Goal: Information Seeking & Learning: Find specific page/section

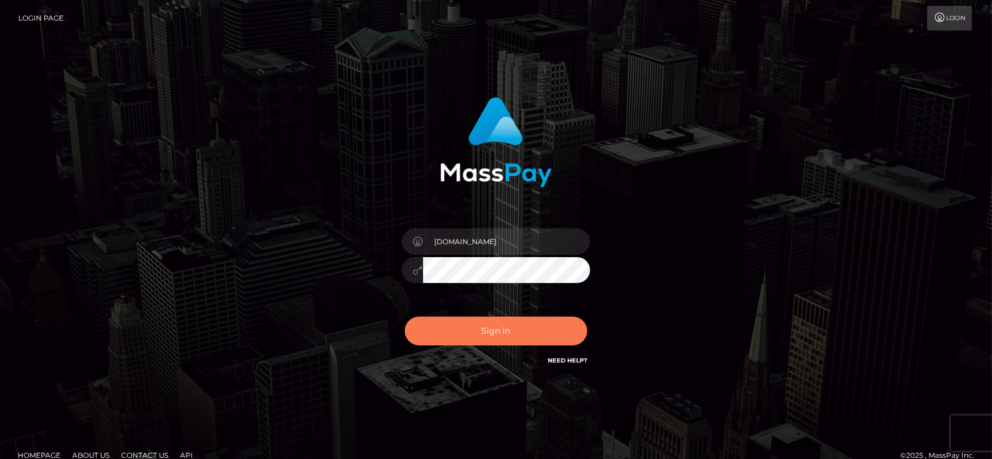
click at [467, 331] on button "Sign in" at bounding box center [496, 331] width 182 height 29
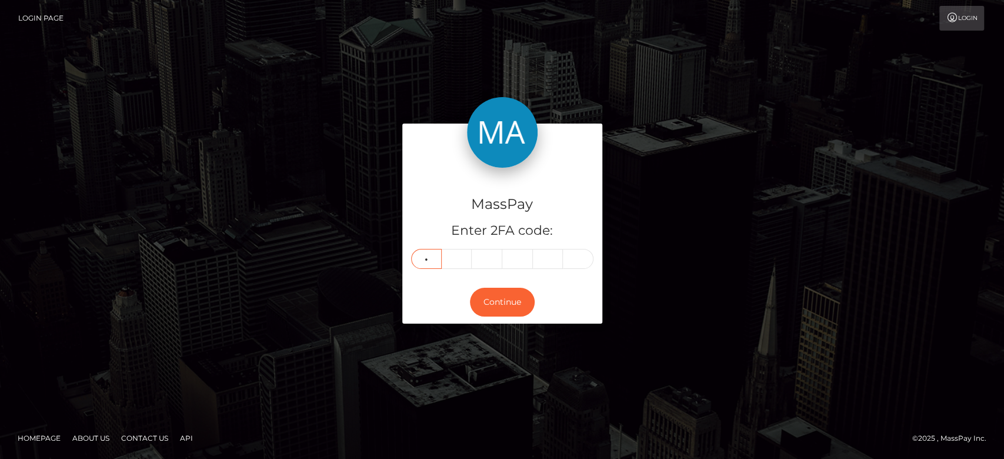
type input "6"
type input "0"
type input "7"
type input "9"
type input "6"
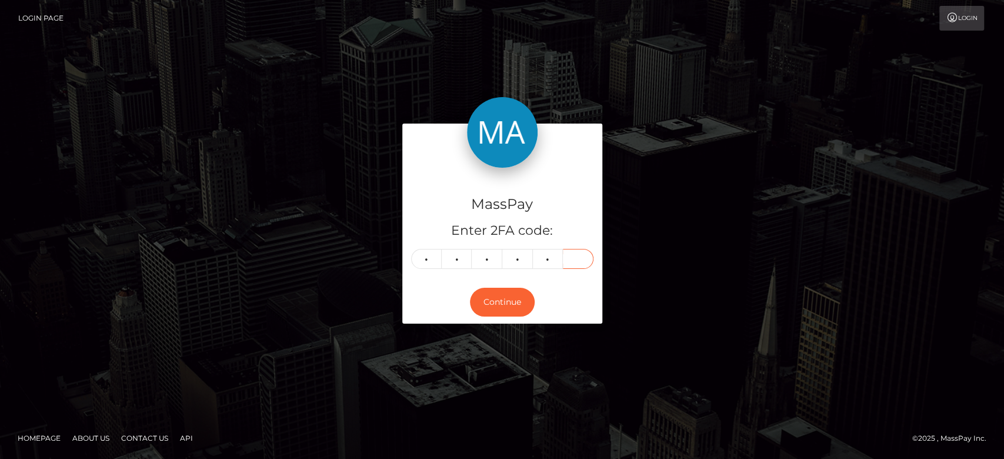
type input "9"
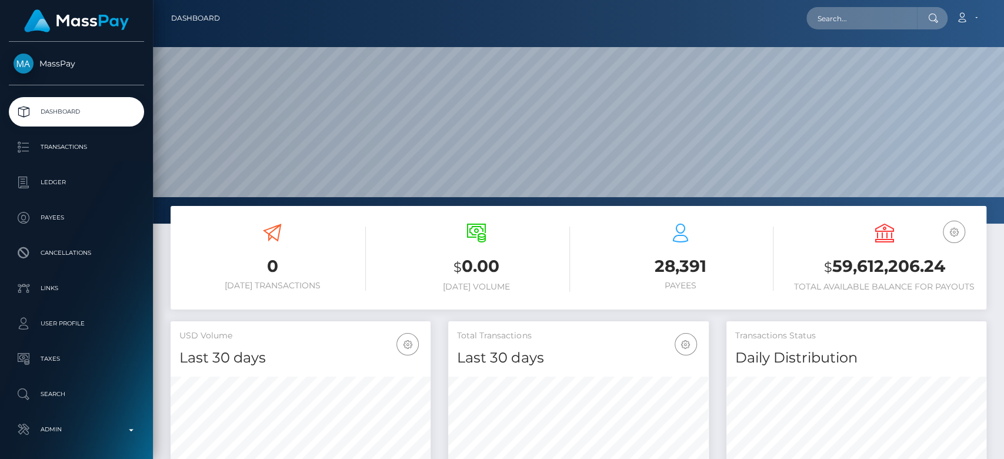
scroll to position [208, 260]
click at [849, 18] on input "text" at bounding box center [862, 18] width 111 height 22
type input "1"
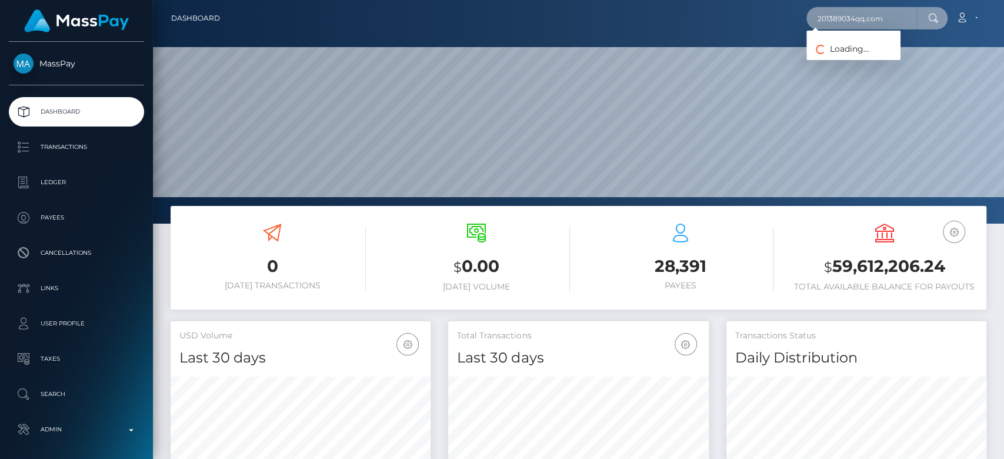
click at [858, 15] on input "201389034qq,com" at bounding box center [862, 18] width 111 height 22
type input "201389034@qq,com"
drag, startPoint x: 897, startPoint y: 18, endPoint x: 815, endPoint y: 21, distance: 81.8
click at [815, 21] on input "201389034@qq,com" at bounding box center [862, 18] width 111 height 22
paste input "201389034@qq.com"
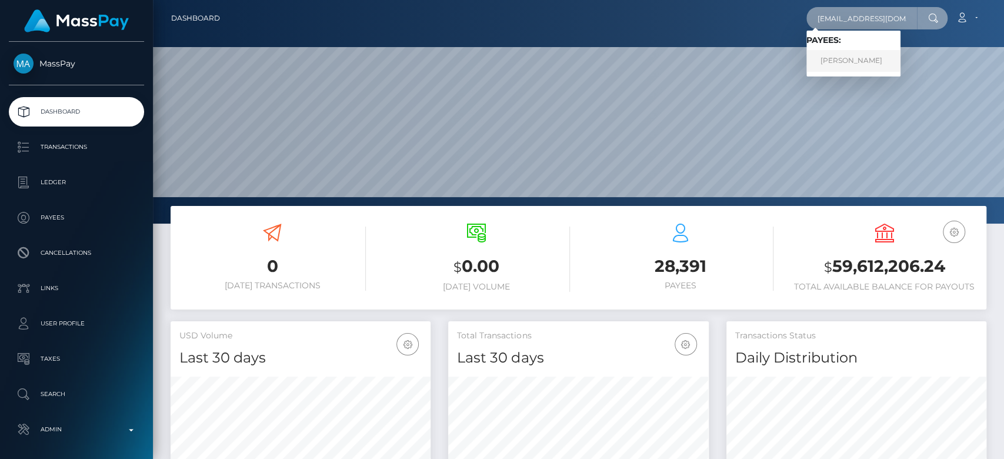
type input "201389034@qq.com"
click at [878, 54] on link "Chi Ching Chan" at bounding box center [854, 61] width 94 height 22
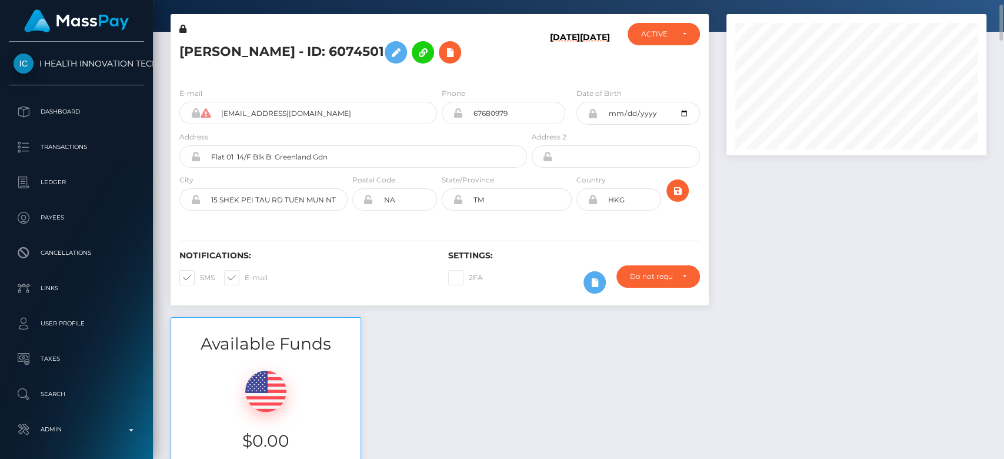
scroll to position [49, 0]
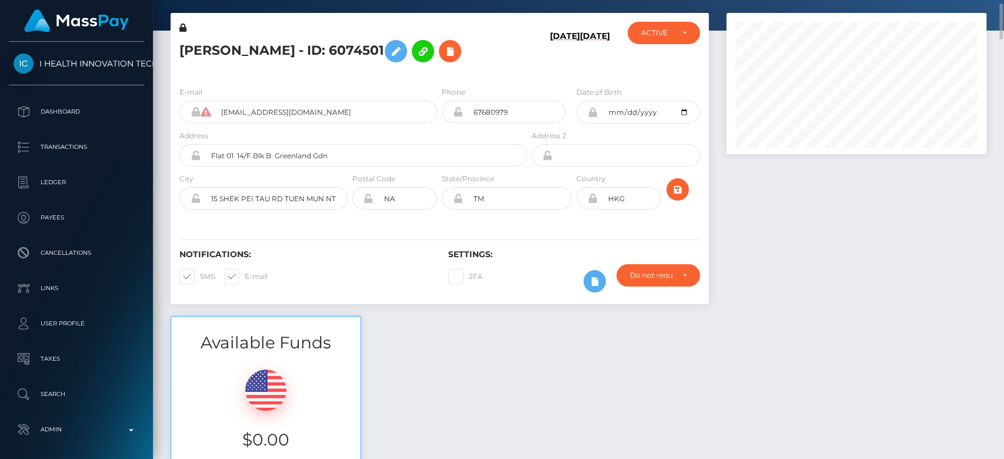
click at [249, 71] on div "Chi Ching Chan - ID: 6074501" at bounding box center [350, 49] width 359 height 55
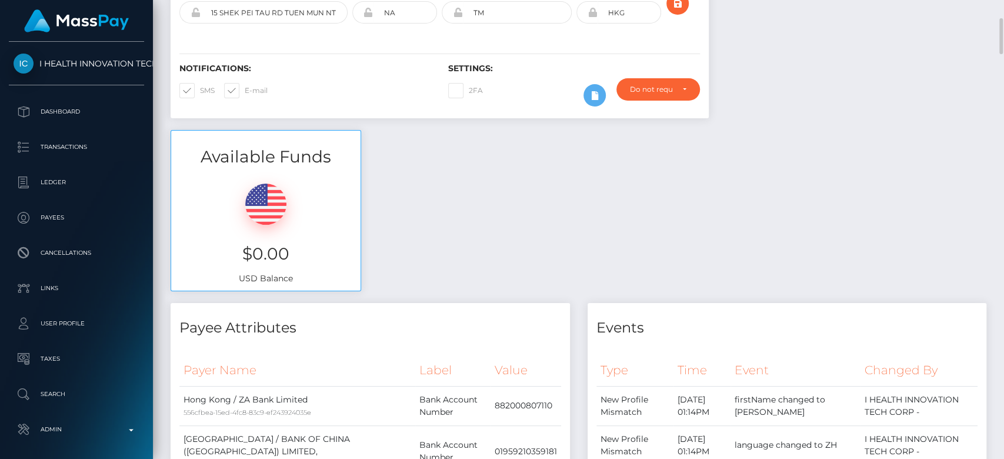
scroll to position [0, 0]
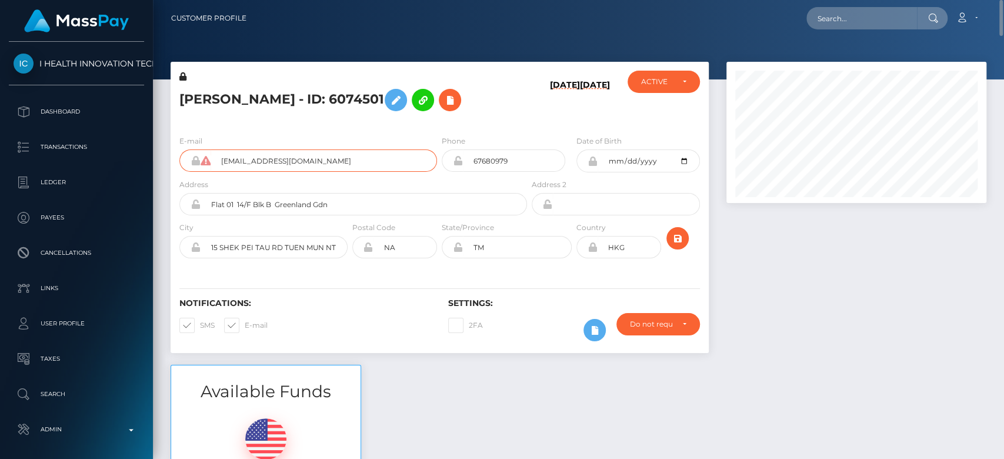
drag, startPoint x: 322, startPoint y: 160, endPoint x: 219, endPoint y: 167, distance: 102.6
click at [219, 167] on input "201389034@qq.com" at bounding box center [324, 160] width 226 height 22
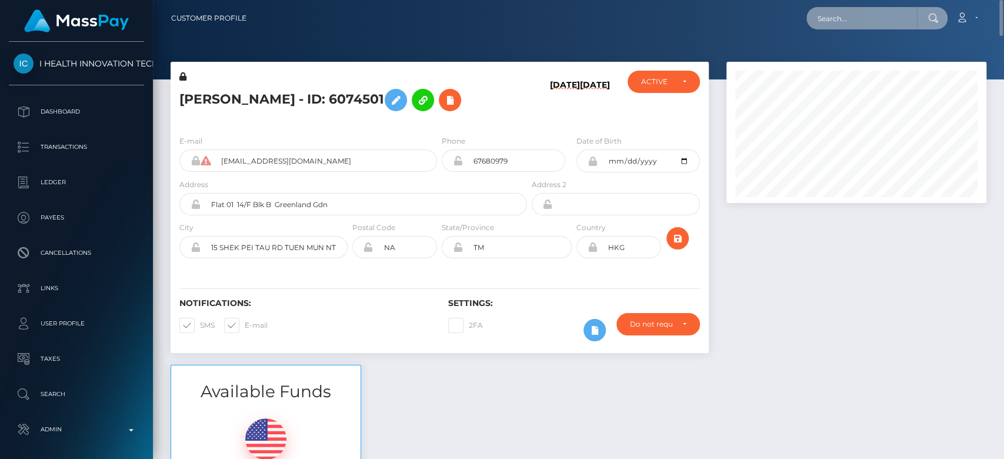
click at [881, 12] on input "text" at bounding box center [862, 18] width 111 height 22
paste input "1331540348"
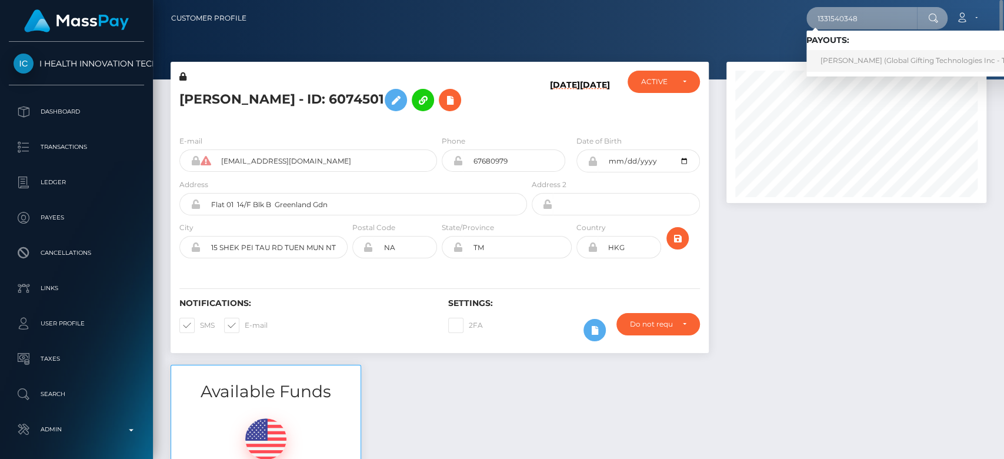
type input "1331540348"
click at [864, 55] on link "LEONTINE KAREN SNOEREN (Global Gifting Technologies Inc - Throne)" at bounding box center [925, 61] width 237 height 22
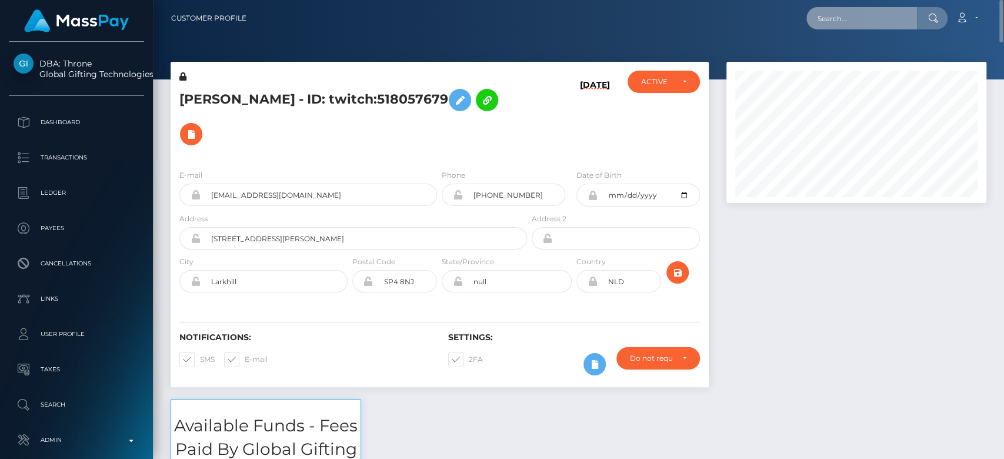
click at [901, 15] on input "text" at bounding box center [862, 18] width 111 height 22
paste input "nachhaltigkeitufuelle@gmail.com"
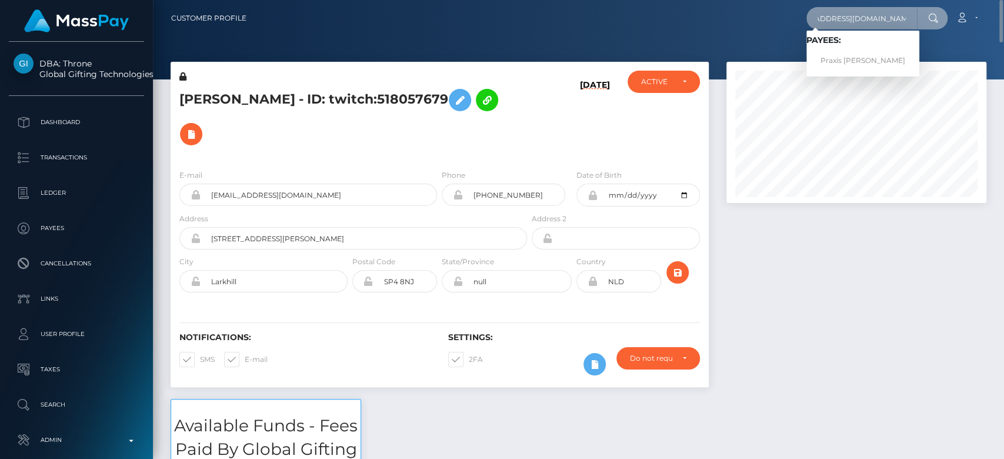
type input "nachhaltigkeitufuelle@gmail.com"
click at [855, 56] on link "Praxis Conny Felkl" at bounding box center [863, 61] width 113 height 22
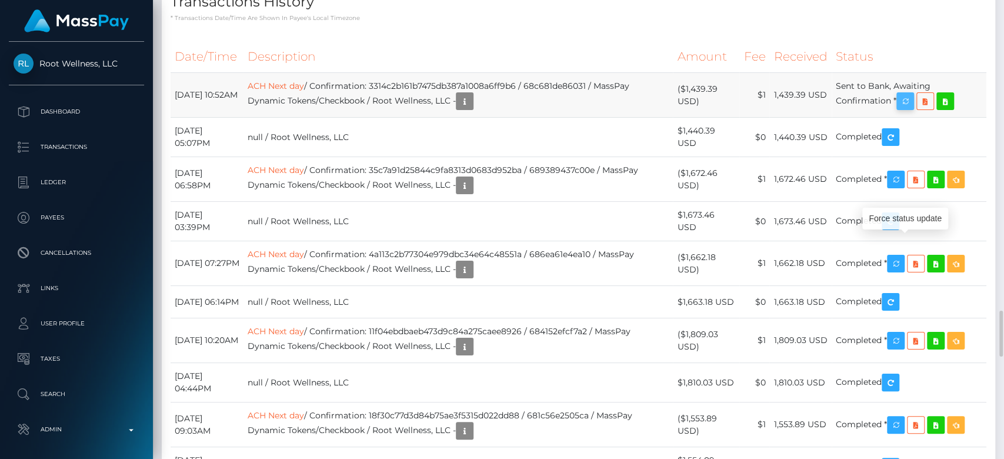
scroll to position [141, 260]
click at [911, 109] on icon "button" at bounding box center [905, 101] width 14 height 15
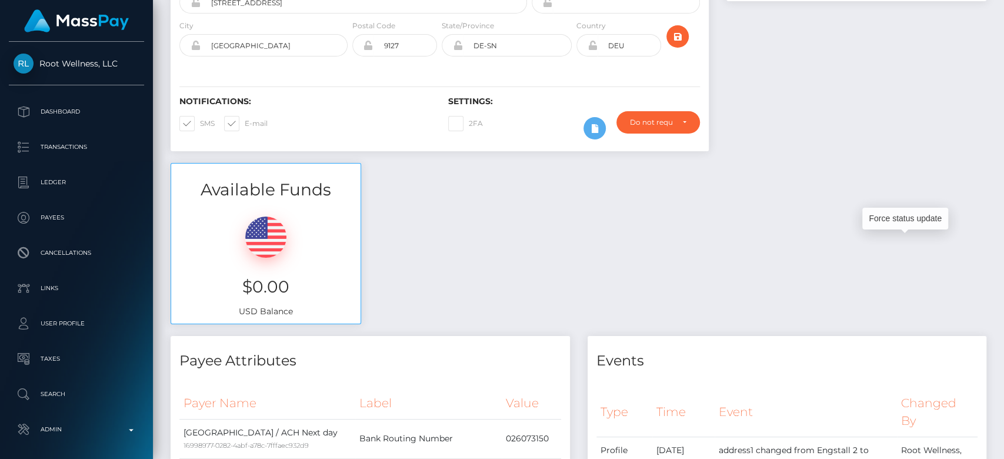
scroll to position [0, 0]
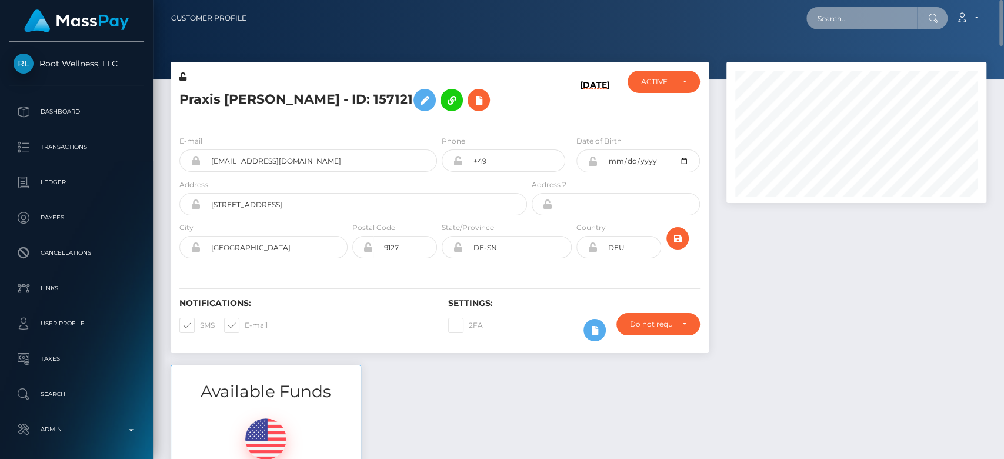
click at [851, 21] on input "text" at bounding box center [862, 18] width 111 height 22
paste input "[EMAIL_ADDRESS][DOMAIN_NAME]"
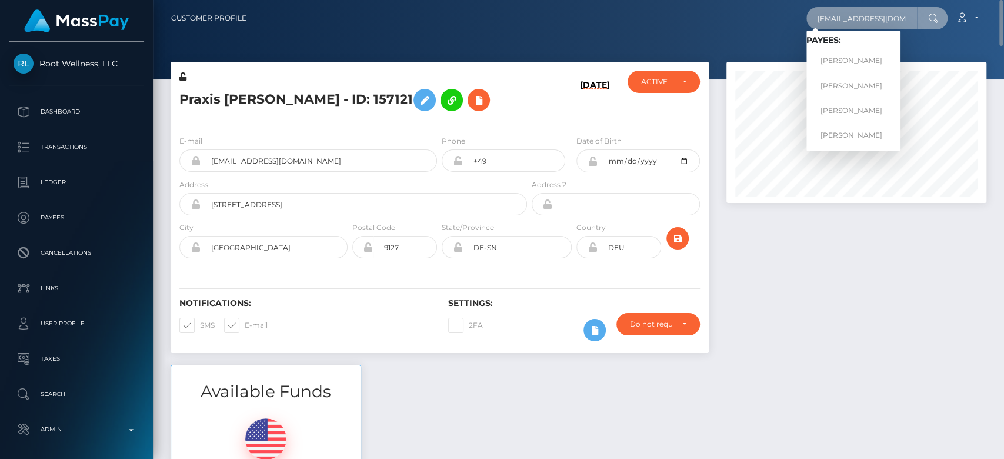
type input "[EMAIL_ADDRESS][DOMAIN_NAME]"
click at [865, 52] on link "[PERSON_NAME]" at bounding box center [854, 61] width 94 height 22
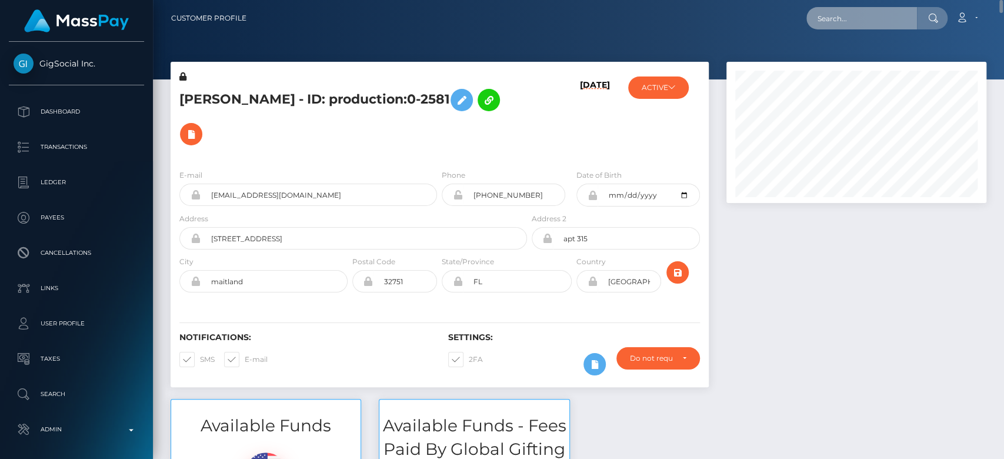
click at [831, 19] on input "text" at bounding box center [862, 18] width 111 height 22
paste input "cocostormyy05@gmail.com"
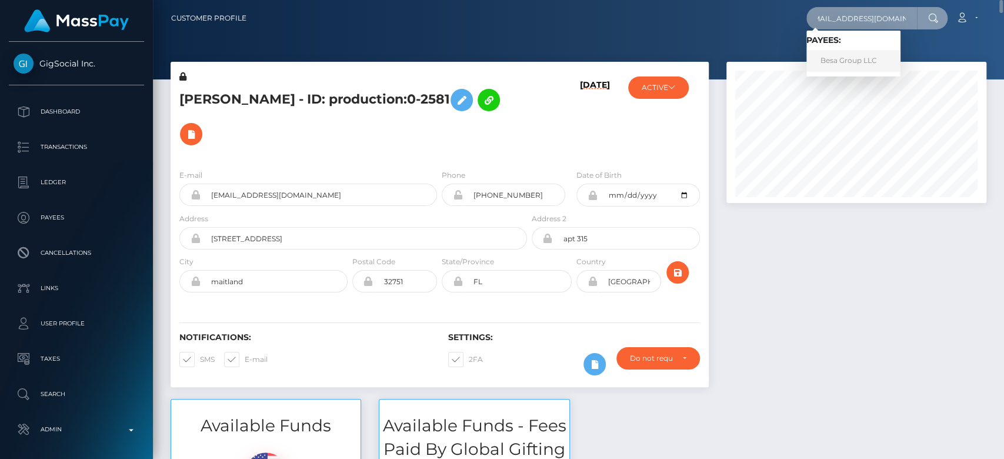
type input "cocostormyy05@gmail.com"
click at [841, 60] on link "Besa Group LLC" at bounding box center [854, 61] width 94 height 22
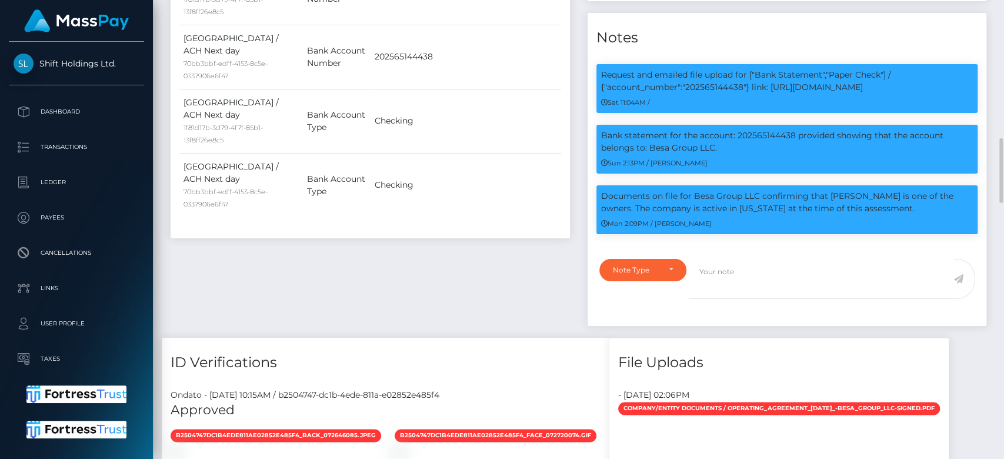
scroll to position [141, 260]
drag, startPoint x: 306, startPoint y: 115, endPoint x: 282, endPoint y: 91, distance: 34.1
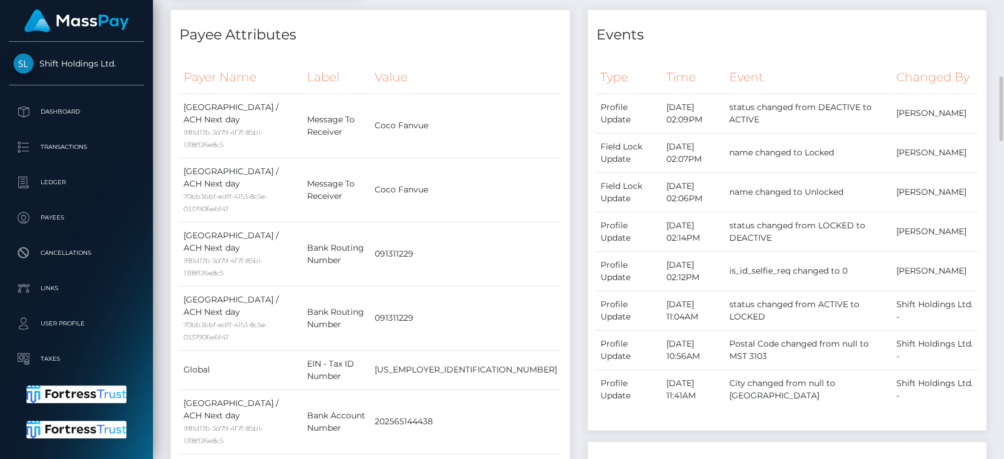
scroll to position [0, 0]
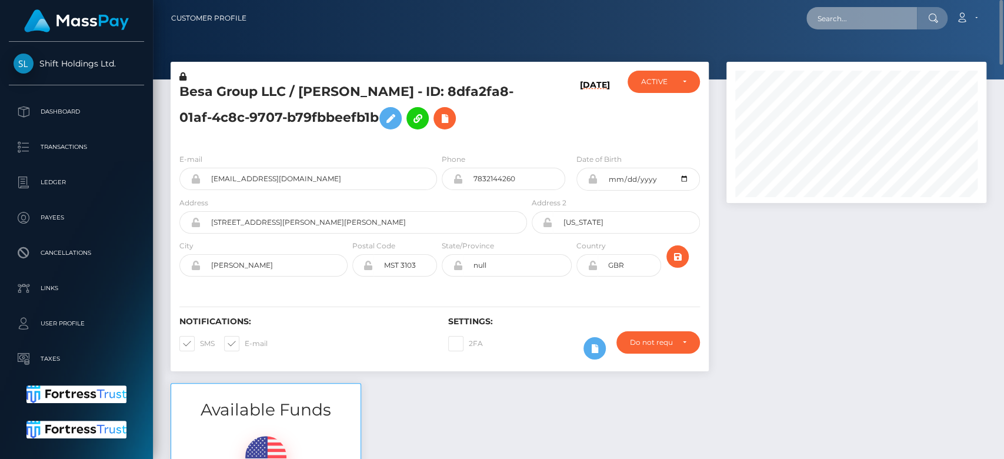
click at [847, 26] on input "text" at bounding box center [862, 18] width 111 height 22
paste input "[EMAIL_ADDRESS][DOMAIN_NAME]"
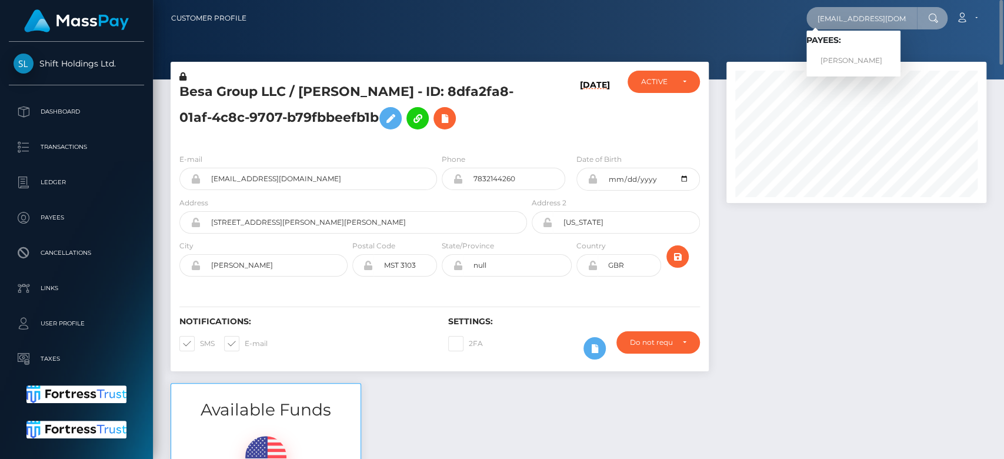
type input "[EMAIL_ADDRESS][DOMAIN_NAME]"
click at [857, 56] on link "[PERSON_NAME]" at bounding box center [854, 61] width 94 height 22
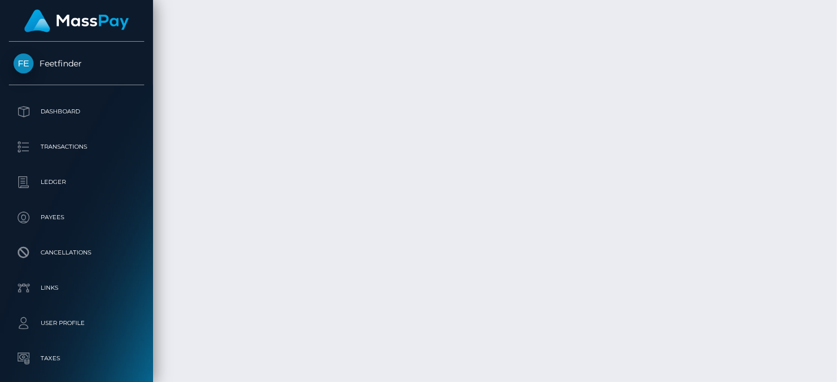
scroll to position [4528, 0]
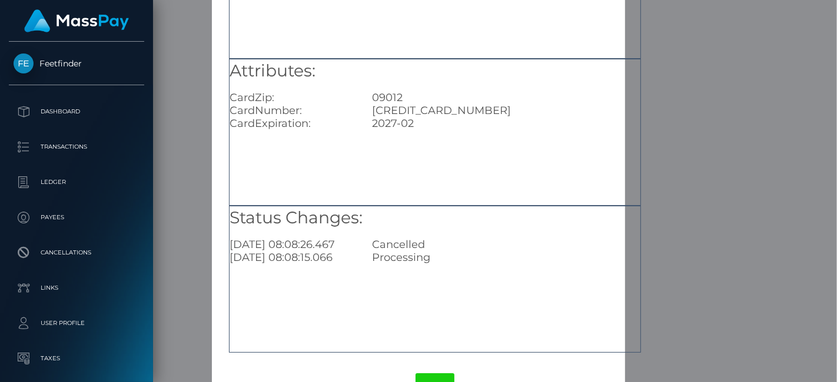
scroll to position [141, 0]
click at [674, 124] on div "× Payout Information Metadata: Object Attributes: CardZip: 09012 CardNumber: [C…" at bounding box center [418, 191] width 837 height 382
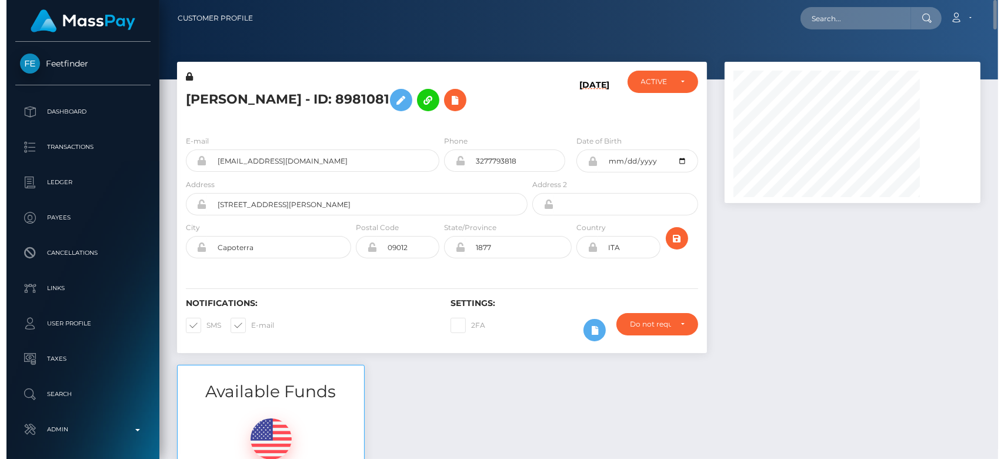
scroll to position [141, 256]
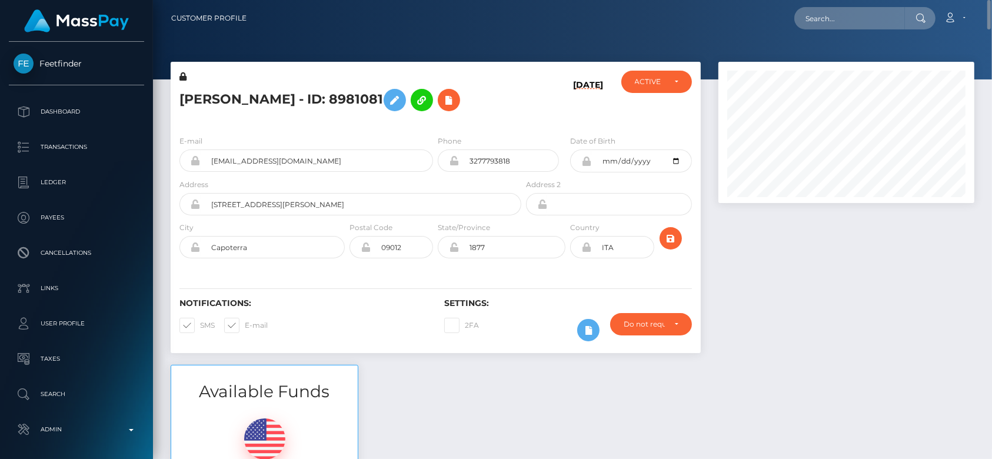
drag, startPoint x: 836, startPoint y: 1, endPoint x: 717, endPoint y: 258, distance: 282.7
click at [717, 258] on div at bounding box center [846, 213] width 274 height 303
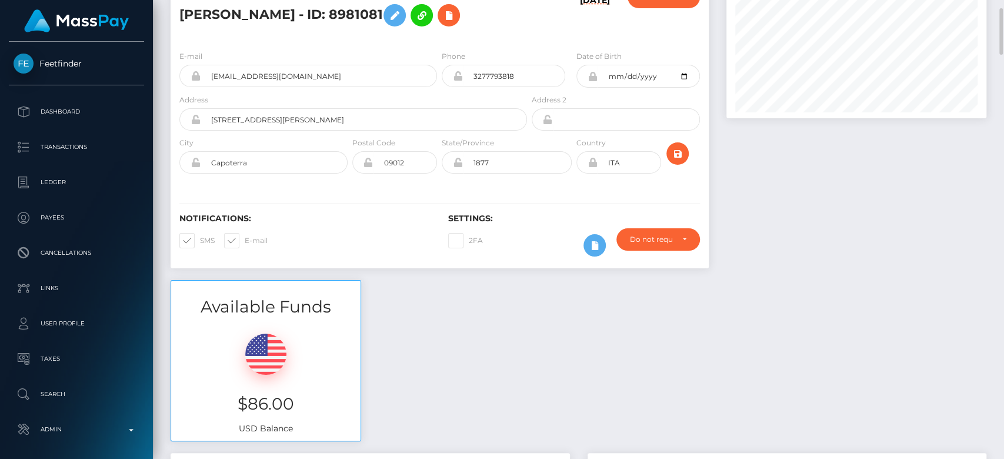
scroll to position [0, 0]
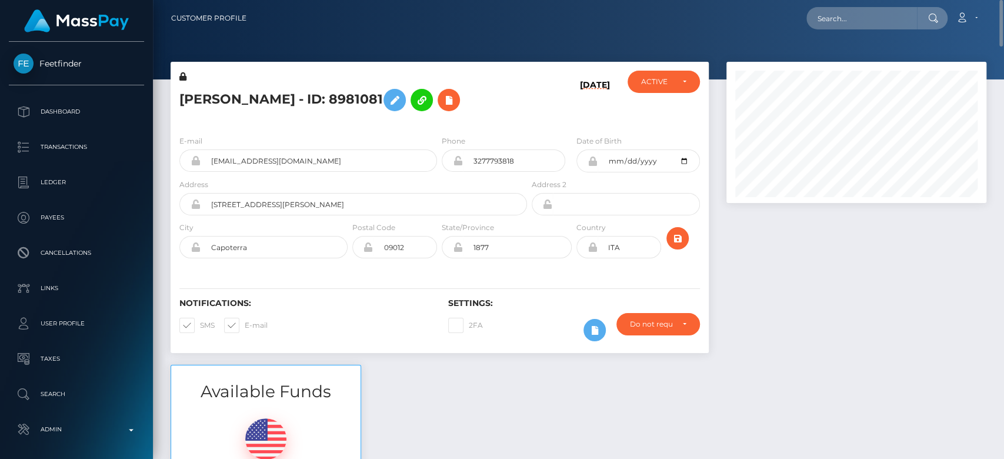
click at [859, 6] on div "Loading... Loading... Account Edit Profile Logout" at bounding box center [621, 18] width 730 height 25
paste input "cocostormyy05@gmail.com"
click at [852, 14] on input "cocostormyy05@gmail.com" at bounding box center [862, 18] width 111 height 22
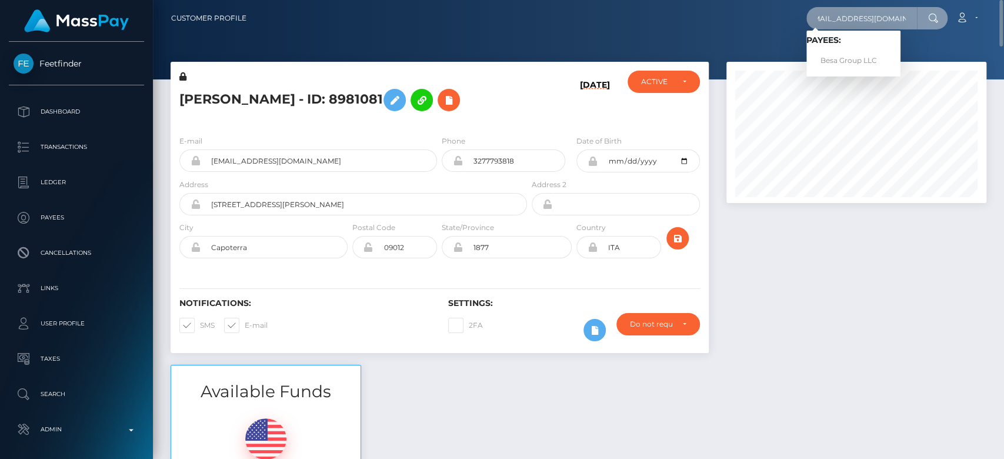
type input "cocostormyy05@gmail.com"
click at [846, 59] on link "Besa Group LLC" at bounding box center [854, 61] width 94 height 22
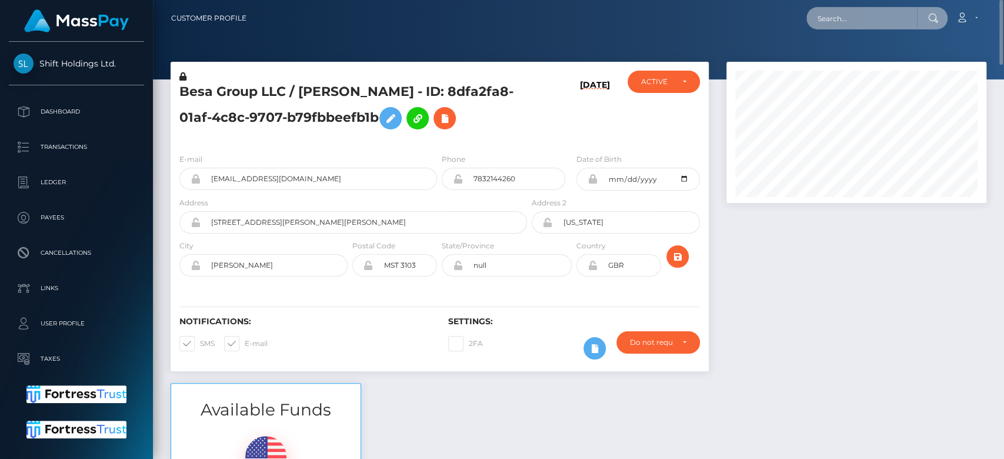
click at [883, 25] on input "text" at bounding box center [862, 18] width 111 height 22
paste input "[EMAIL_ADDRESS][DOMAIN_NAME]"
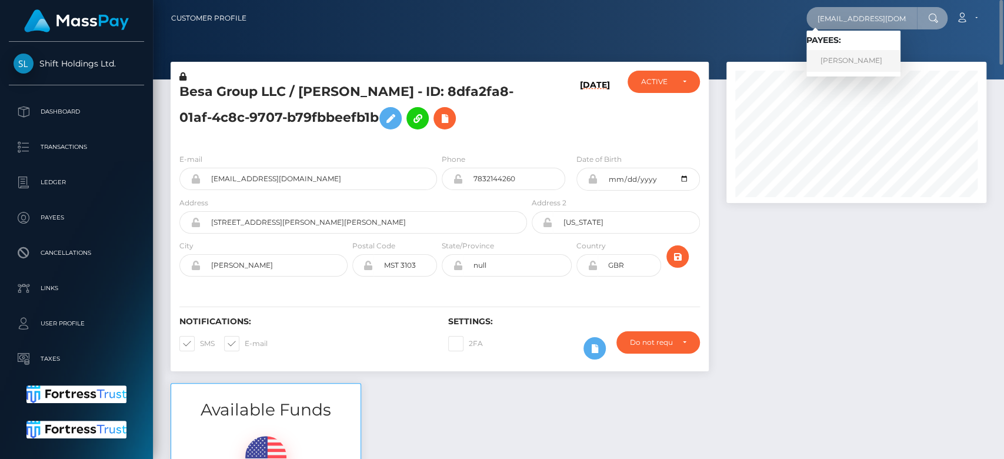
type input "[EMAIL_ADDRESS][DOMAIN_NAME]"
click at [852, 59] on link "EMANUELE MELIS" at bounding box center [854, 61] width 94 height 22
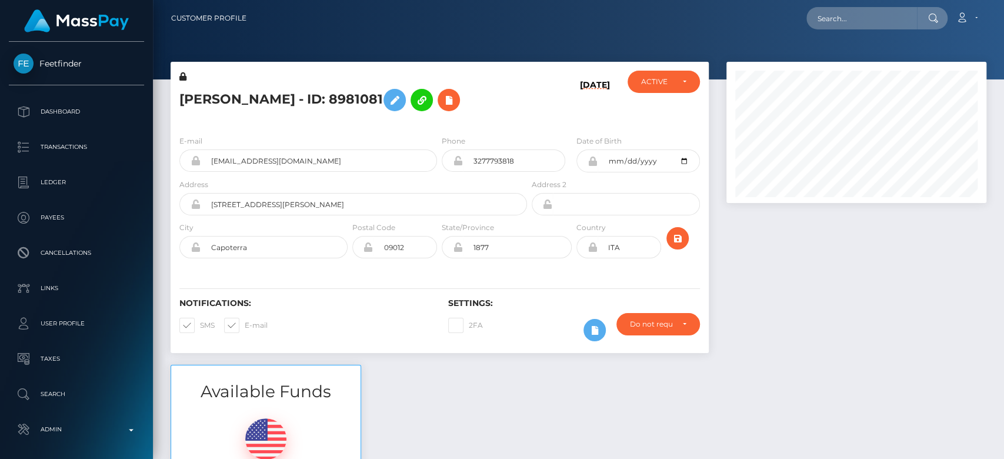
scroll to position [141, 260]
click at [349, 327] on div "Notifications: SMS E-mail" at bounding box center [305, 322] width 269 height 49
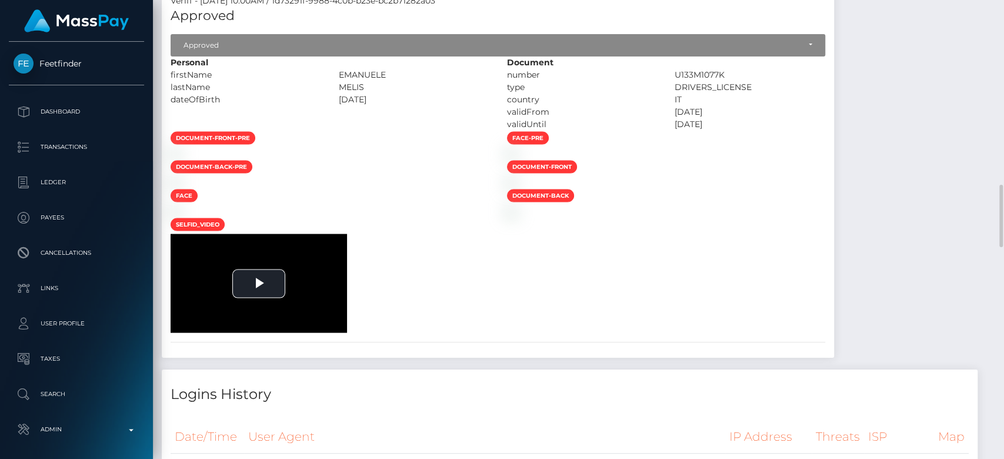
scroll to position [1439, 0]
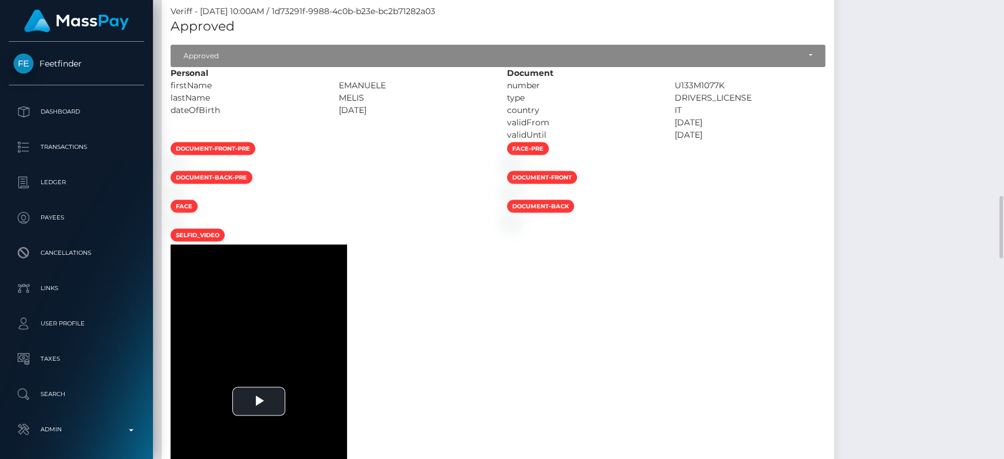
drag, startPoint x: 362, startPoint y: 228, endPoint x: 378, endPoint y: 231, distance: 15.5
click at [362, 170] on div at bounding box center [330, 164] width 337 height 12
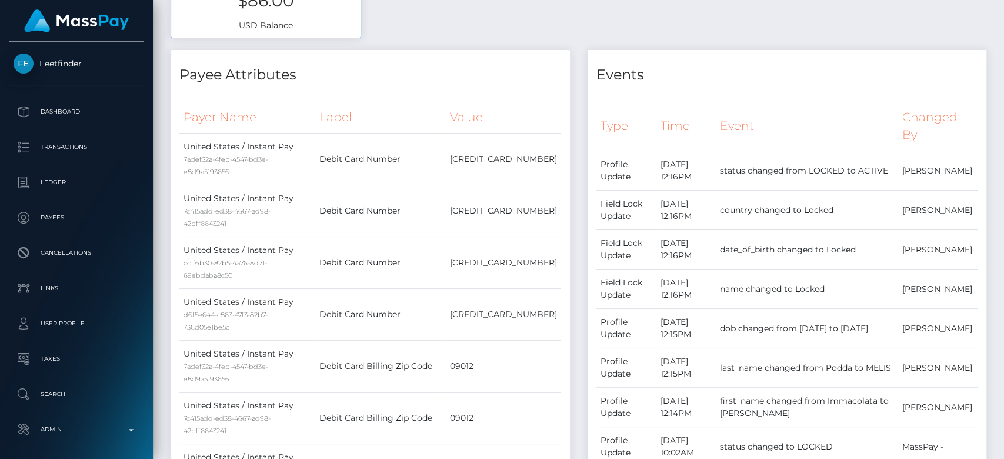
scroll to position [0, 0]
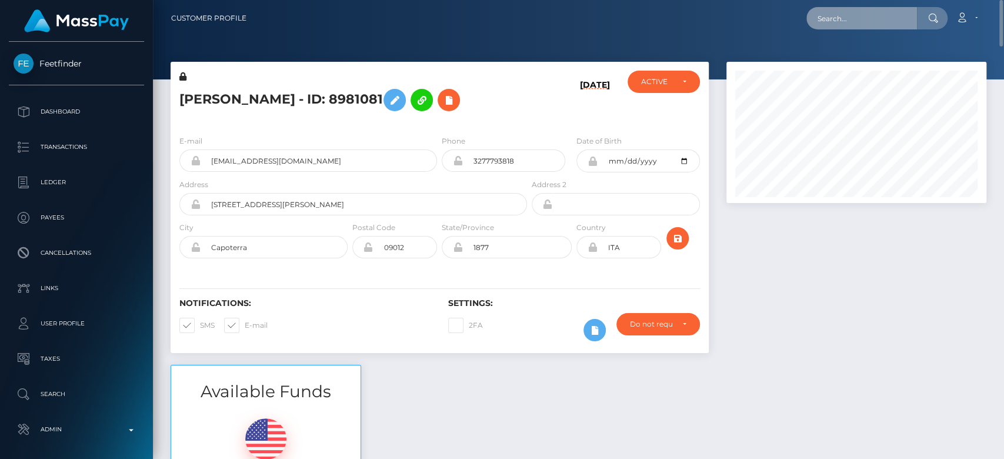
click at [841, 18] on input "text" at bounding box center [862, 18] width 111 height 22
paste input "bomidays@gmail.com"
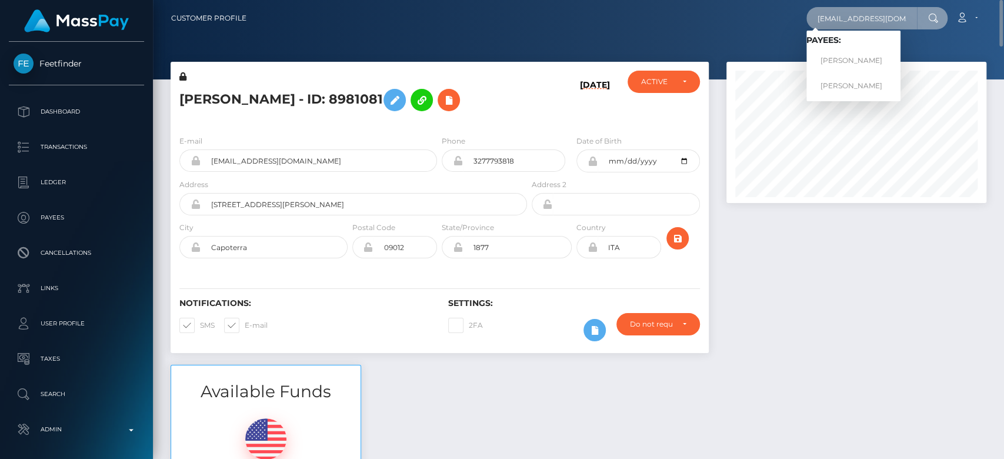
type input "bomidays@gmail.com"
click at [842, 57] on link "ANNIE LA HUỲNH" at bounding box center [854, 61] width 94 height 22
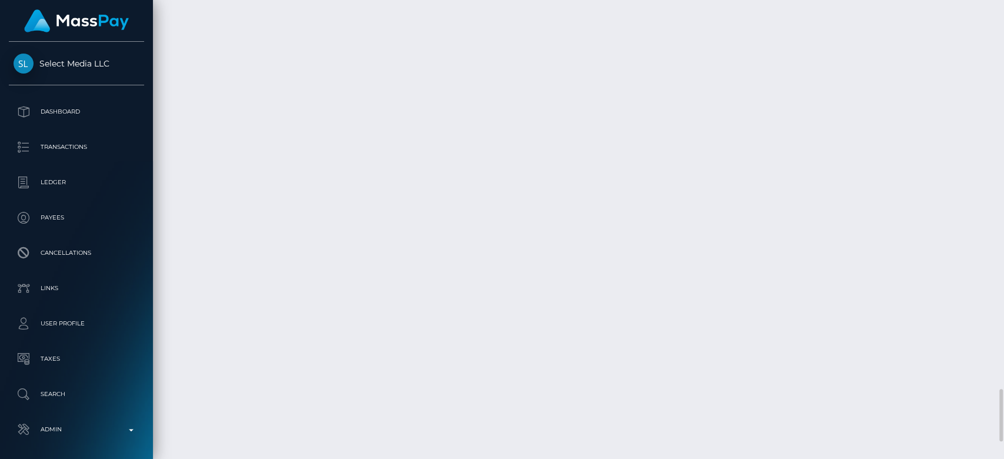
scroll to position [3358, 0]
drag, startPoint x: 369, startPoint y: 279, endPoint x: 539, endPoint y: 276, distance: 170.1
copy td "02710f15-ea5c-4bad-bd60-98b40e8425b5"
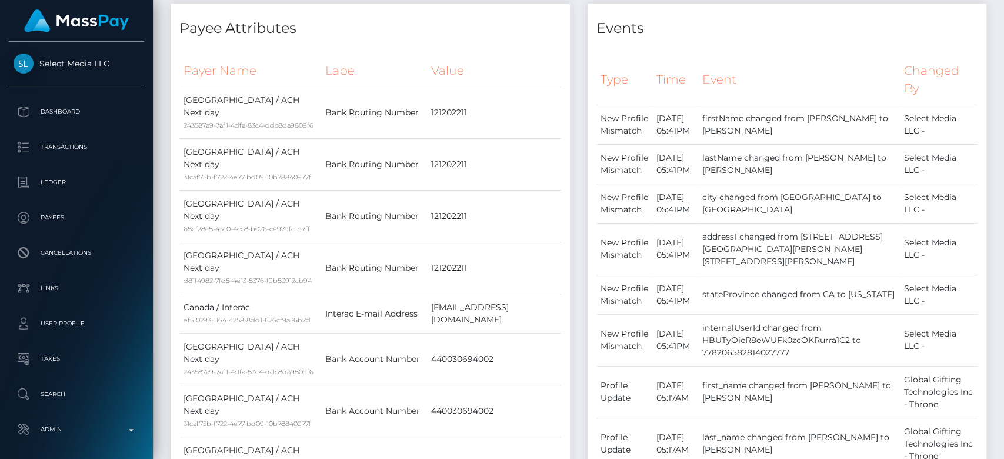
scroll to position [0, 0]
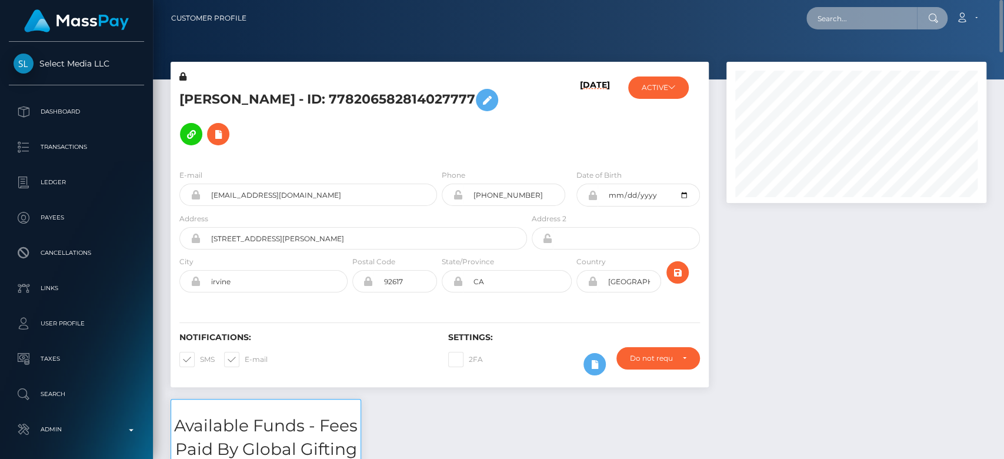
click at [851, 26] on input "text" at bounding box center [862, 18] width 111 height 22
paste input "[EMAIL_ADDRESS][DOMAIN_NAME]"
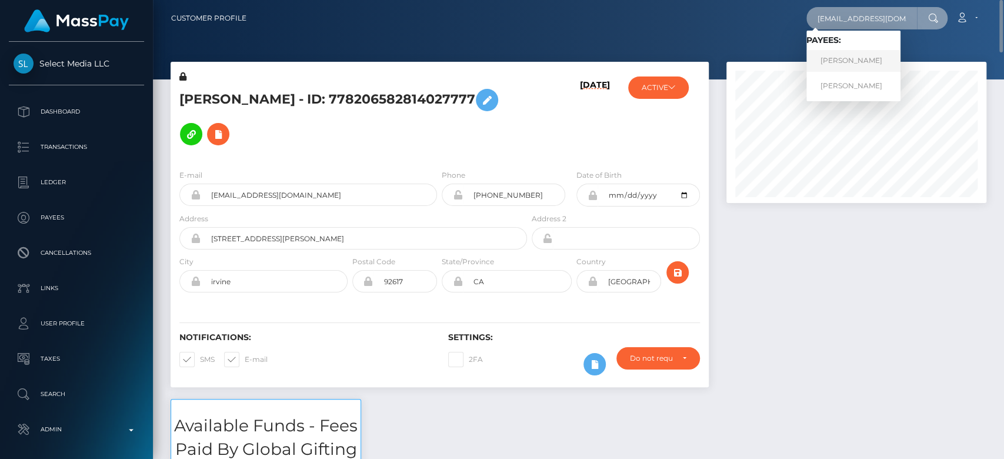
type input "[EMAIL_ADDRESS][DOMAIN_NAME]"
click at [845, 54] on link "RAYENE BOUZID" at bounding box center [854, 61] width 94 height 22
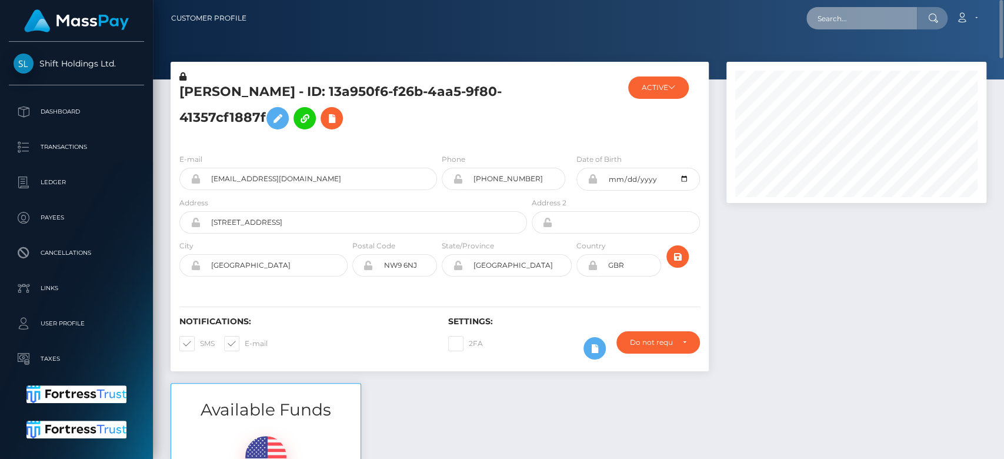
click at [852, 26] on input "text" at bounding box center [862, 18] width 111 height 22
paste input "[EMAIL_ADDRESS][DOMAIN_NAME]"
type input "[EMAIL_ADDRESS][DOMAIN_NAME]"
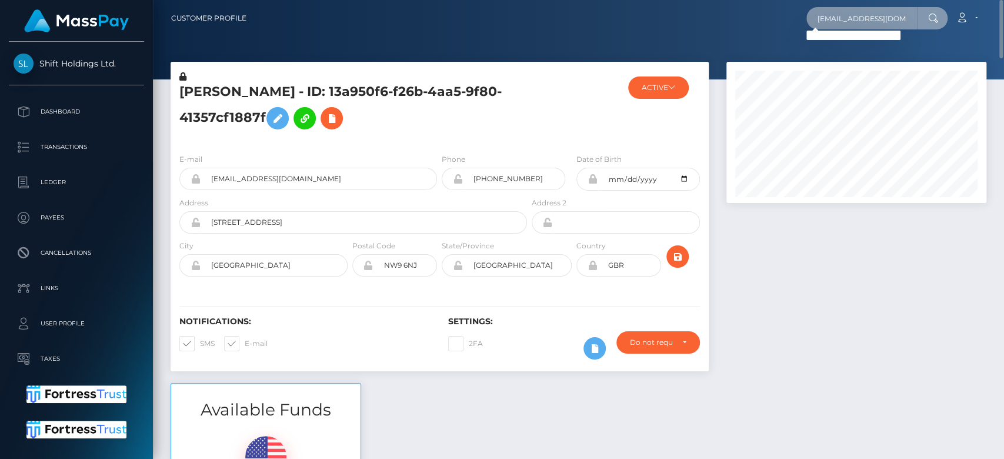
click at [860, 13] on input "[EMAIL_ADDRESS][DOMAIN_NAME]" at bounding box center [862, 18] width 111 height 22
paste input "[EMAIL_ADDRESS][DOMAIN_NAME]."
type input "[EMAIL_ADDRESS][DOMAIN_NAME]"
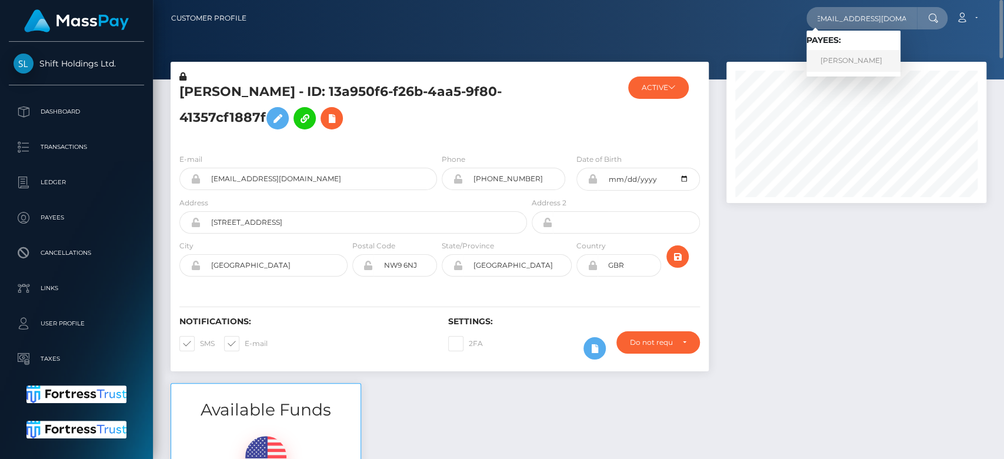
scroll to position [0, 0]
click at [858, 54] on link "[PERSON_NAME]" at bounding box center [854, 61] width 94 height 22
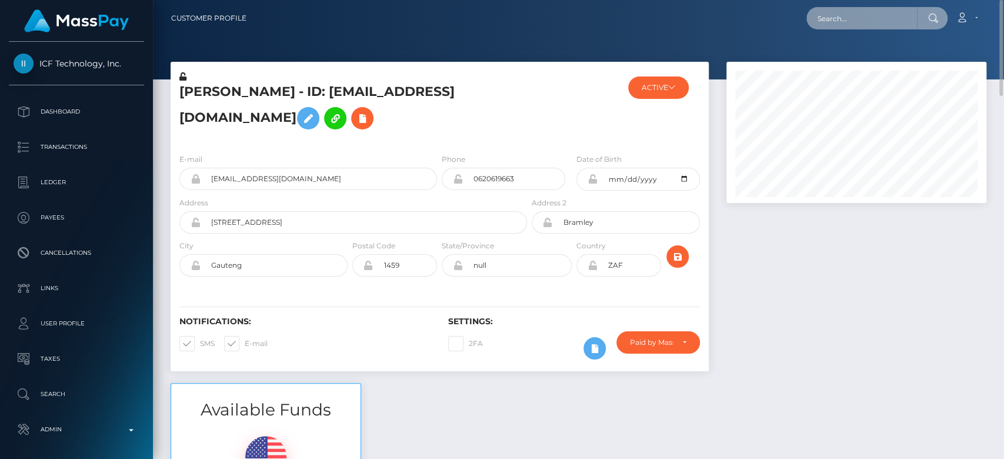
click at [851, 16] on input "text" at bounding box center [862, 18] width 111 height 22
paste input "isabellathemarlin305@gmail.com"
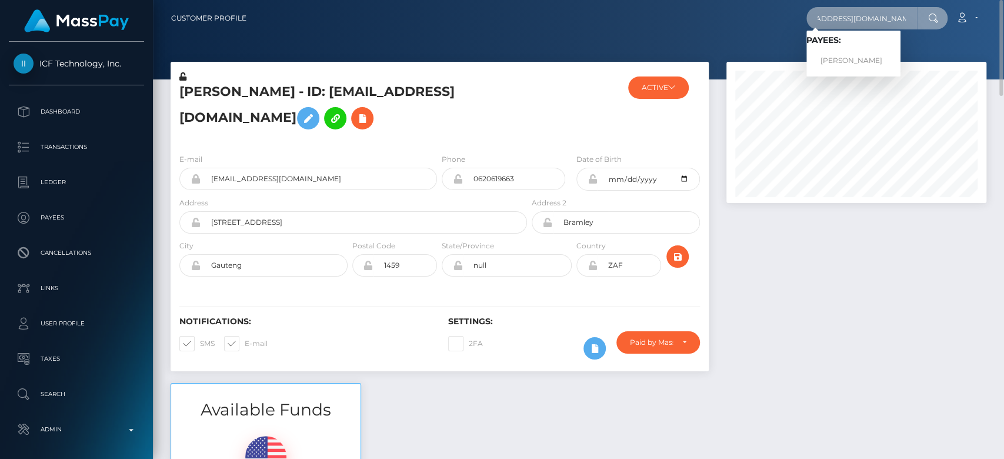
type input "isabellathemarlin305@gmail.com"
click at [855, 50] on link "ISABELLA HERMIDA" at bounding box center [854, 61] width 94 height 22
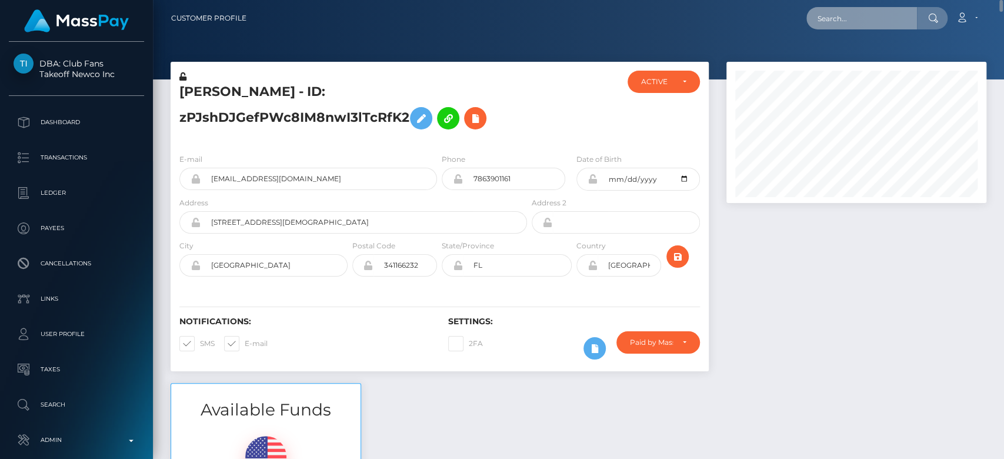
click at [860, 16] on input "text" at bounding box center [862, 18] width 111 height 22
paste input "[EMAIL_ADDRESS][DOMAIN_NAME]"
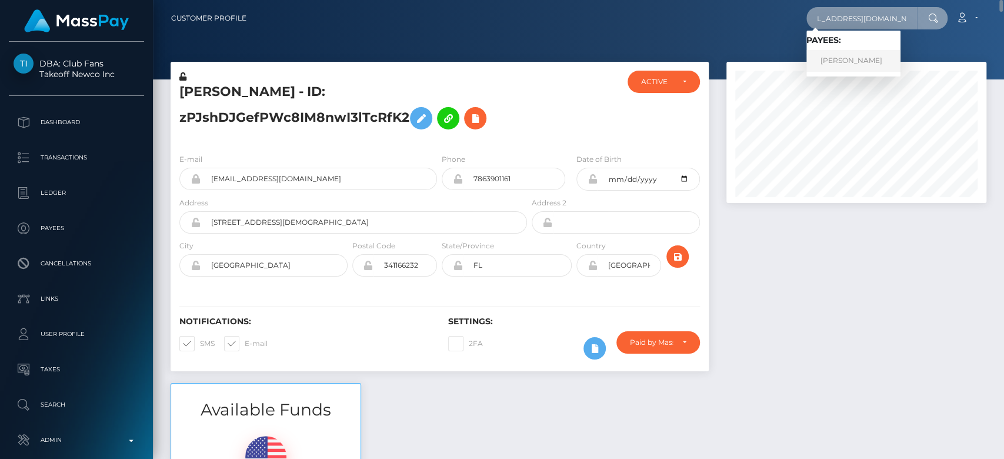
type input "[EMAIL_ADDRESS][DOMAIN_NAME]"
click at [867, 59] on link "[PERSON_NAME]" at bounding box center [854, 61] width 94 height 22
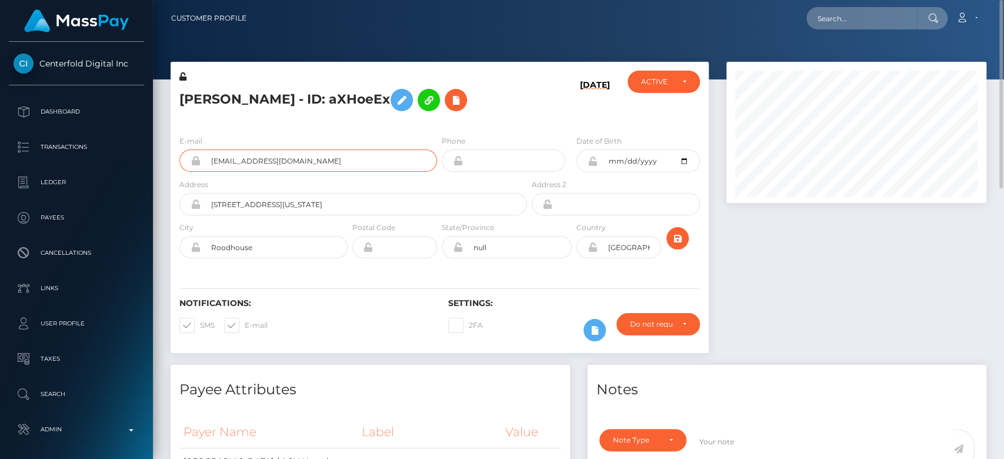
drag, startPoint x: 336, startPoint y: 164, endPoint x: 209, endPoint y: 156, distance: 127.3
click at [209, 156] on input "mommamanleyof@gmail.com" at bounding box center [319, 160] width 236 height 22
click at [665, 85] on div "ACTIVE" at bounding box center [656, 81] width 31 height 9
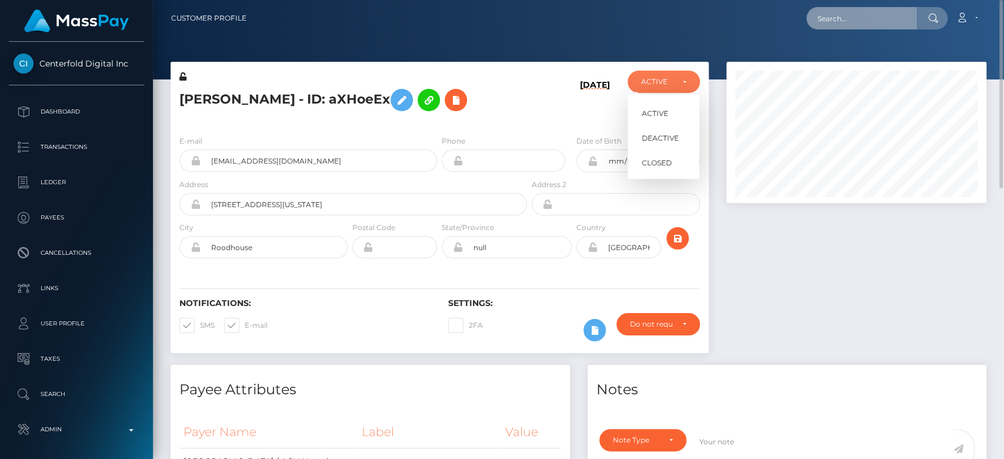
click at [862, 20] on input "text" at bounding box center [862, 18] width 111 height 22
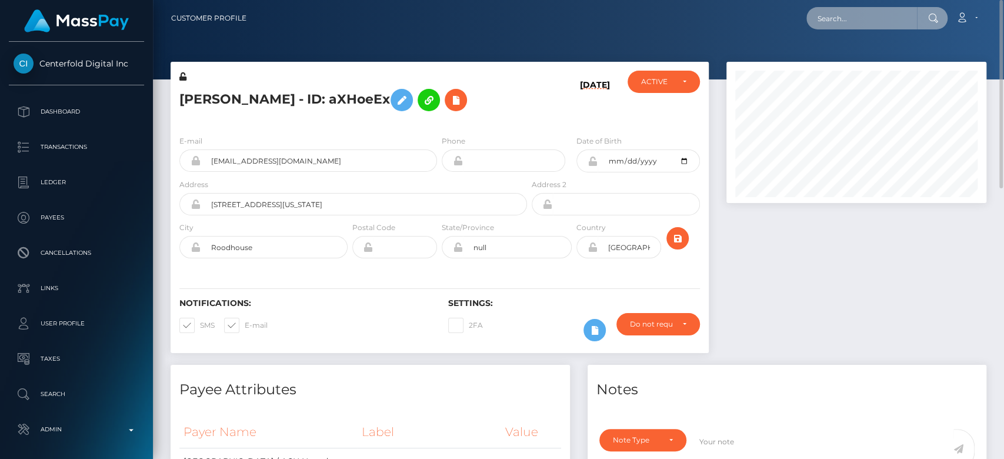
paste input "ritahnkomo9@gmail.com"
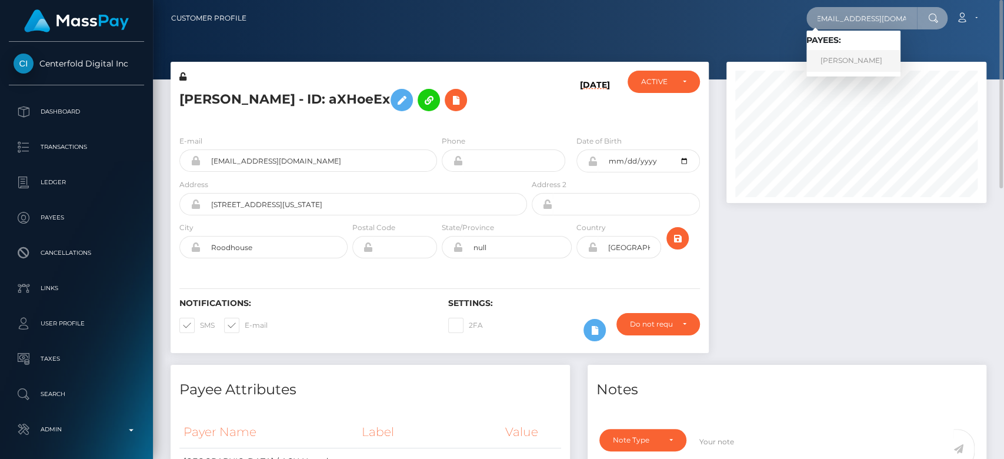
type input "ritahnkomo9@gmail.com"
click at [873, 59] on link "Ritah Nkomo" at bounding box center [854, 61] width 94 height 22
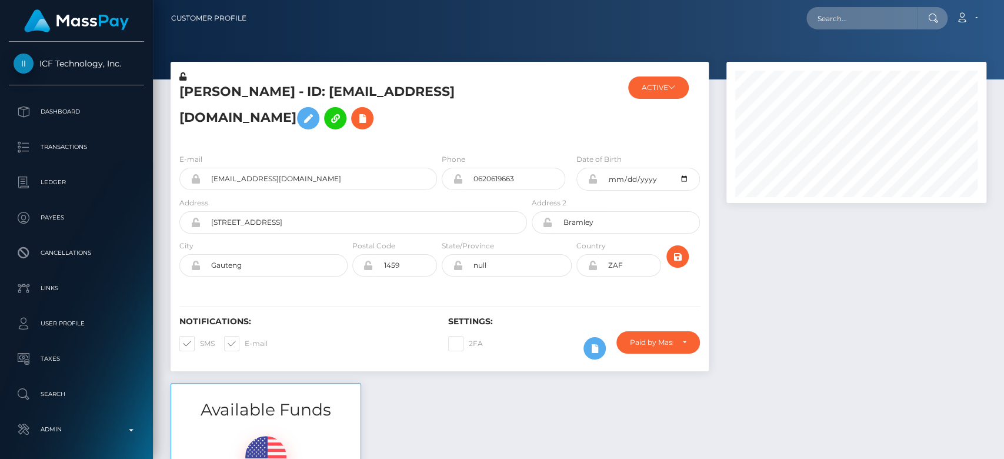
scroll to position [141, 260]
click at [334, 134] on h5 "[PERSON_NAME] - ID: [EMAIL_ADDRESS][DOMAIN_NAME]" at bounding box center [349, 109] width 341 height 52
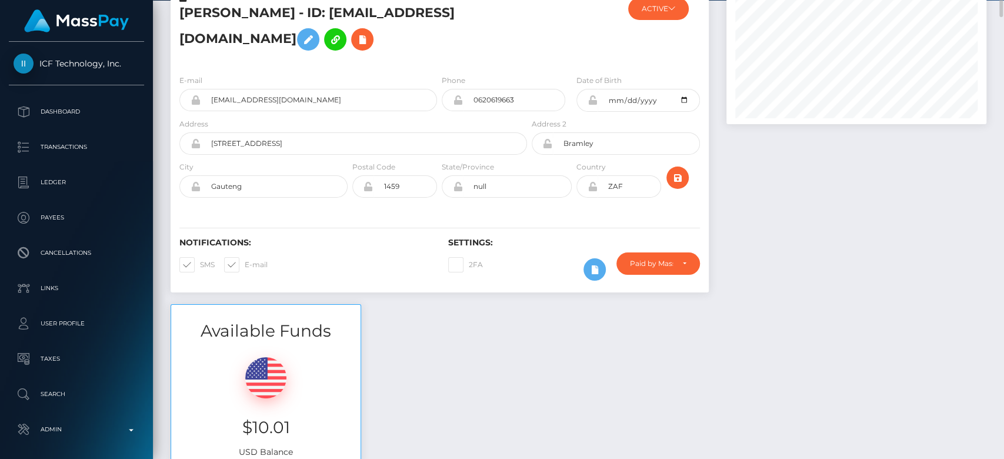
scroll to position [0, 0]
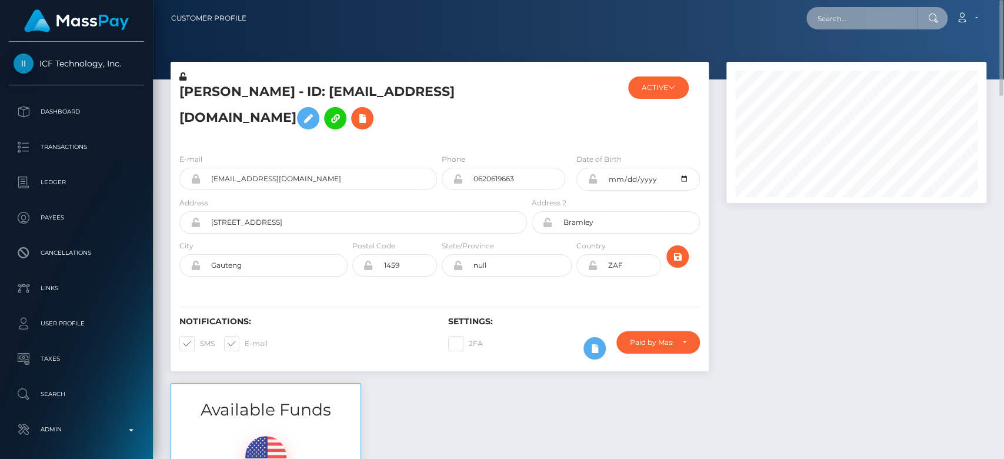
click at [834, 25] on input "text" at bounding box center [862, 18] width 111 height 22
paste input "[EMAIL_ADDRESS][DOMAIN_NAME]"
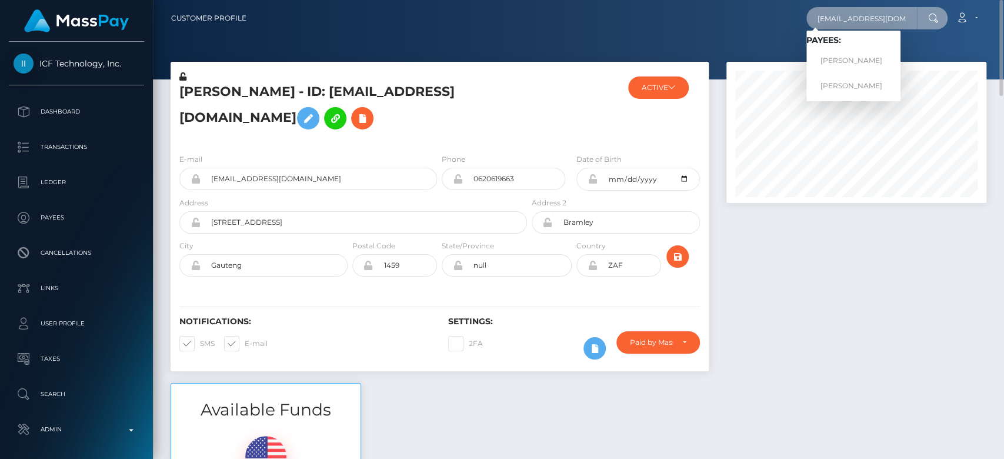
type input "[EMAIL_ADDRESS][DOMAIN_NAME]"
click at [862, 51] on link "[PERSON_NAME]" at bounding box center [854, 61] width 94 height 22
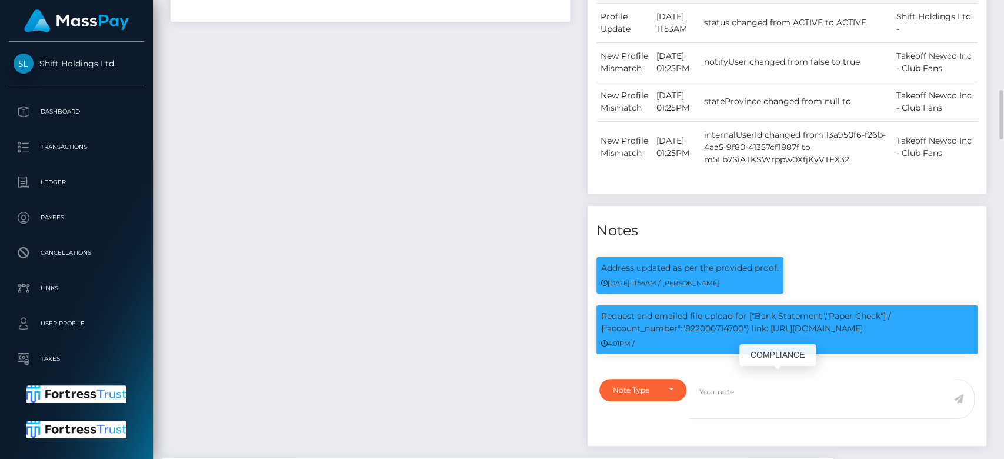
scroll to position [141, 260]
click at [722, 335] on p "Request and emailed file upload for ["Bank Statement","Paper Check"] / {"accoun…" at bounding box center [787, 322] width 372 height 25
copy p "822000714700"
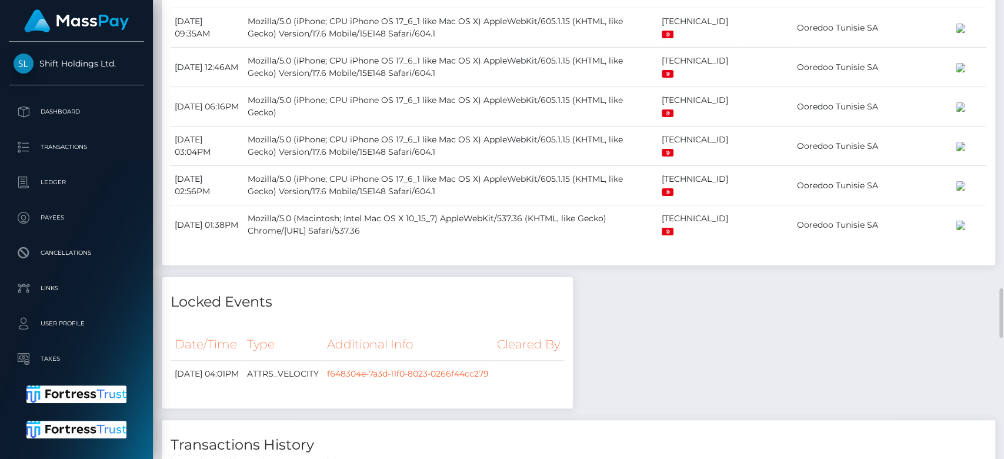
scroll to position [2685, 0]
drag, startPoint x: 372, startPoint y: 249, endPoint x: 326, endPoint y: 256, distance: 46.4
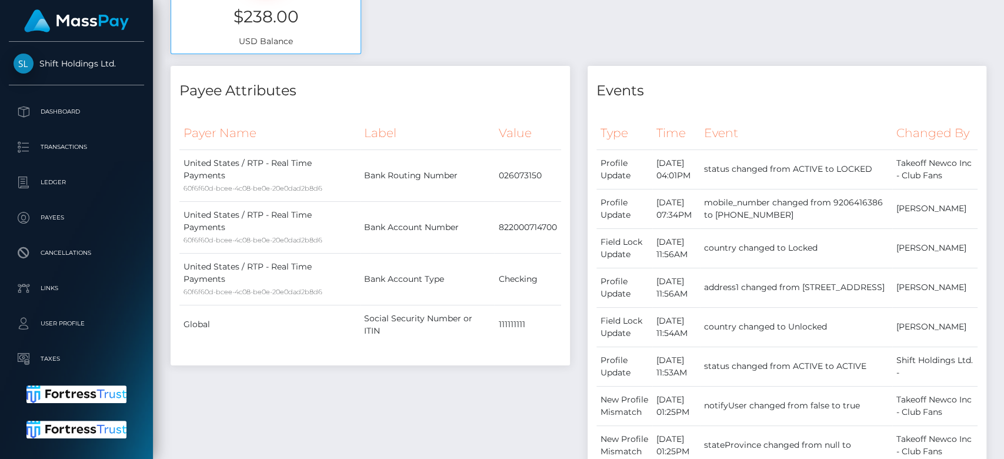
scroll to position [0, 0]
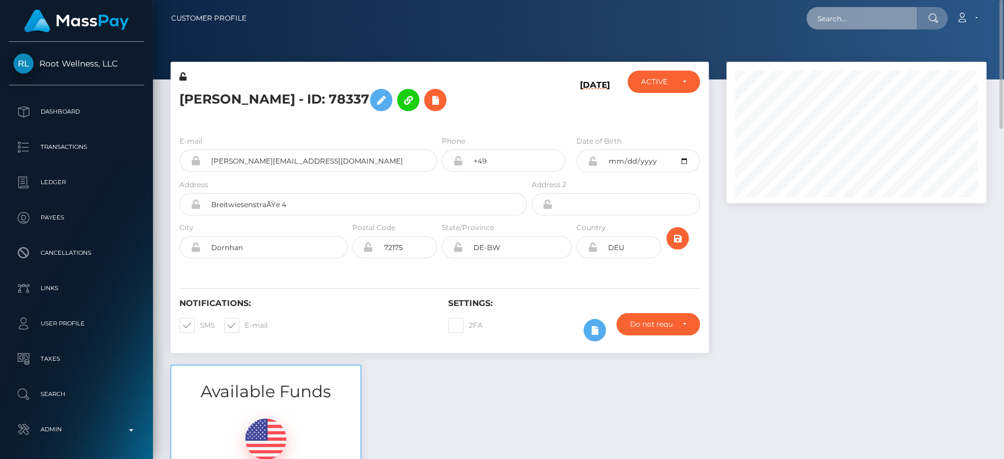
click at [838, 26] on input "text" at bounding box center [862, 18] width 111 height 22
paste input "[EMAIL_ADDRESS][DOMAIN_NAME]"
type input "[EMAIL_ADDRESS][DOMAIN_NAME]"
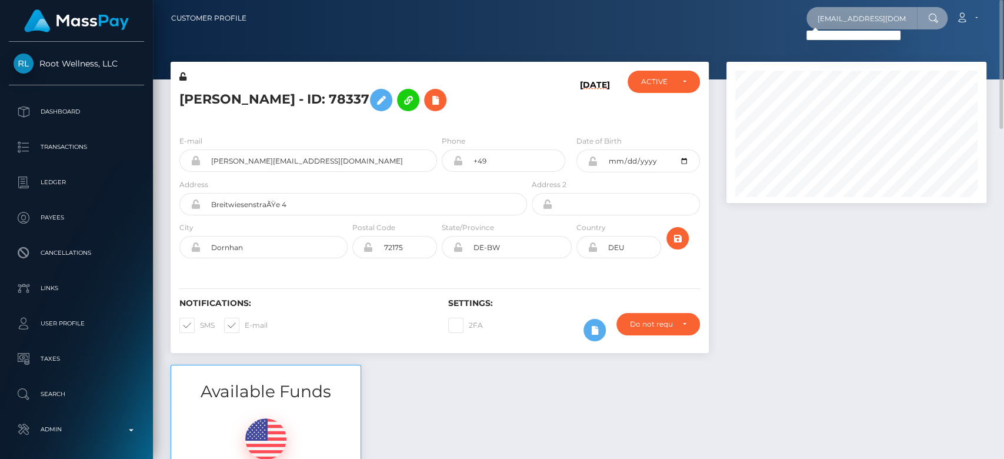
click at [857, 20] on input "[EMAIL_ADDRESS][DOMAIN_NAME]" at bounding box center [862, 18] width 111 height 22
paste input "[EMAIL_ADDRESS][DOMAIN_NAME]"
type input "[EMAIL_ADDRESS][DOMAIN_NAME]"
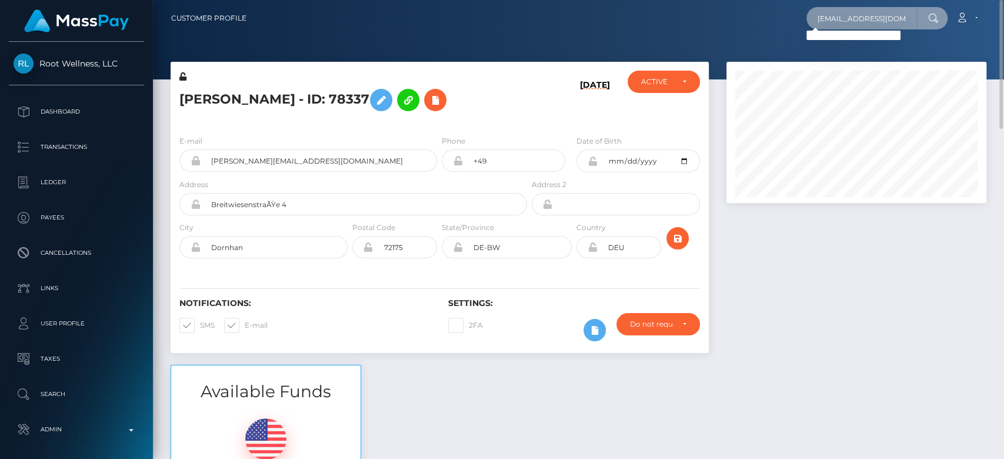
click at [867, 19] on input "[EMAIL_ADDRESS][DOMAIN_NAME]" at bounding box center [862, 18] width 111 height 22
paste input "[EMAIL_ADDRESS][DOMAIN_NAME]"
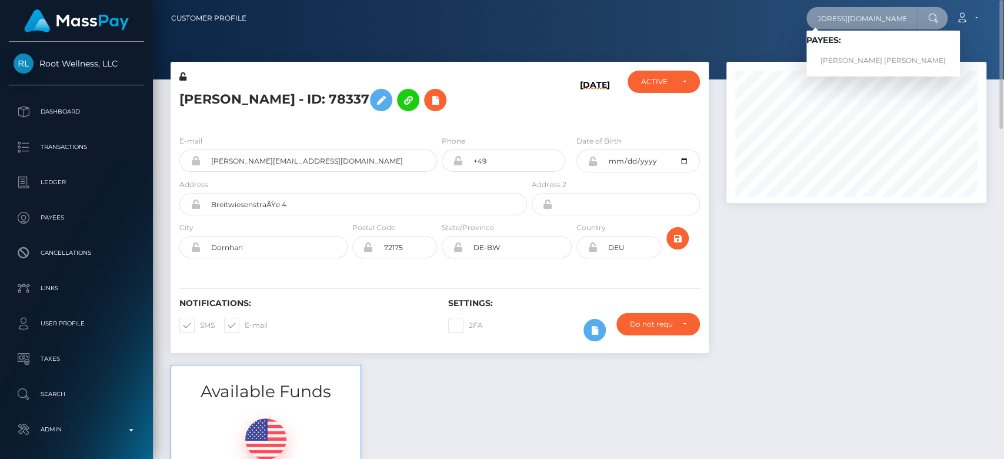
type input "[EMAIL_ADDRESS][DOMAIN_NAME]"
click at [857, 55] on link "[PERSON_NAME] [PERSON_NAME]" at bounding box center [884, 61] width 154 height 22
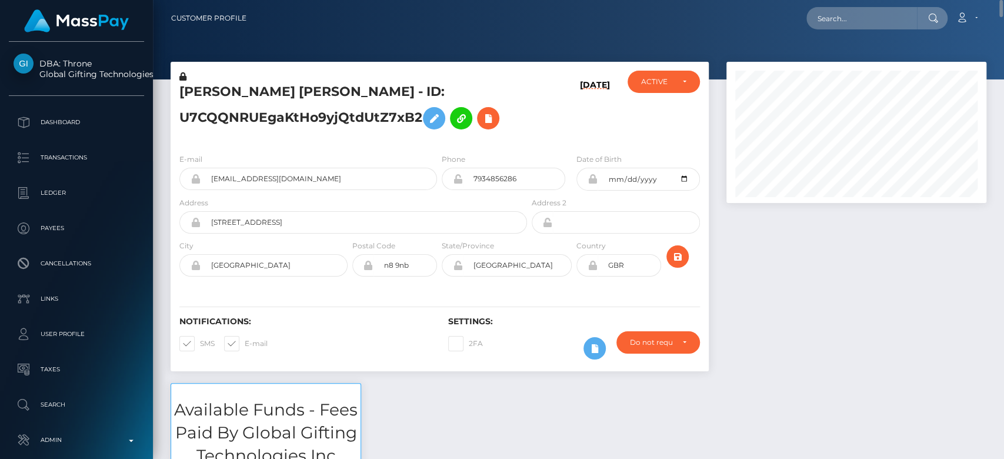
click at [245, 341] on span at bounding box center [245, 343] width 0 height 9
click at [245, 341] on input "E-mail" at bounding box center [249, 340] width 8 height 8
checkbox input "false"
click at [200, 339] on span at bounding box center [200, 343] width 0 height 9
click at [200, 337] on input "SMS" at bounding box center [204, 340] width 8 height 8
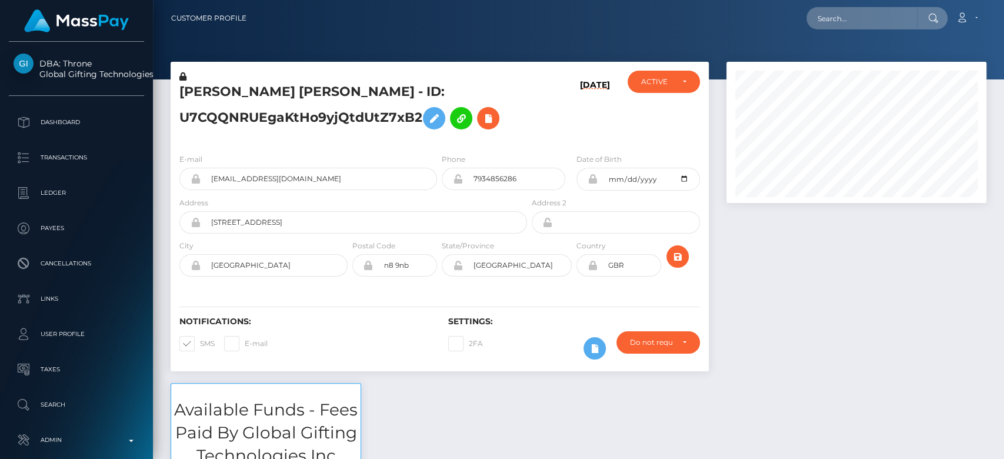
checkbox input "false"
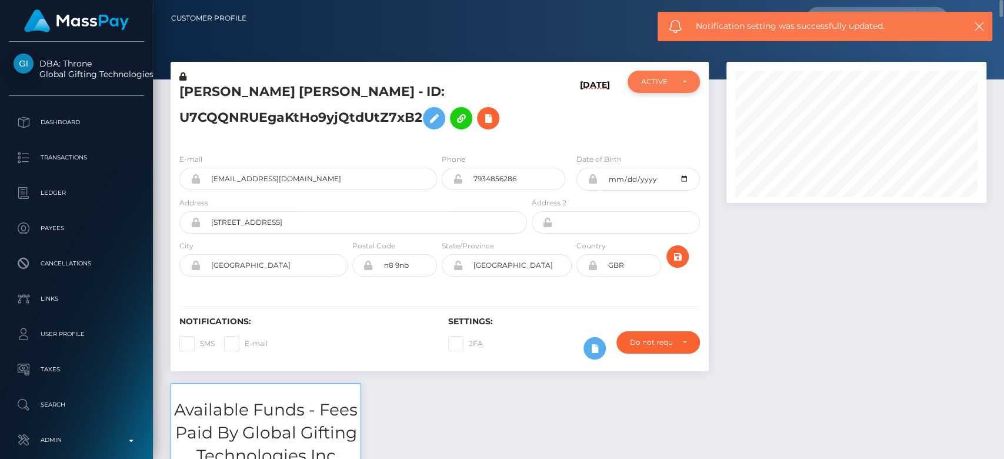
click at [642, 84] on div "ACTIVE" at bounding box center [656, 81] width 31 height 9
click at [651, 160] on span "CLOSED" at bounding box center [657, 163] width 30 height 11
select select "CLOSED"
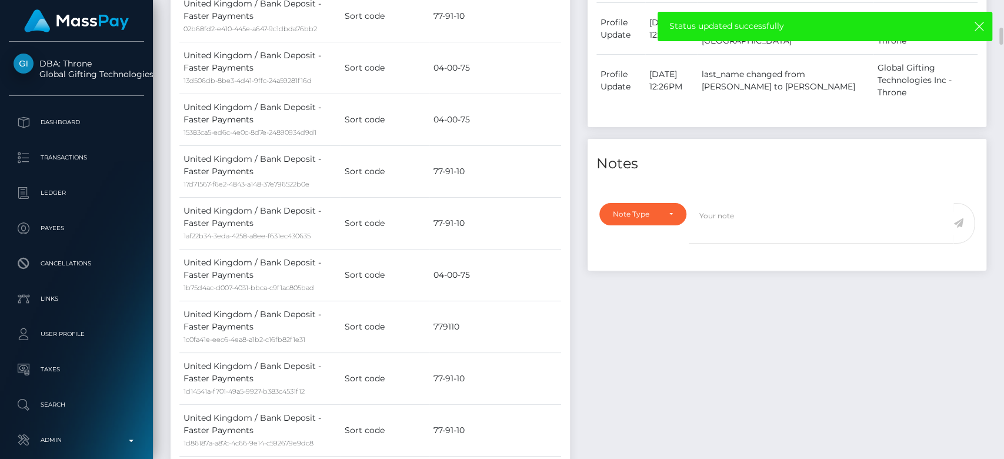
scroll to position [706, 0]
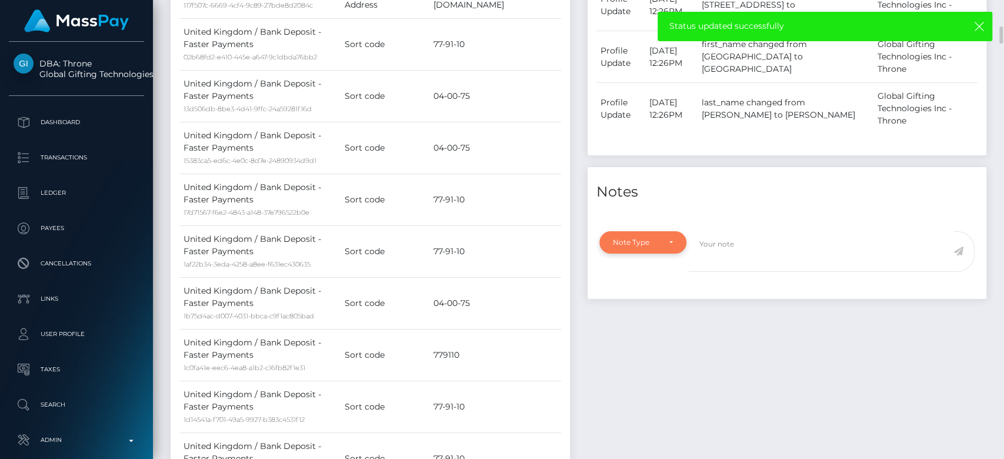
click at [658, 242] on div "Note Type" at bounding box center [636, 242] width 46 height 9
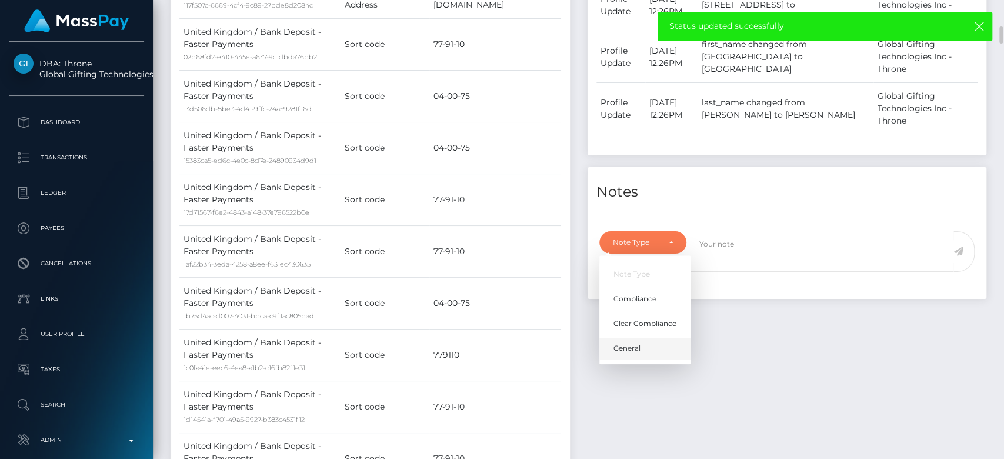
click at [641, 351] on link "General" at bounding box center [644, 349] width 91 height 22
select select "GENERAL"
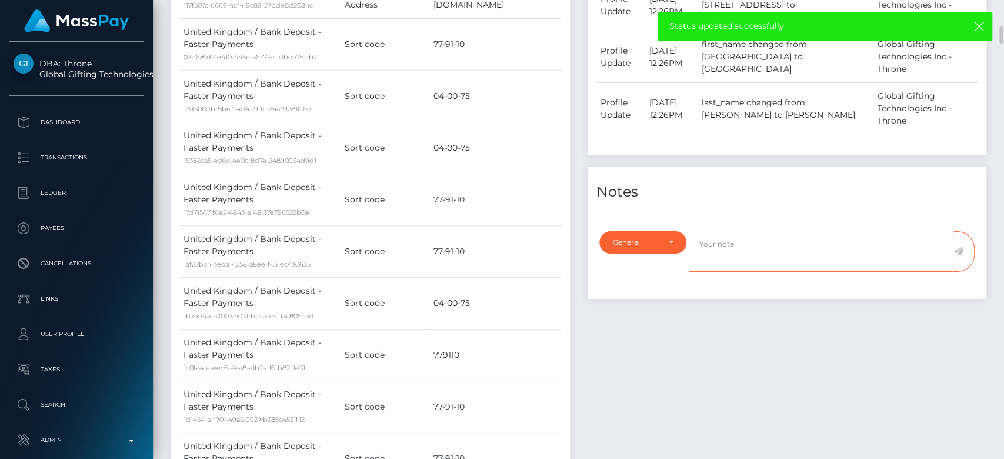
click at [711, 240] on textarea at bounding box center [821, 251] width 265 height 41
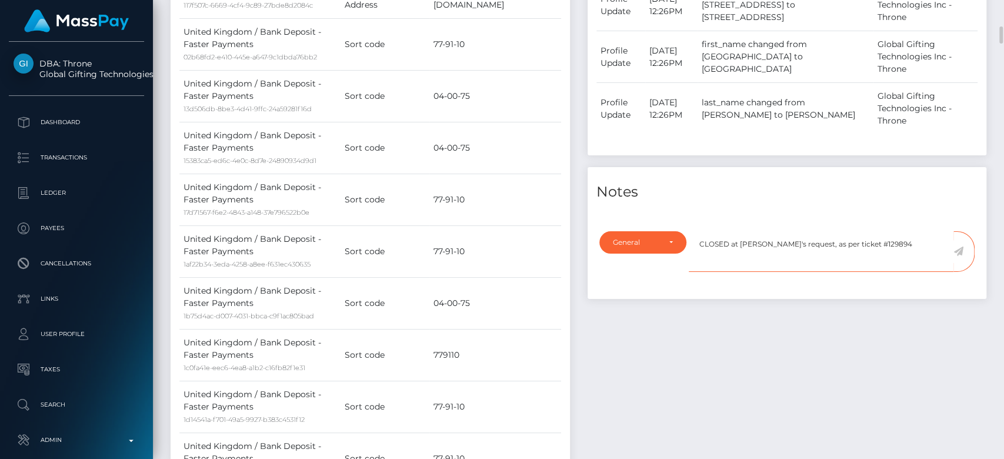
type textarea "CLOSED at payee's request, as per ticket #129894"
click at [960, 253] on icon at bounding box center [959, 250] width 10 height 9
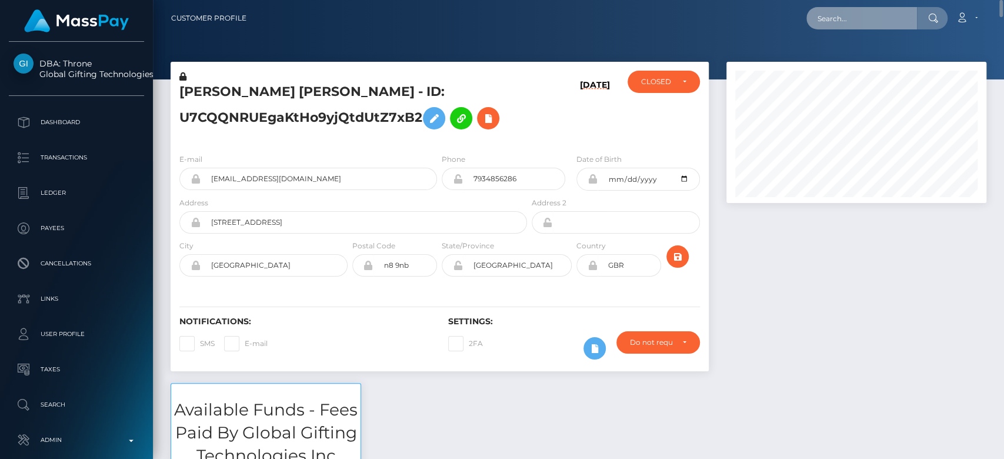
click at [872, 20] on input "text" at bounding box center [862, 18] width 111 height 22
paste input "[EMAIL_ADDRESS][DOMAIN_NAME]"
type input "[EMAIL_ADDRESS][DOMAIN_NAME]"
click at [828, 12] on input "[EMAIL_ADDRESS][DOMAIN_NAME]" at bounding box center [862, 18] width 111 height 22
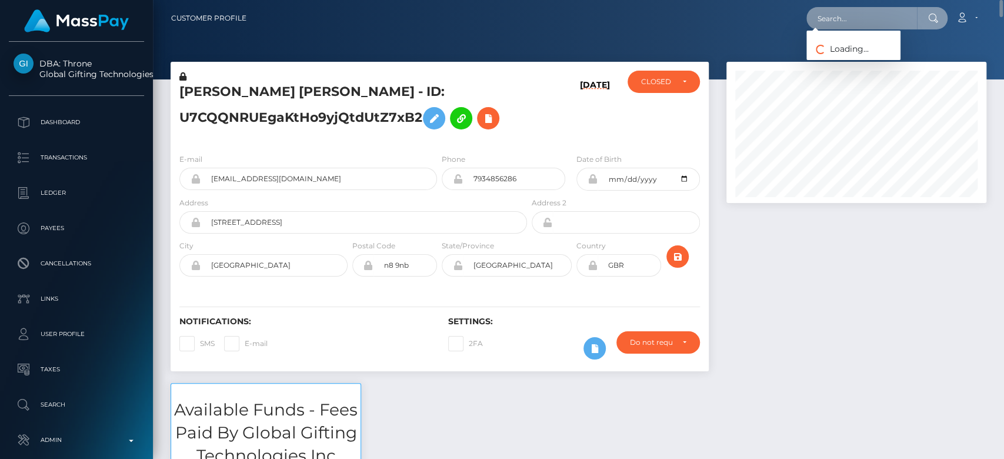
paste input "[EMAIL_ADDRESS][DOMAIN_NAME]"
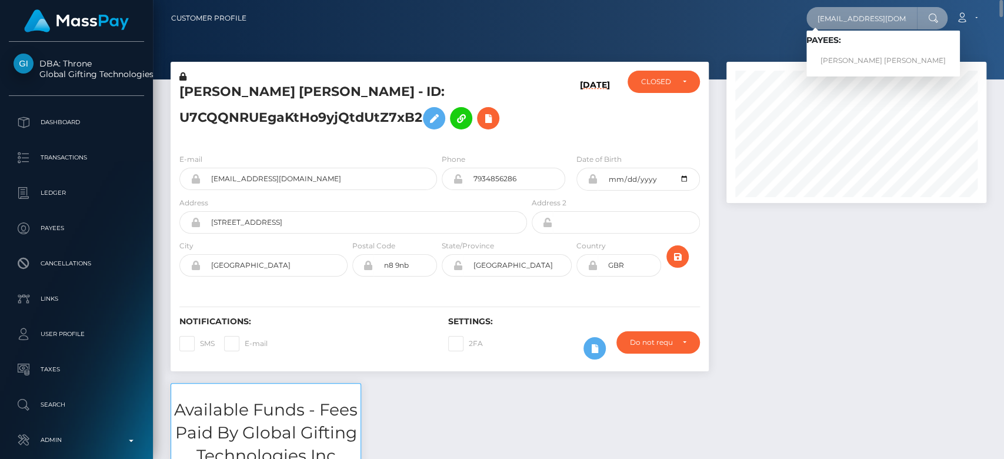
type input "[EMAIL_ADDRESS][DOMAIN_NAME]"
click at [870, 64] on link "[PERSON_NAME] [PERSON_NAME]" at bounding box center [884, 61] width 154 height 22
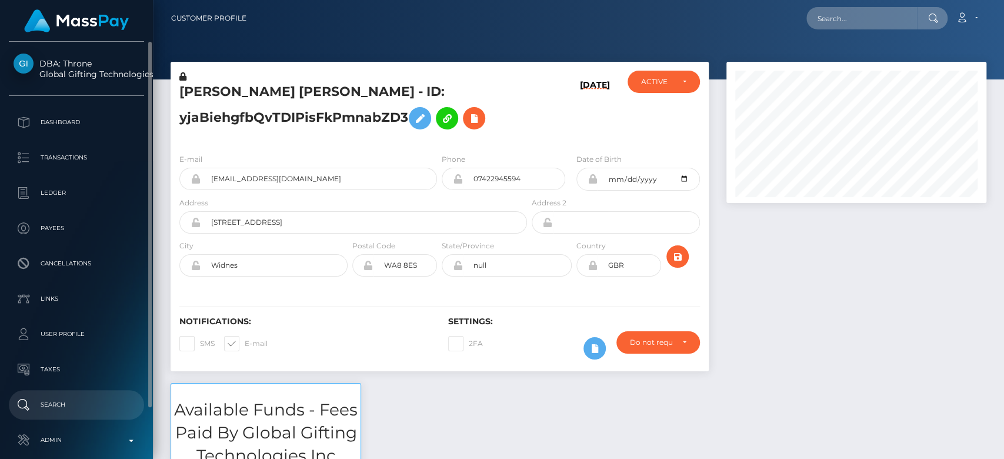
click at [62, 404] on p "Search" at bounding box center [77, 405] width 126 height 18
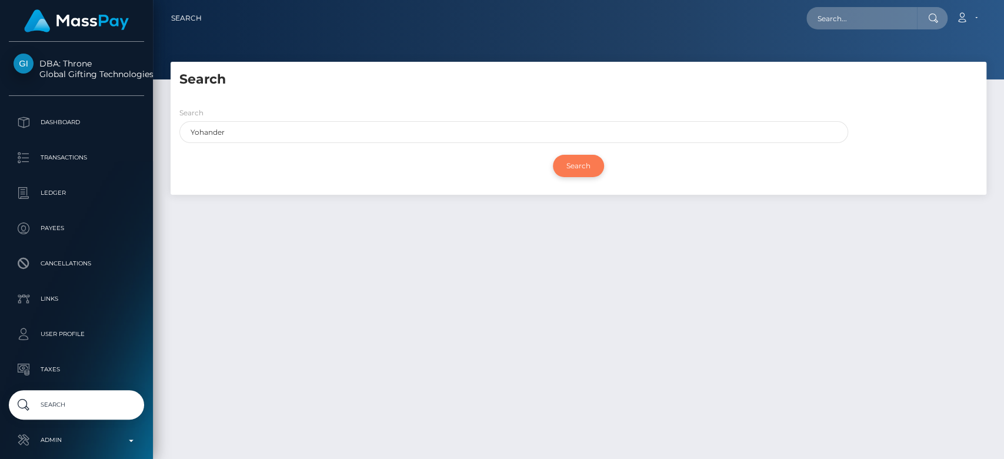
type input "Yohander"
click at [574, 165] on input "Search" at bounding box center [578, 166] width 51 height 22
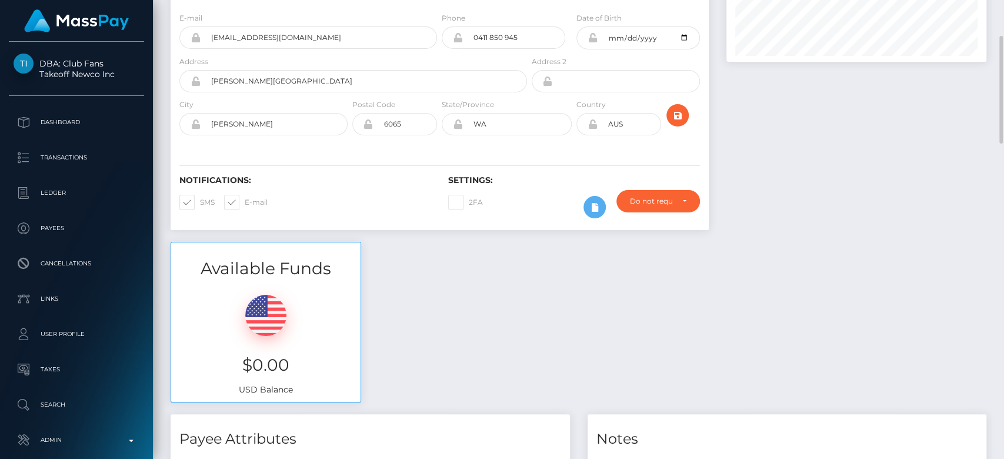
scroll to position [139, 0]
click at [245, 200] on span at bounding box center [245, 203] width 0 height 9
click at [245, 200] on input "E-mail" at bounding box center [249, 200] width 8 height 8
checkbox input "false"
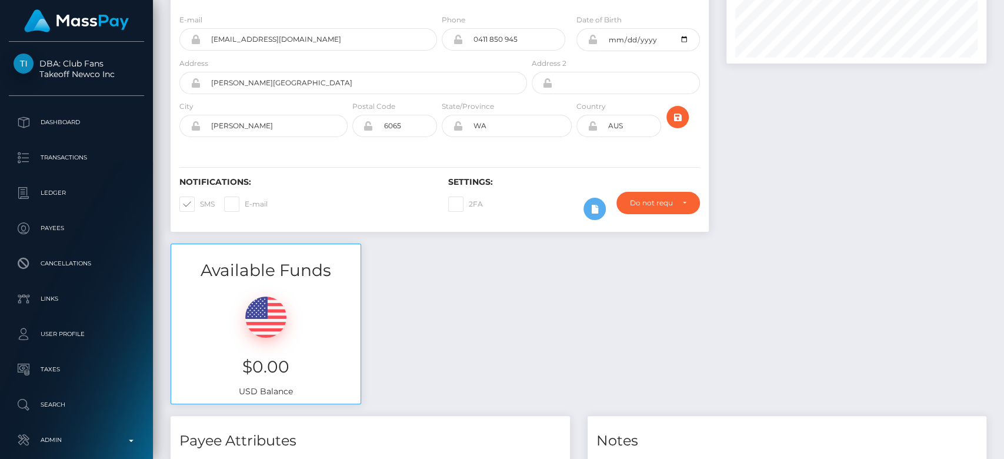
click at [200, 199] on span at bounding box center [200, 203] width 0 height 9
click at [200, 198] on input "SMS" at bounding box center [204, 200] width 8 height 8
checkbox input "false"
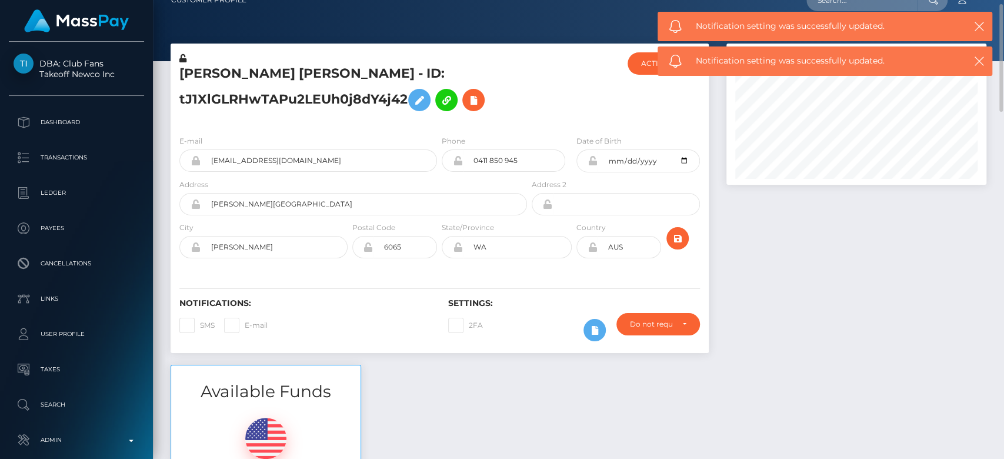
scroll to position [0, 0]
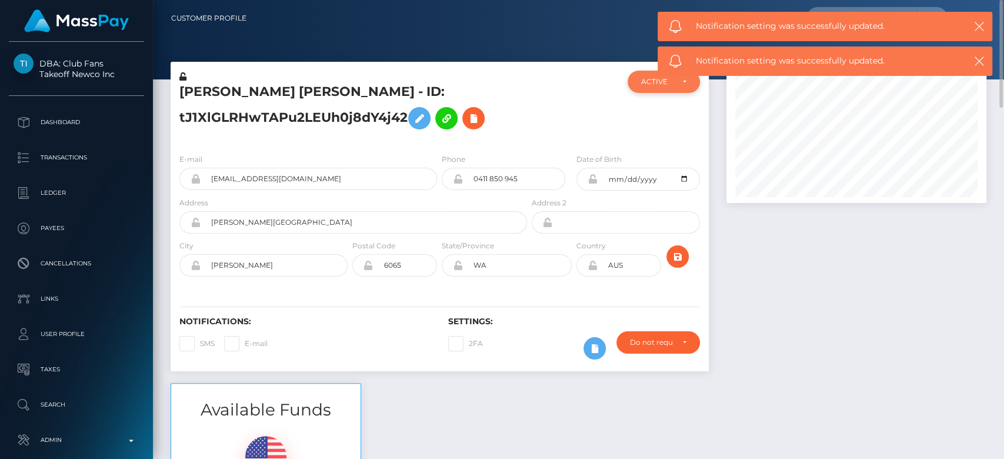
click at [660, 79] on div "ACTIVE" at bounding box center [656, 81] width 31 height 9
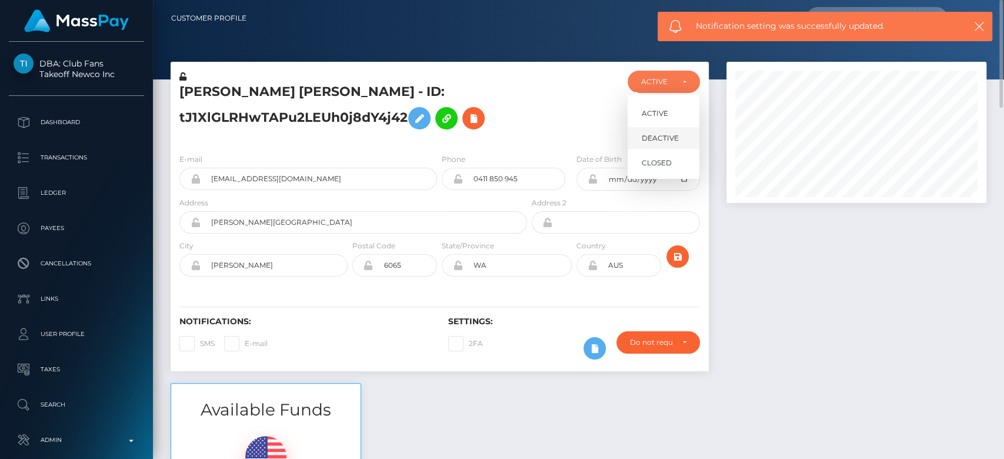
click at [649, 135] on span "DEACTIVE" at bounding box center [660, 138] width 37 height 11
select select "DEACTIVE"
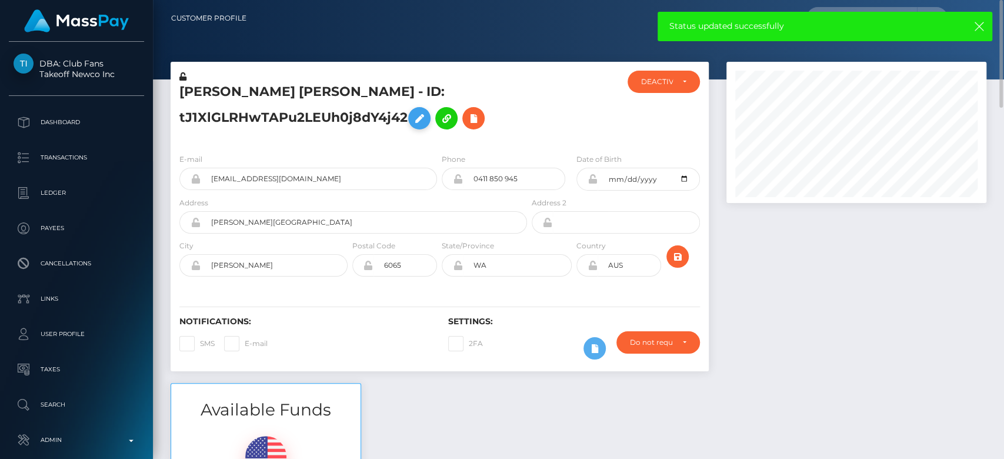
click at [417, 118] on icon at bounding box center [419, 118] width 14 height 15
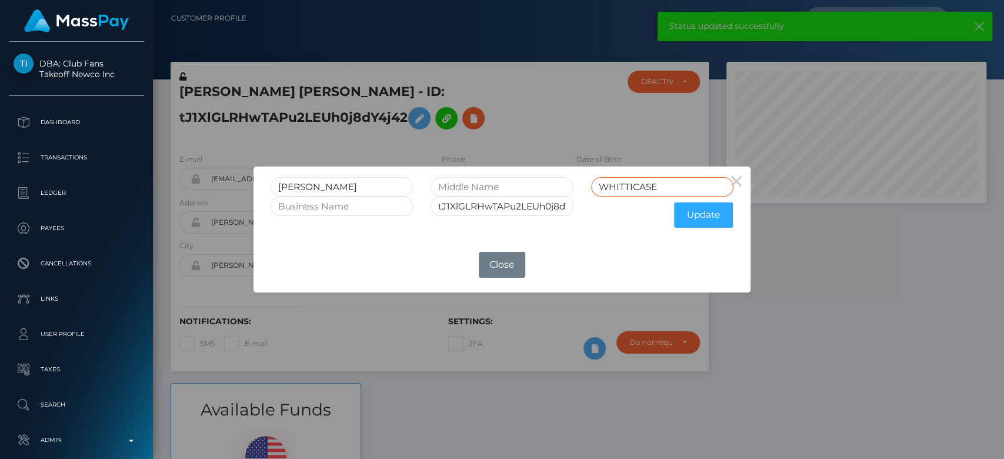
click at [672, 191] on input "WHITTICASE" at bounding box center [662, 186] width 142 height 19
type input "WHITTICASE RET"
click at [555, 209] on input "tJ1XlGLRHwTAPu2LEUh0j8dY4j42" at bounding box center [502, 205] width 142 height 19
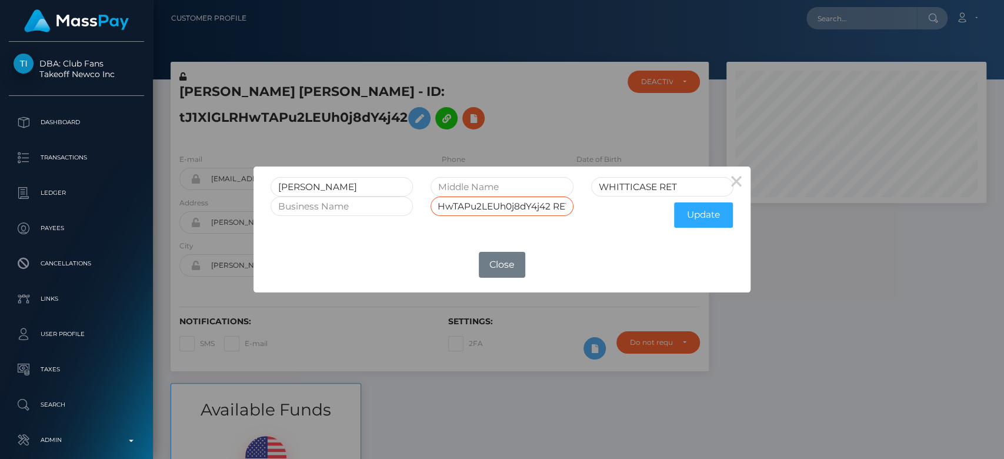
scroll to position [0, 45]
type input "tJ1XlGLRHwTAPu2LEUh0j8dY4j42 RET"
click at [701, 214] on button "Update" at bounding box center [703, 214] width 59 height 25
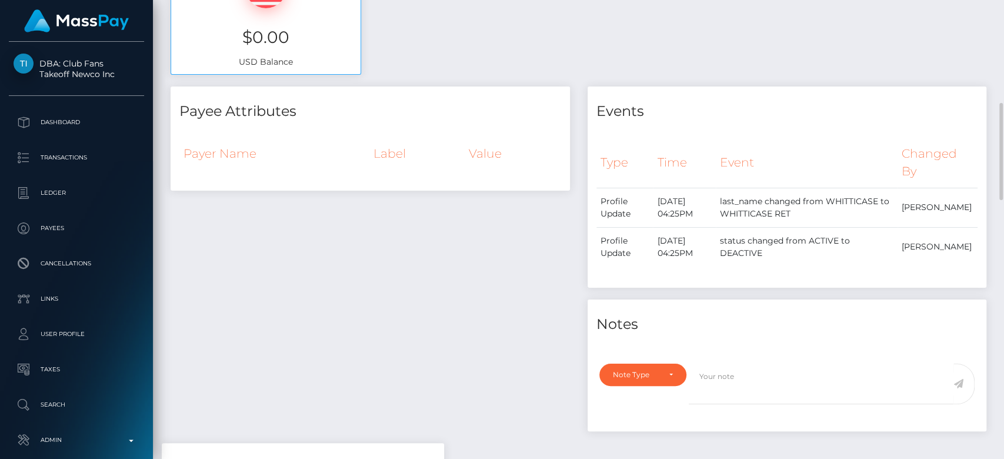
scroll to position [488, 0]
click at [670, 362] on div "Note Type" at bounding box center [642, 373] width 87 height 22
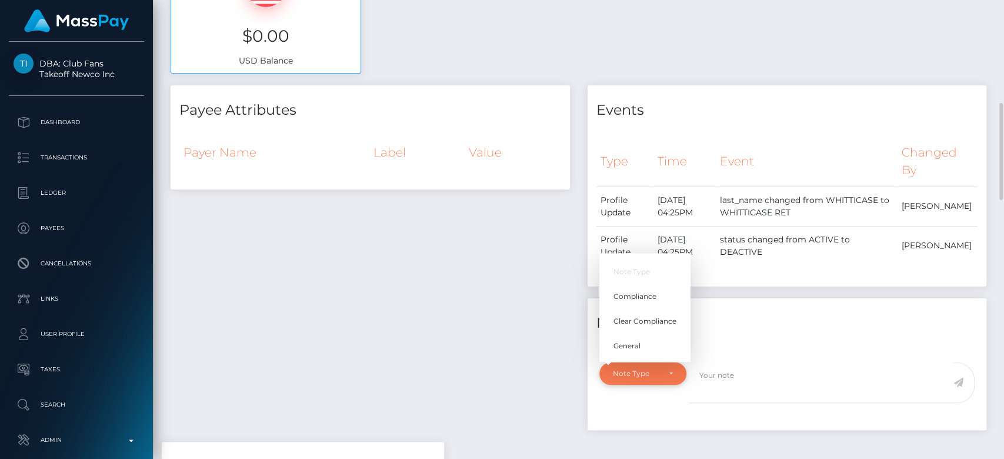
scroll to position [141, 260]
click at [647, 335] on link "General" at bounding box center [644, 346] width 91 height 22
select select "GENERAL"
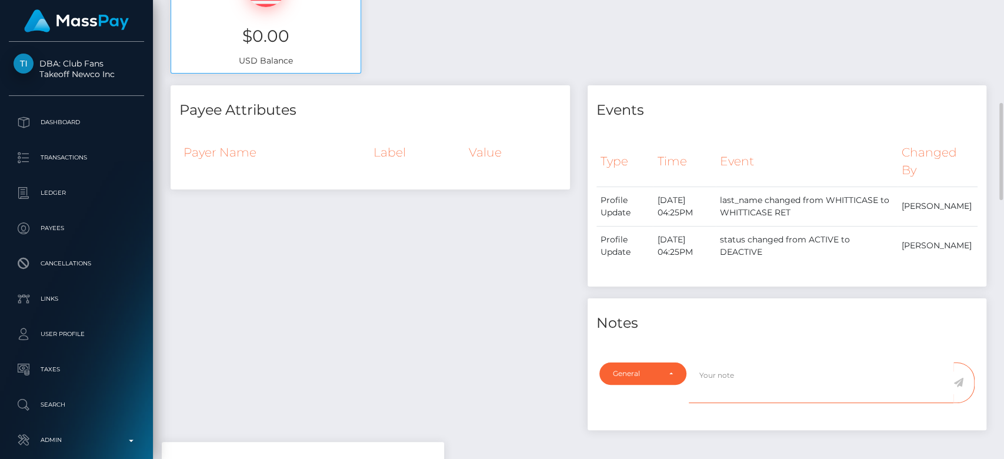
click at [715, 362] on textarea at bounding box center [821, 382] width 265 height 41
type textarea "RETIRED at payee's request, as per ticket #130785"
click at [958, 378] on icon at bounding box center [959, 382] width 10 height 9
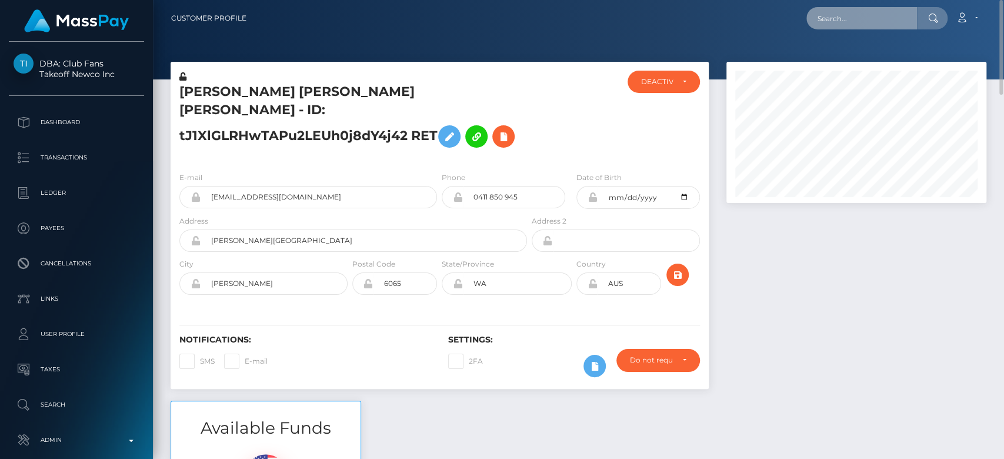
click at [849, 12] on input "text" at bounding box center [862, 18] width 111 height 22
paste input "deprogrammiert@gmail.com"
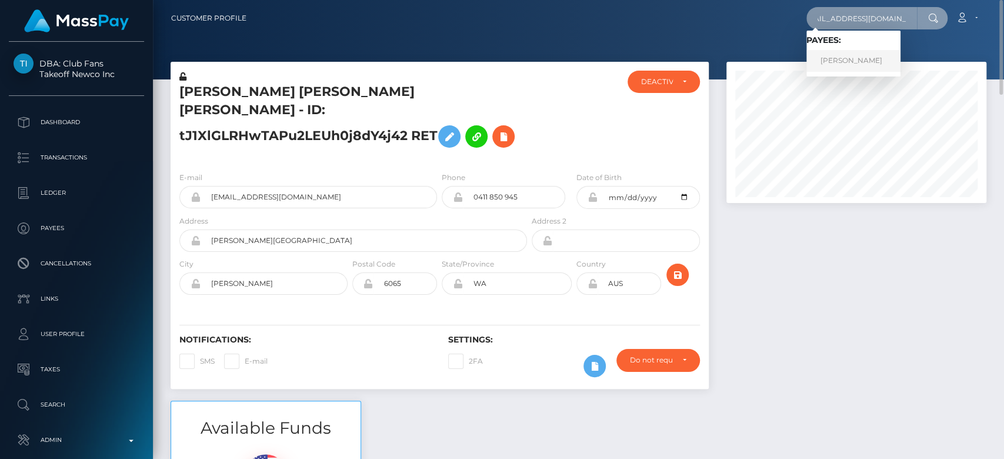
type input "deprogrammiert@gmail.com"
click at [867, 56] on link "[PERSON_NAME]" at bounding box center [854, 61] width 94 height 22
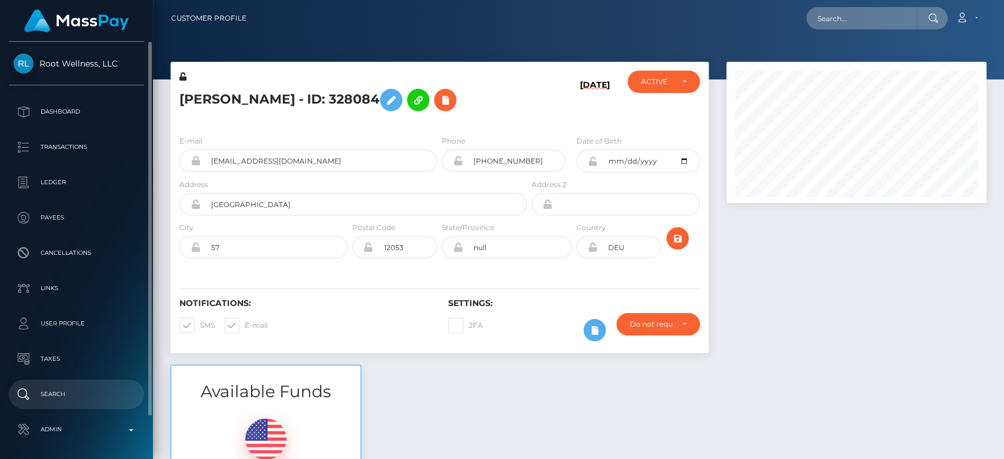
click at [66, 397] on p "Search" at bounding box center [77, 394] width 126 height 18
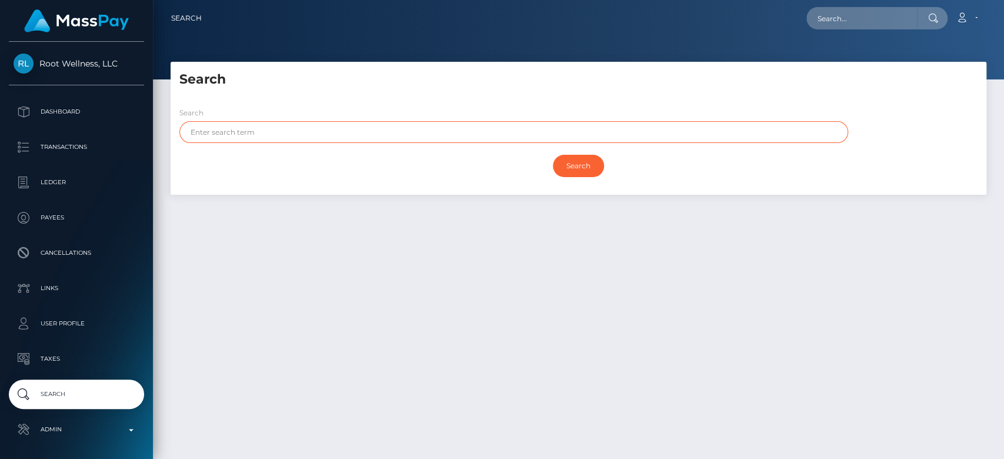
click at [321, 133] on input "text" at bounding box center [513, 132] width 669 height 22
type input "J"
type input "Kia"
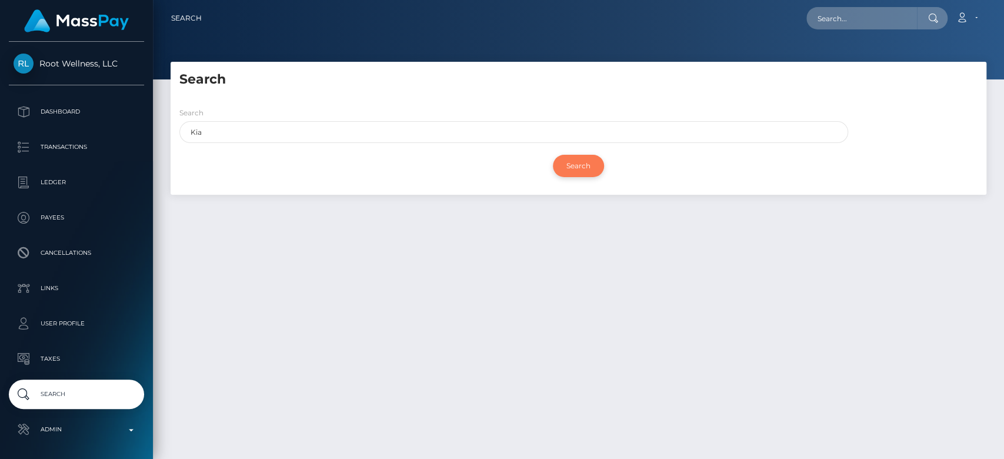
click at [588, 169] on input "Search" at bounding box center [578, 166] width 51 height 22
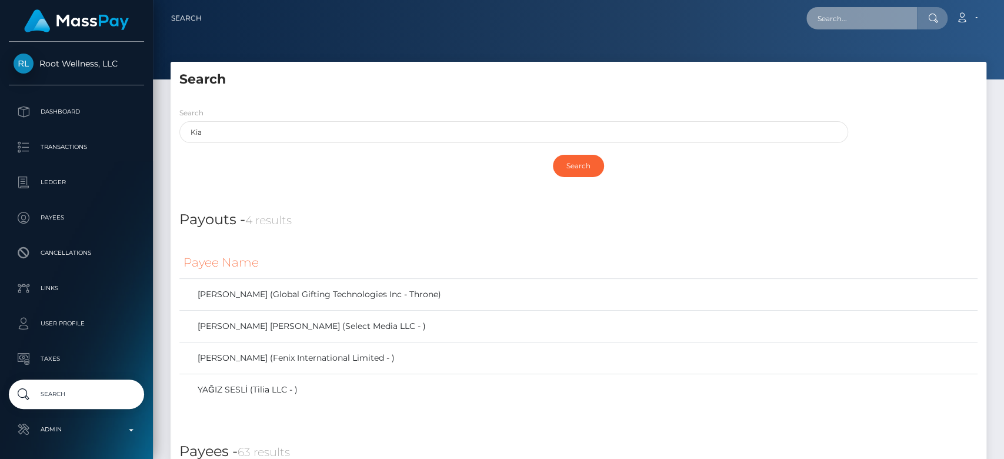
click at [871, 24] on input "text" at bounding box center [862, 18] width 111 height 22
paste input "[EMAIL_ADDRESS][DOMAIN_NAME]"
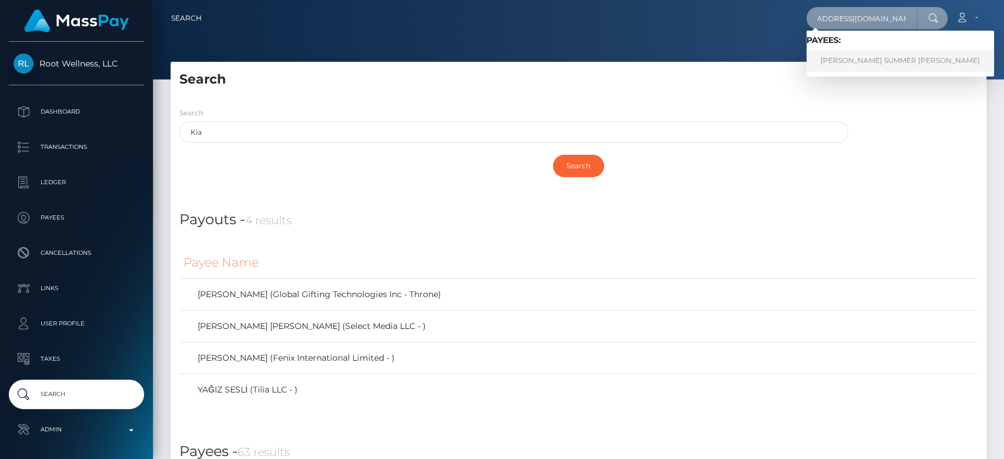
type input "[EMAIL_ADDRESS][DOMAIN_NAME]"
click at [872, 56] on link "[PERSON_NAME] SUMMER [PERSON_NAME]" at bounding box center [901, 61] width 188 height 22
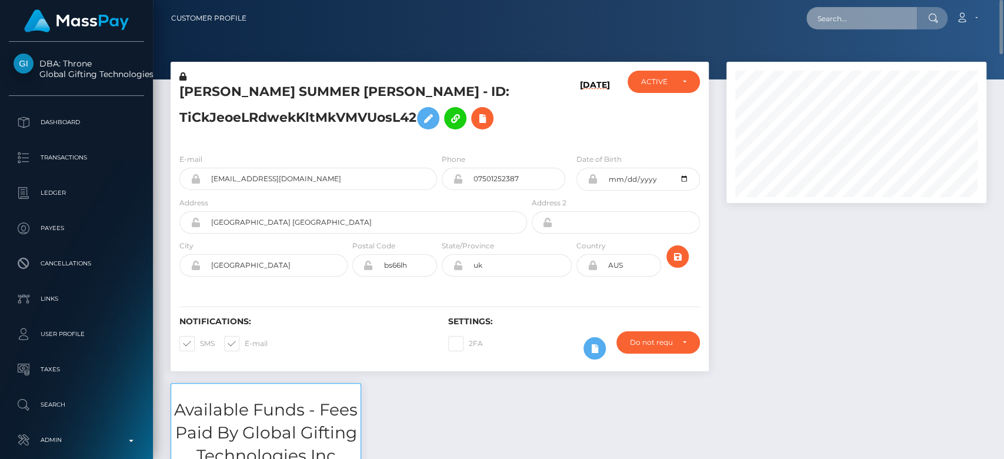
click at [833, 26] on input "text" at bounding box center [862, 18] width 111 height 22
paste input "[EMAIL_ADDRESS][DOMAIN_NAME]"
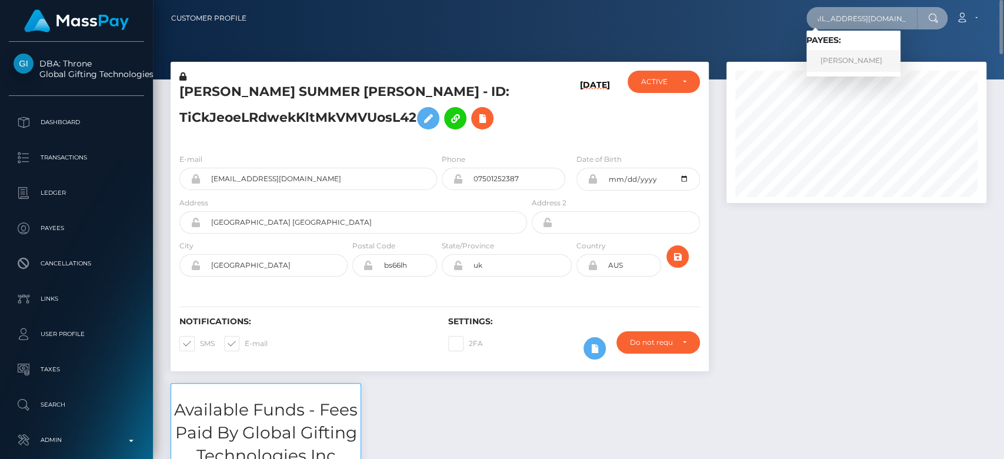
type input "[EMAIL_ADDRESS][DOMAIN_NAME]"
click at [865, 52] on link "[PERSON_NAME]" at bounding box center [854, 61] width 94 height 22
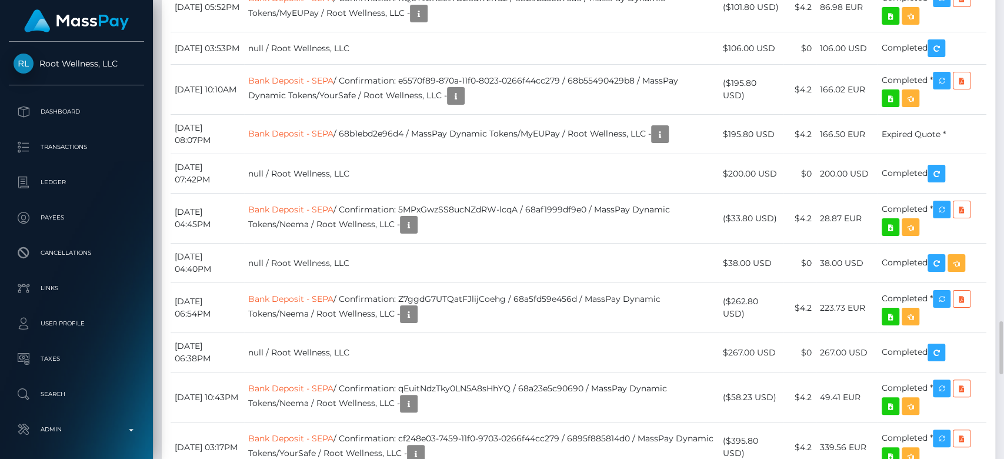
scroll to position [2603, 0]
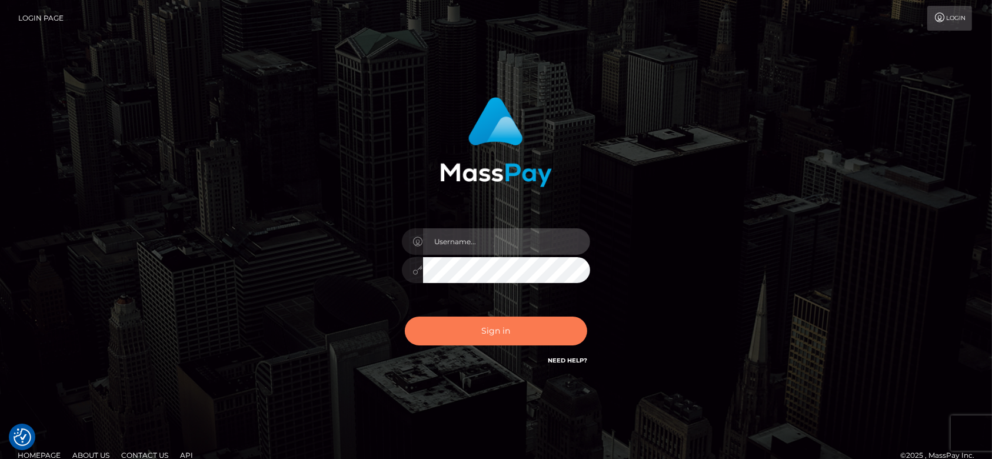
type input "fr.es"
click at [454, 327] on button "Sign in" at bounding box center [496, 331] width 182 height 29
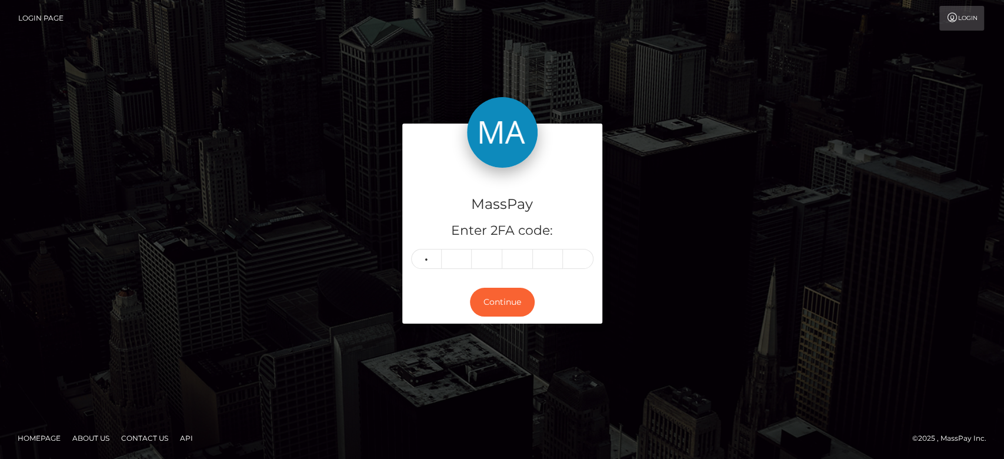
type input "2"
type input "9"
type input "1"
type input "4"
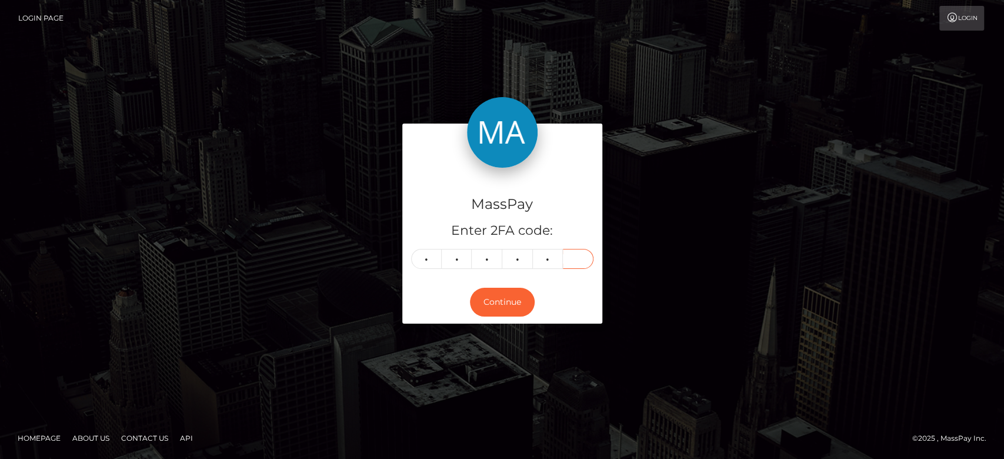
type input "8"
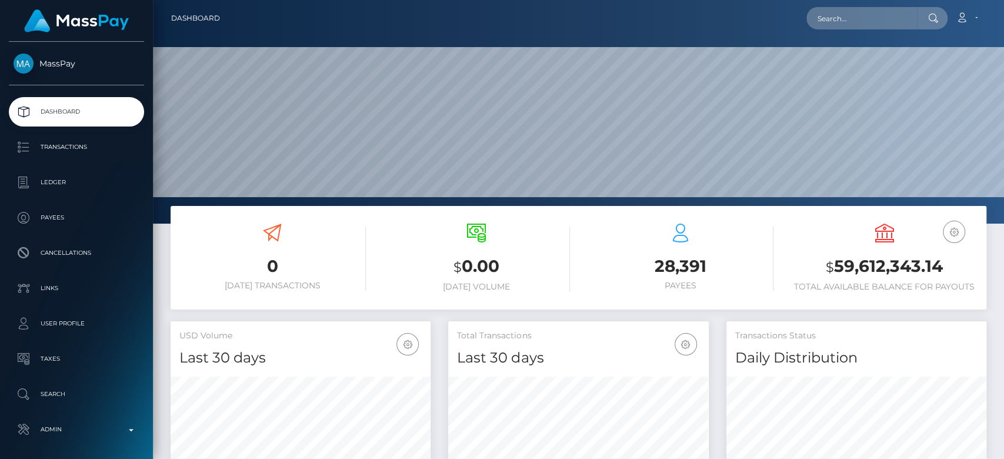
scroll to position [208, 260]
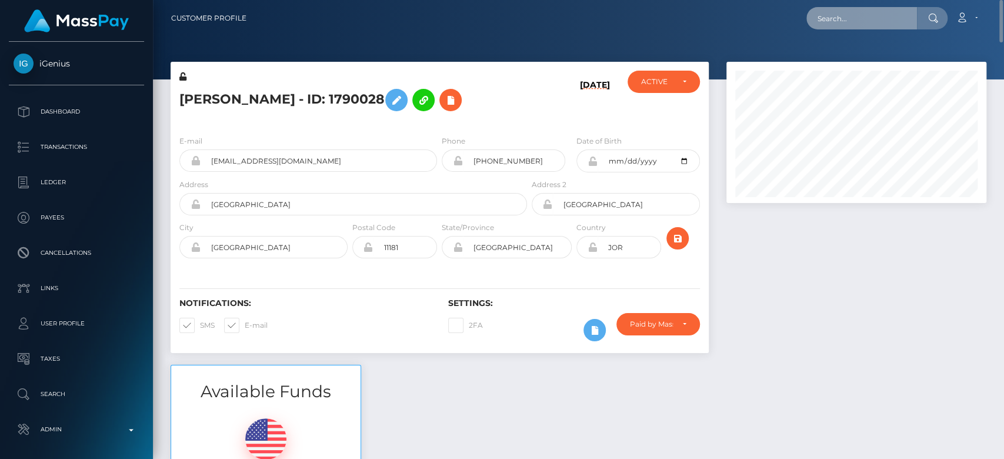
click at [858, 16] on input "text" at bounding box center [862, 18] width 111 height 22
paste input "[EMAIL_ADDRESS][DOMAIN_NAME]"
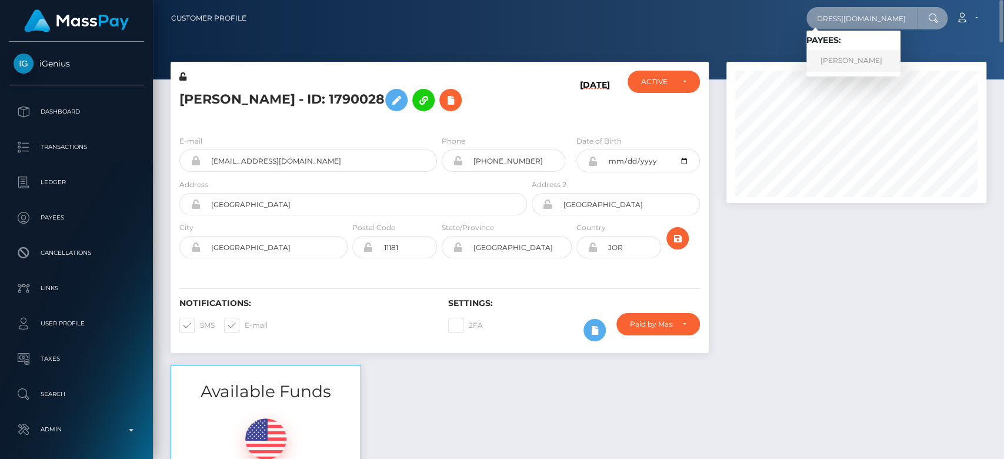
type input "[EMAIL_ADDRESS][DOMAIN_NAME]"
click at [854, 61] on link "[PERSON_NAME]" at bounding box center [854, 61] width 94 height 22
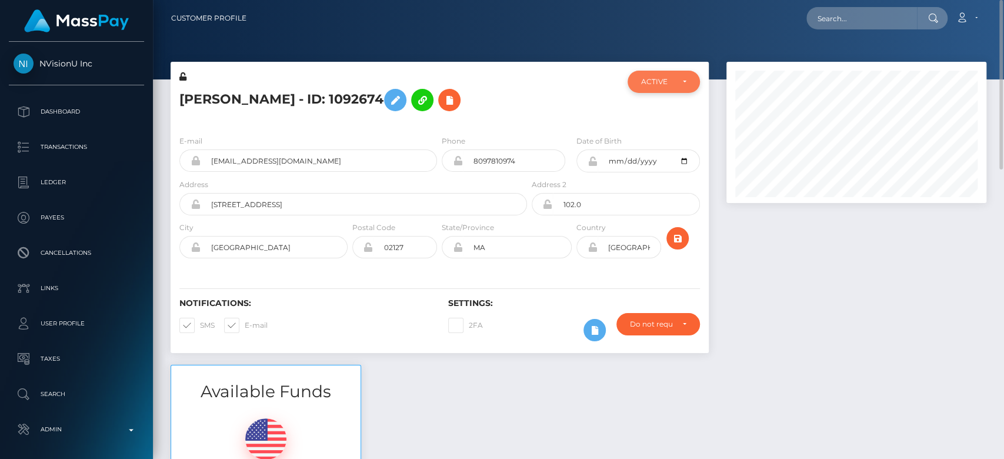
click at [668, 87] on div "ACTIVE" at bounding box center [664, 82] width 72 height 22
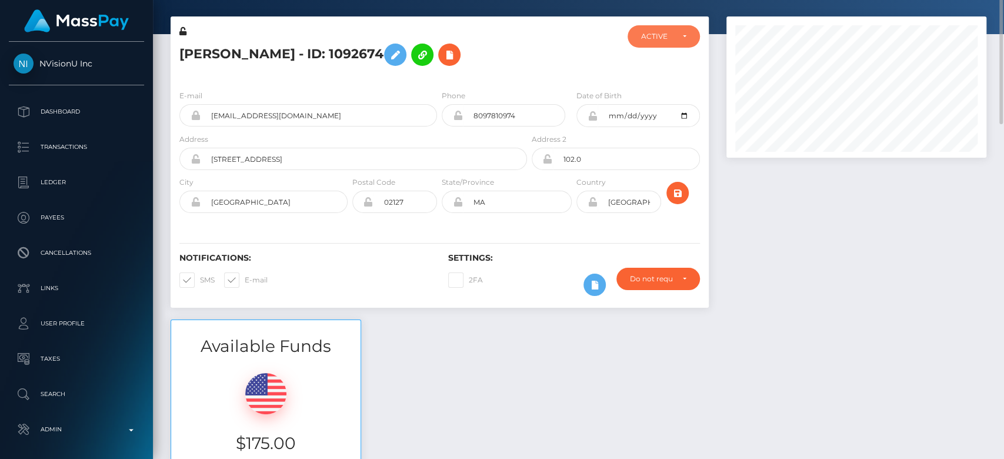
scroll to position [0, 0]
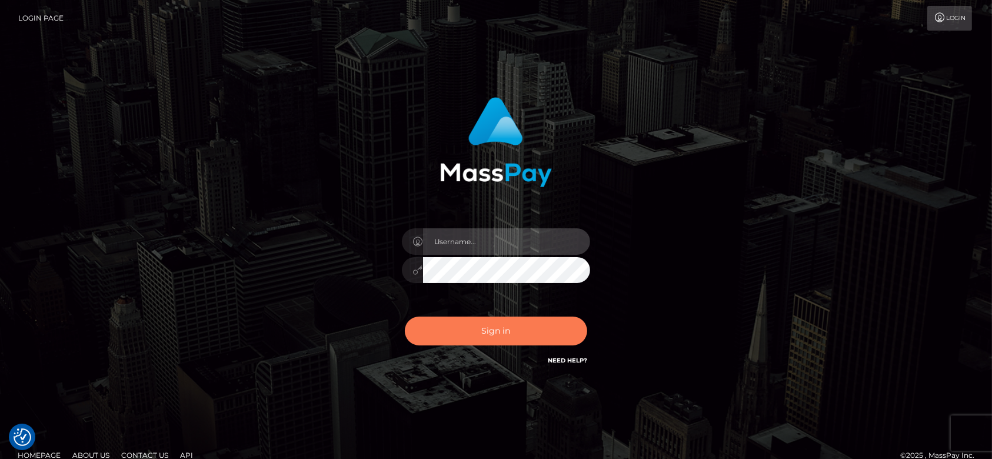
type input "fr.es"
click at [489, 328] on button "Sign in" at bounding box center [496, 331] width 182 height 29
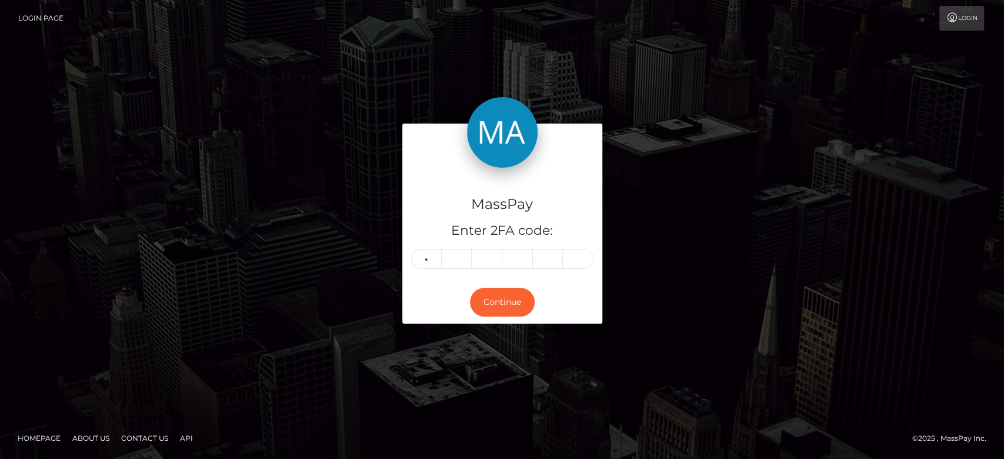
type input "3"
type input "9"
type input "1"
type input "7"
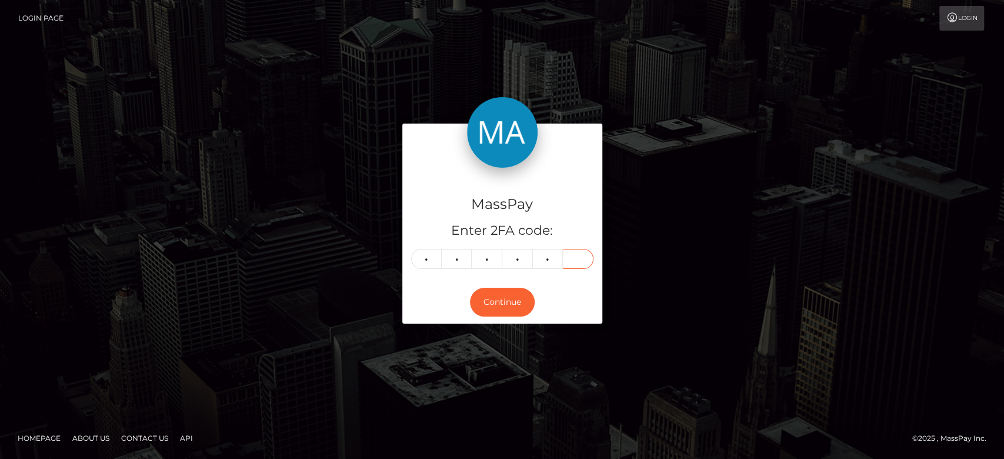
type input "9"
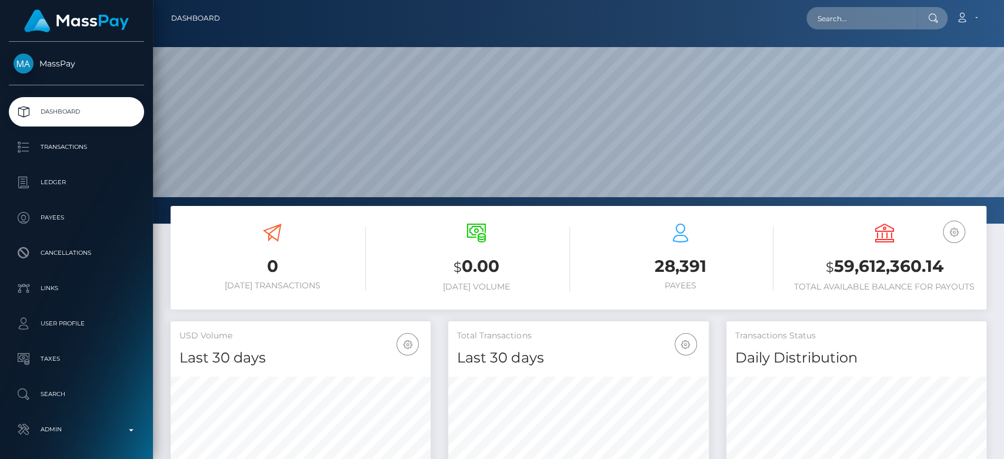
scroll to position [208, 260]
click at [878, 22] on input "text" at bounding box center [862, 18] width 111 height 22
paste input "rokayasangeetha@gmail.com"
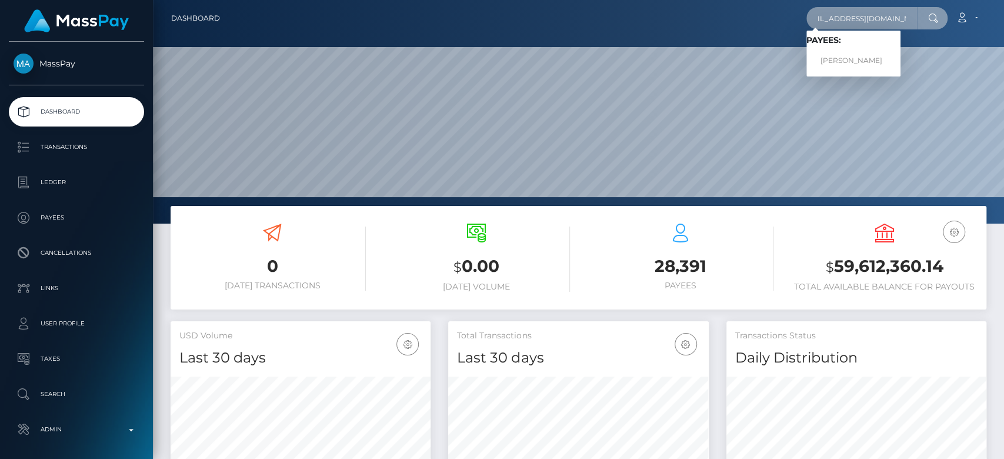
type input "rokayasangeetha@gmail.com"
click at [858, 54] on link "Sangeetha Sangeetha" at bounding box center [854, 61] width 94 height 22
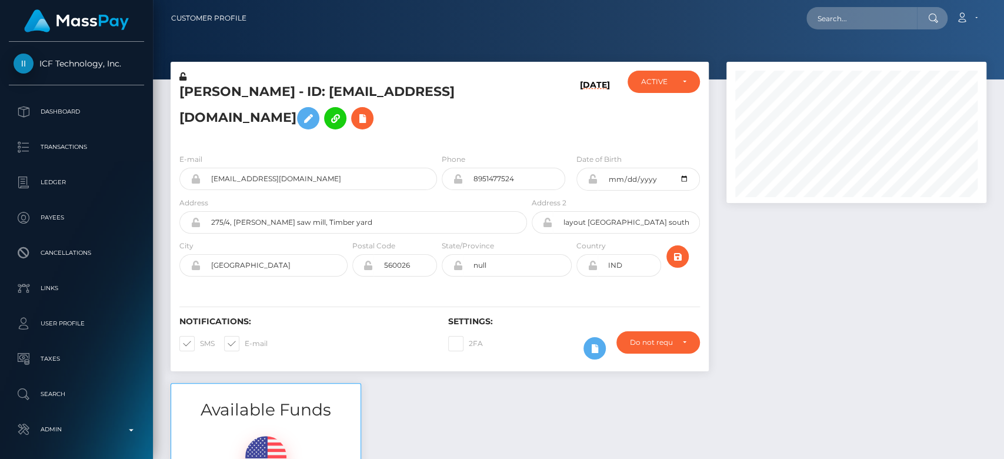
scroll to position [141, 260]
click at [798, 278] on div at bounding box center [857, 222] width 278 height 321
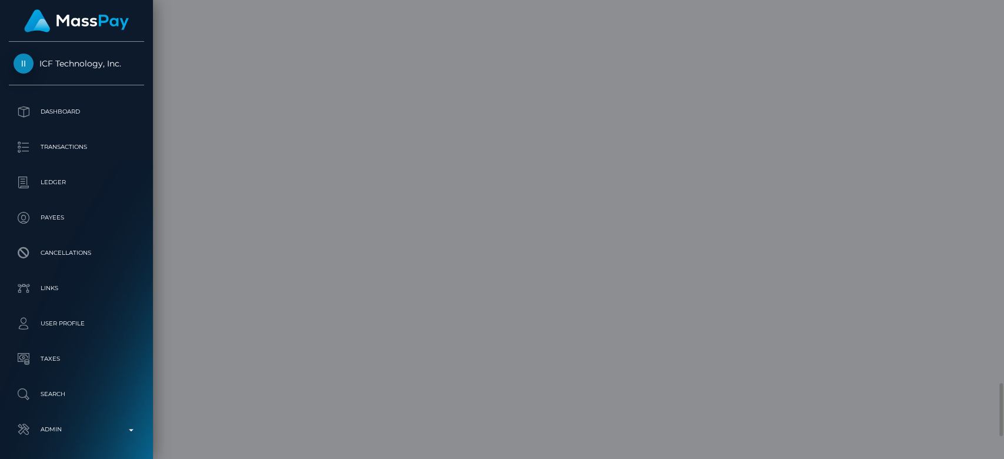
scroll to position [0, 0]
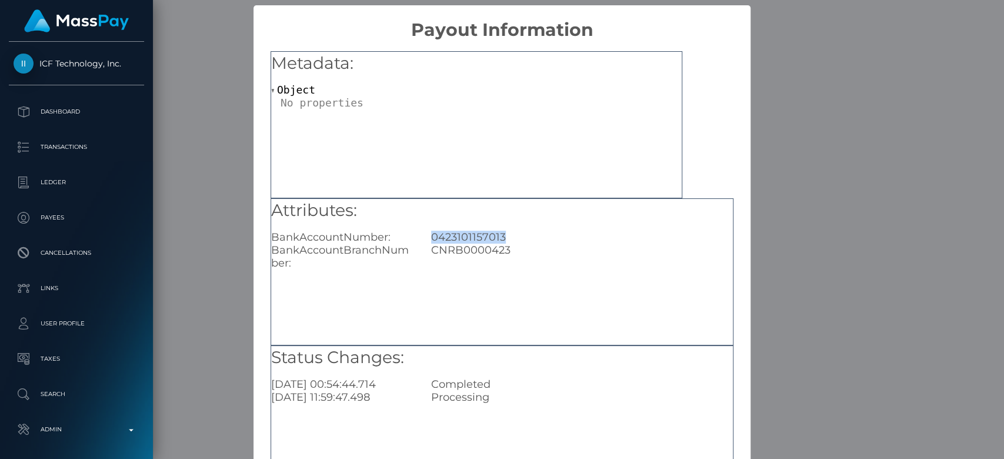
drag, startPoint x: 482, startPoint y: 233, endPoint x: 428, endPoint y: 229, distance: 53.7
click at [428, 229] on div "Attributes: BankAccountNumber: 0423101157013 BankAccountBranchNumber: CNRB00004…" at bounding box center [502, 234] width 462 height 71
copy div "0423101157013"
click at [216, 164] on div "× Payout Information Metadata: Object Attributes: BankAccountNumber: 0423101157…" at bounding box center [502, 229] width 1004 height 459
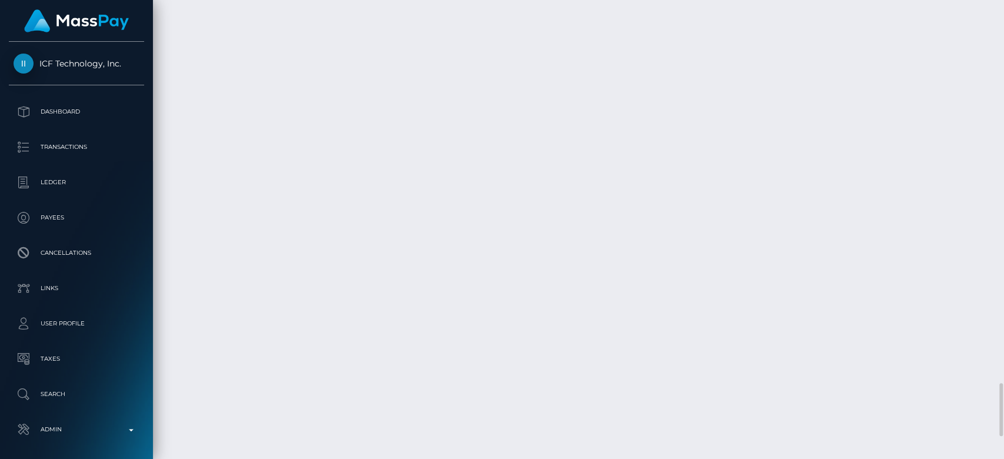
scroll to position [141, 260]
drag, startPoint x: 855, startPoint y: 116, endPoint x: 822, endPoint y: 115, distance: 33.5
copy td "21,785.51"
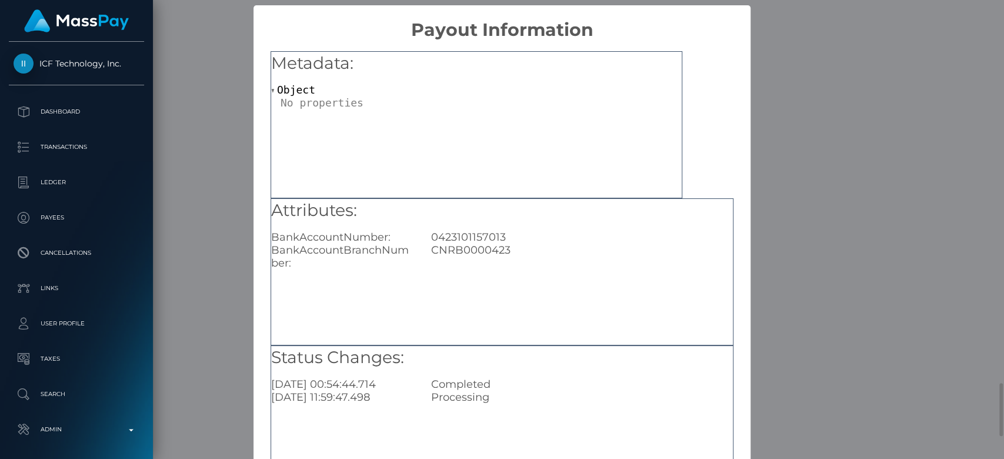
scroll to position [0, 0]
click at [218, 73] on div "× Payout Information Metadata: Object Attributes: BankAccountNumber: 0423101157…" at bounding box center [502, 229] width 1004 height 459
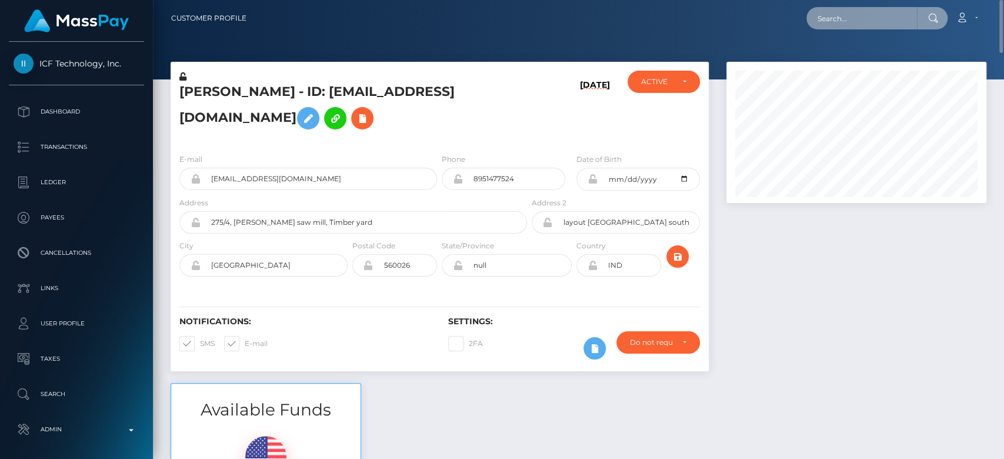
click at [895, 9] on input "text" at bounding box center [862, 18] width 111 height 22
paste input "isabellathemarlin305@icloud.com"
type input "isabellathemarlin305@icloud.com"
click at [868, 56] on div at bounding box center [578, 39] width 851 height 79
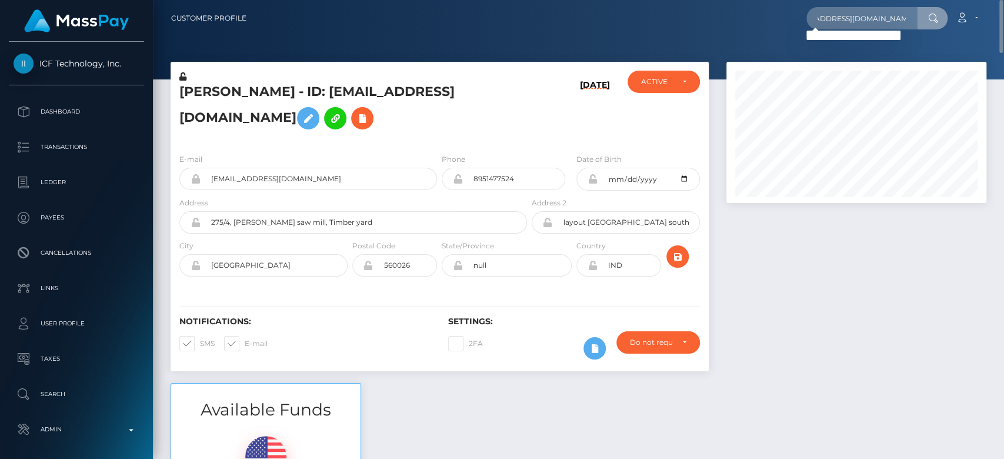
scroll to position [0, 0]
click at [888, 21] on input "isabellathemarlin305@icloud.com" at bounding box center [862, 18] width 111 height 22
click at [868, 15] on input "isabellathemarlin305@icloud.com" at bounding box center [862, 18] width 111 height 22
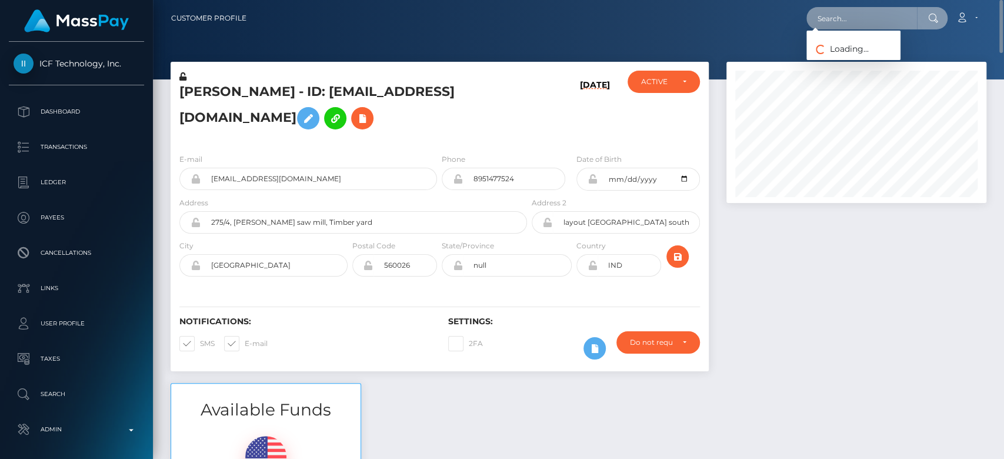
paste input "Isabellathemarlin305@gmail.com"
type input "Isabellathemarlin305@gmail.com"
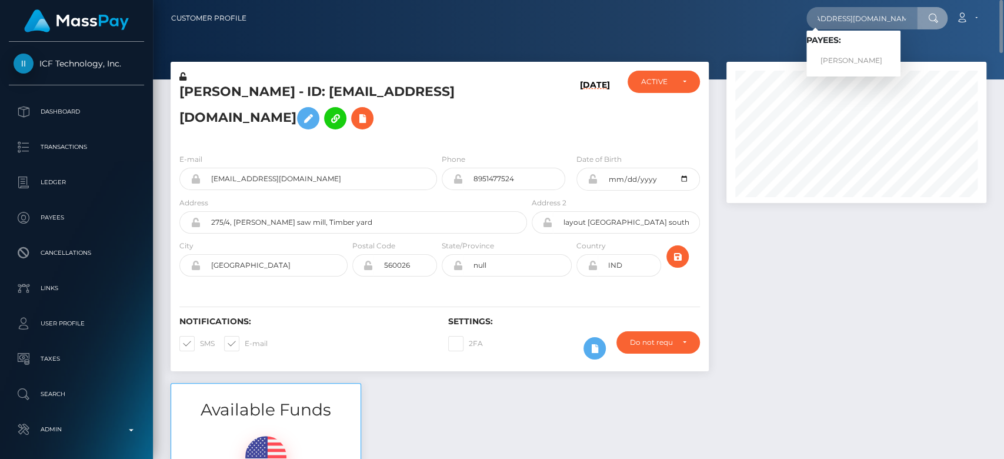
scroll to position [0, 0]
click at [859, 49] on span "Payees: ISABELLA HERMIDA" at bounding box center [854, 53] width 94 height 36
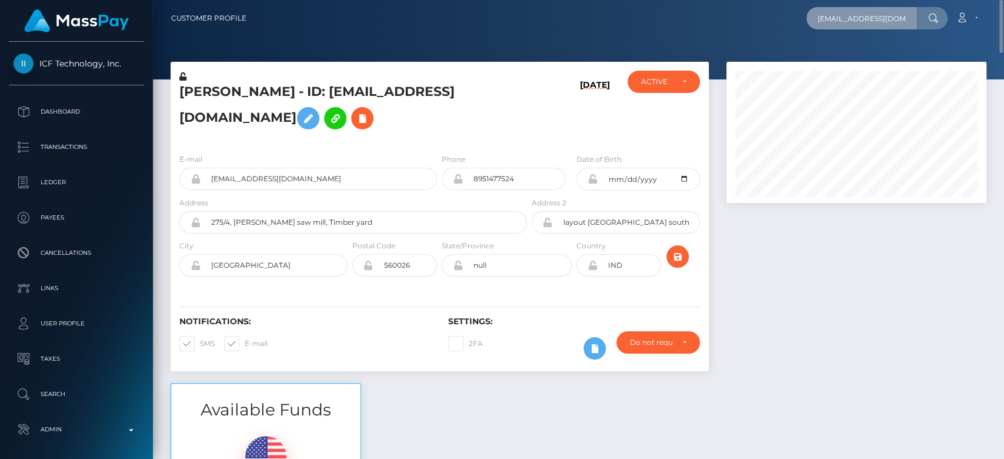
click at [845, 7] on input "Isabellathemarlin305@gmail.com" at bounding box center [862, 18] width 111 height 22
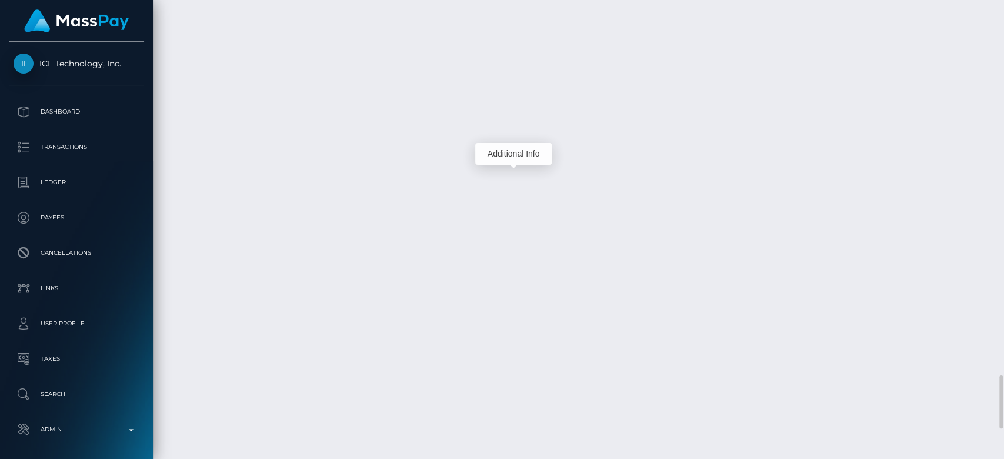
scroll to position [141, 260]
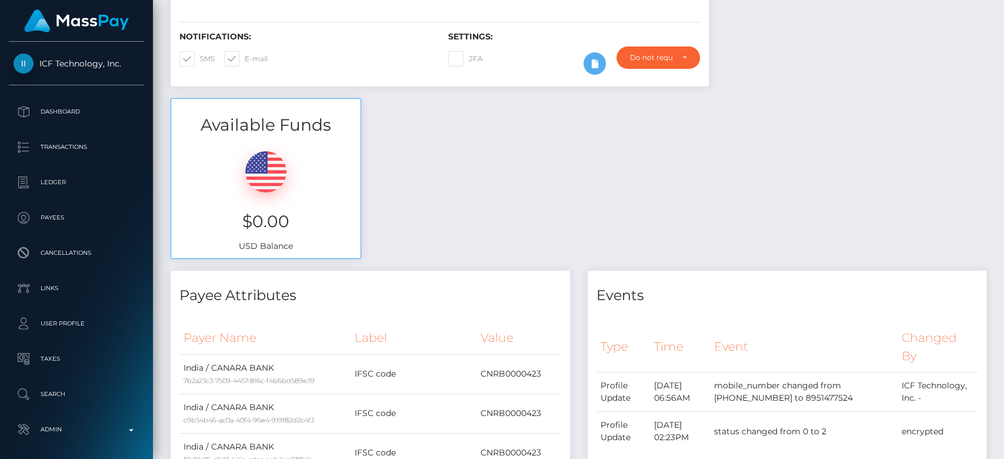
scroll to position [0, 0]
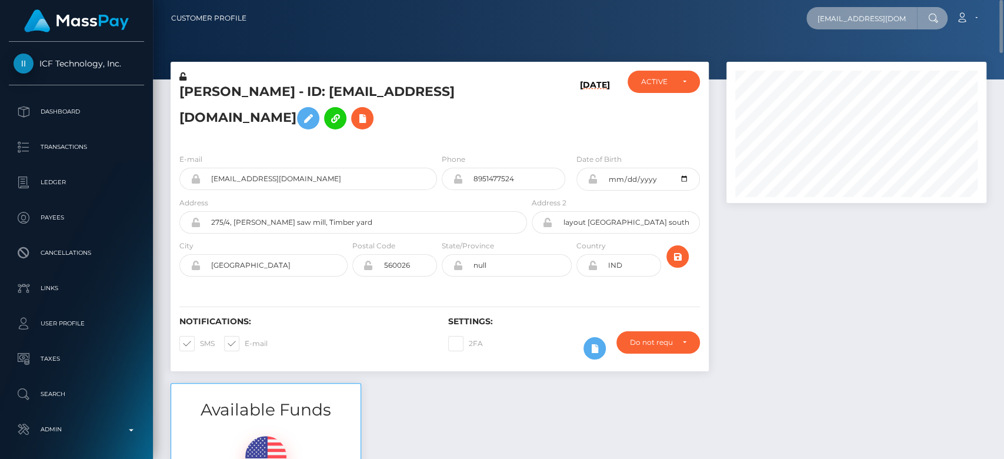
click at [873, 16] on input "Isabellathemarlin305@gmail.com" at bounding box center [862, 18] width 111 height 22
click at [880, 16] on input "Isabellathemarlin305@gmail.com" at bounding box center [862, 18] width 111 height 22
paste input "misszeena77@gmail.com"
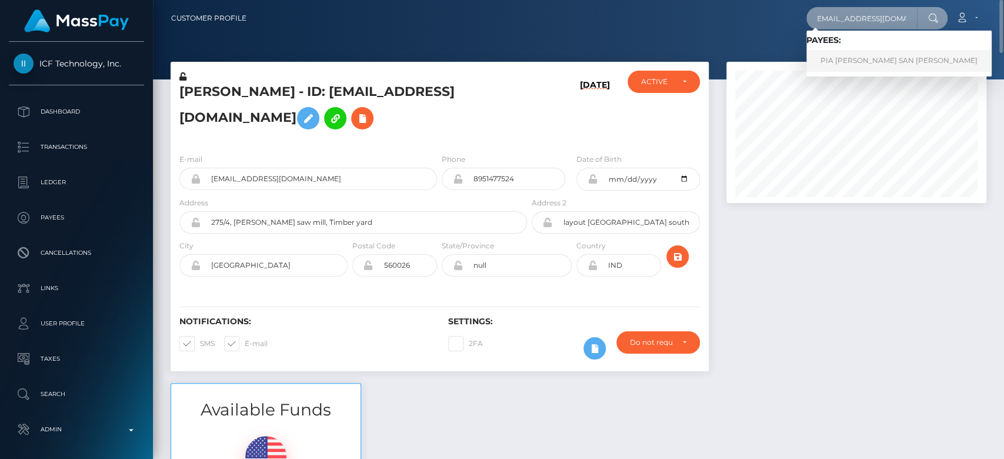
type input "misszeena77@gmail.com"
click at [871, 57] on link "PIA REGINA SAN JOSE" at bounding box center [899, 61] width 185 height 22
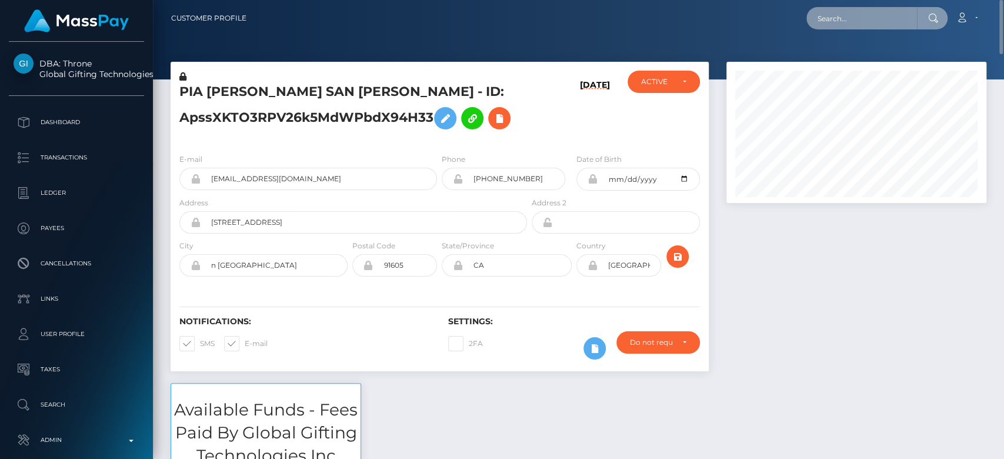
click at [848, 20] on input "text" at bounding box center [862, 18] width 111 height 22
paste input "[EMAIL_ADDRESS][DOMAIN_NAME]"
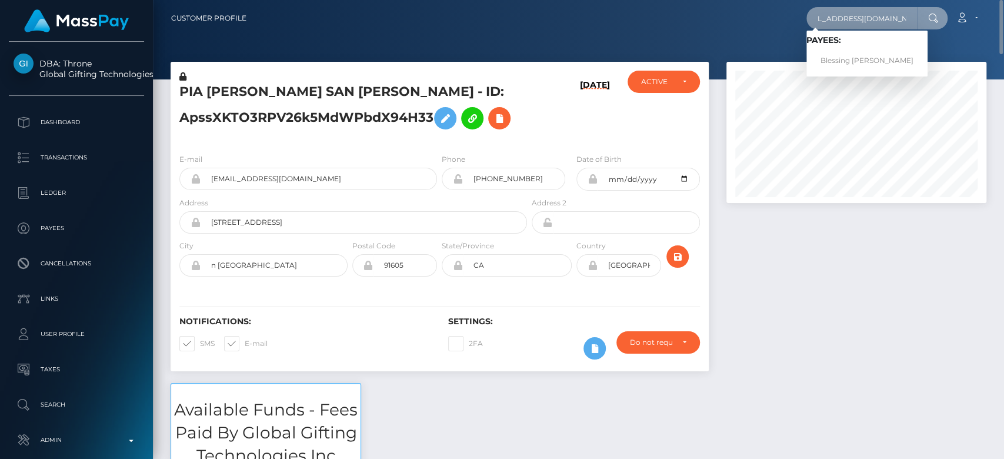
type input "workwithvictoriab@gmail.com"
click at [877, 52] on link "Blessing Victoria Olayemi" at bounding box center [867, 61] width 121 height 22
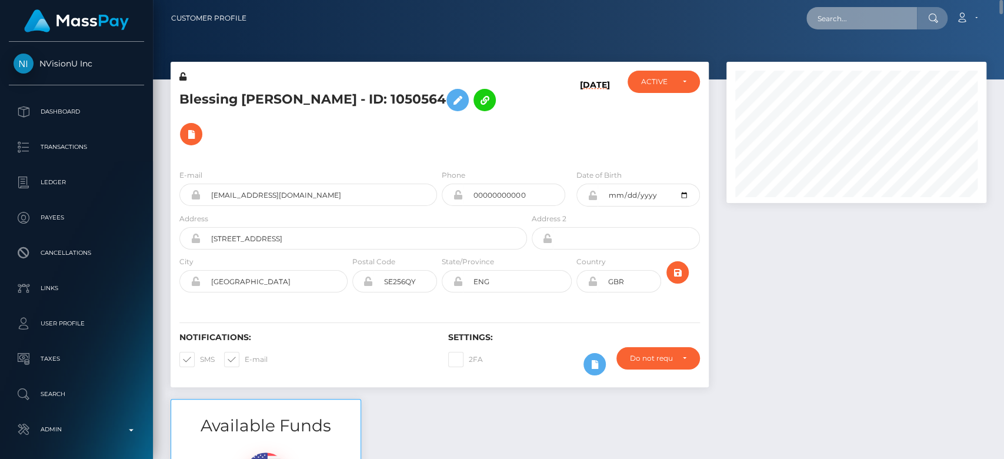
click at [849, 14] on input "text" at bounding box center [862, 18] width 111 height 22
paste input "[EMAIL_ADDRESS][DOMAIN_NAME]"
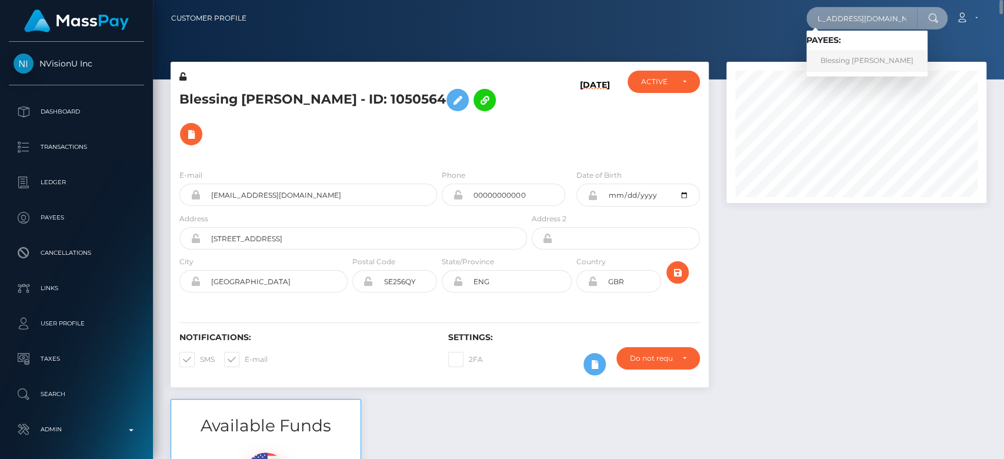
type input "[EMAIL_ADDRESS][DOMAIN_NAME]"
click at [872, 53] on link "Blessing [PERSON_NAME]" at bounding box center [867, 61] width 121 height 22
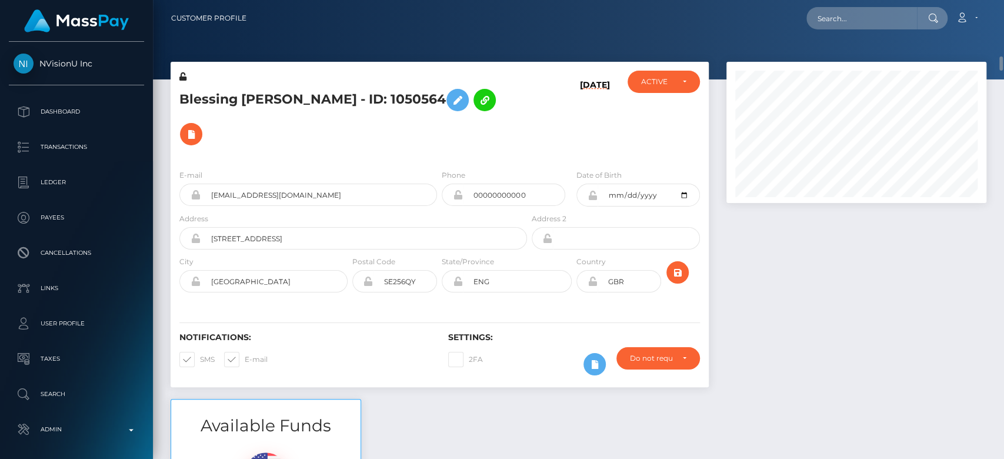
scroll to position [62, 0]
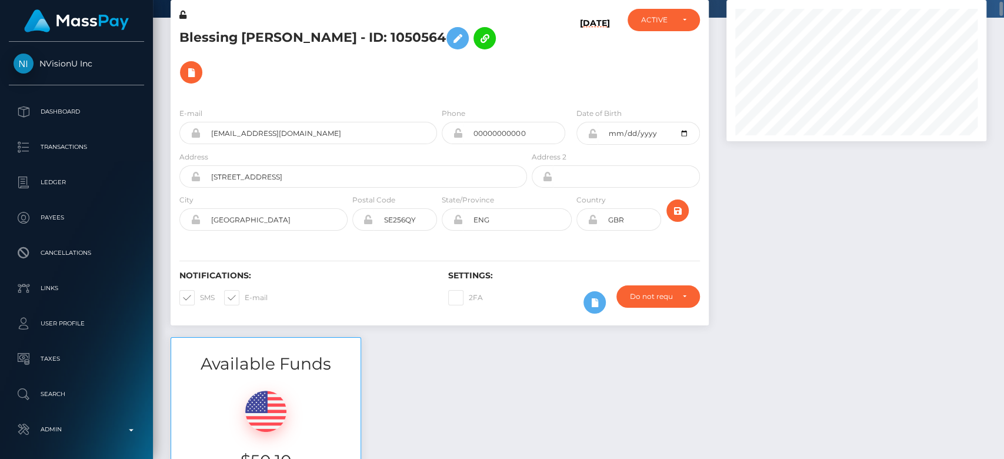
click at [352, 271] on h6 "Notifications:" at bounding box center [304, 276] width 251 height 10
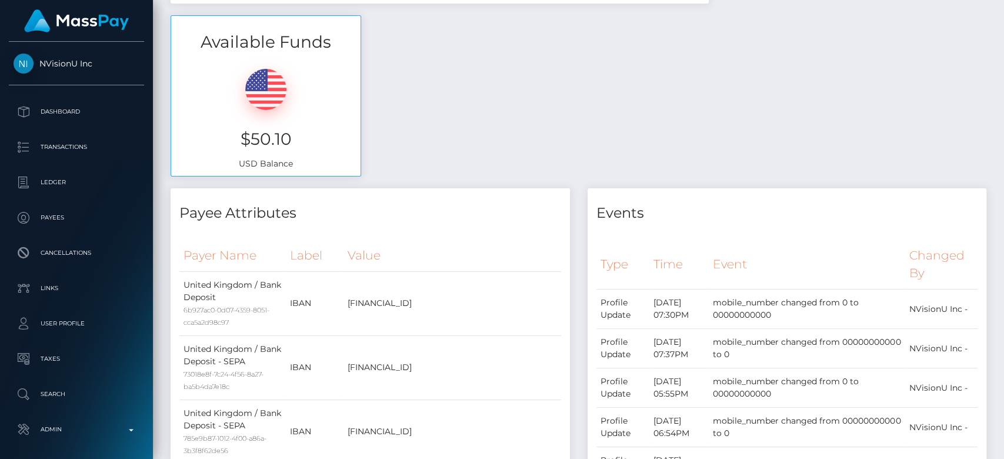
scroll to position [0, 0]
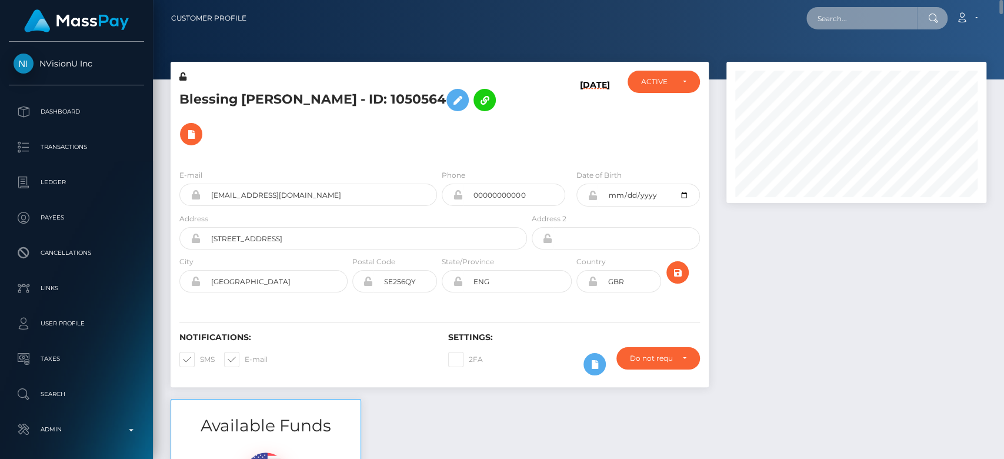
click at [836, 17] on input "text" at bounding box center [862, 18] width 111 height 22
paste input "[PERSON_NAME][EMAIL_ADDRESS][DOMAIN_NAME]"
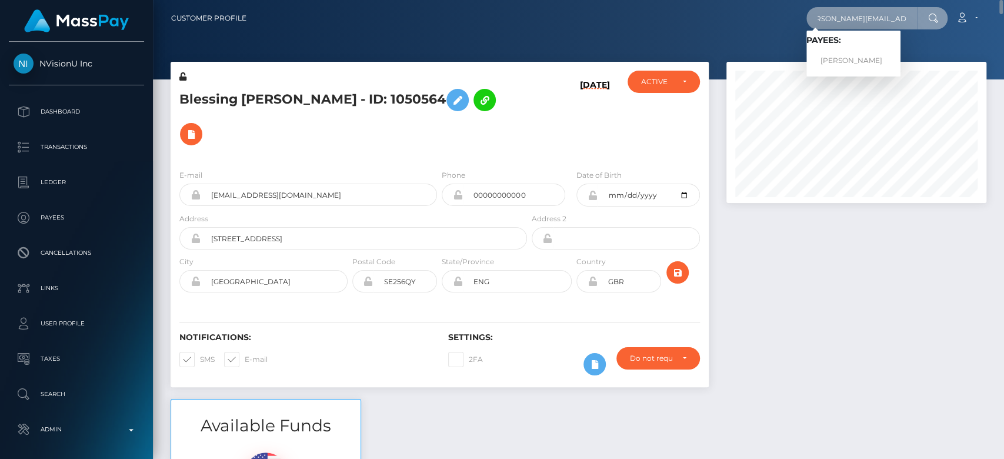
type input "[PERSON_NAME][EMAIL_ADDRESS][DOMAIN_NAME]"
click at [868, 58] on link "ANGELA FEBBRAIO" at bounding box center [854, 61] width 94 height 22
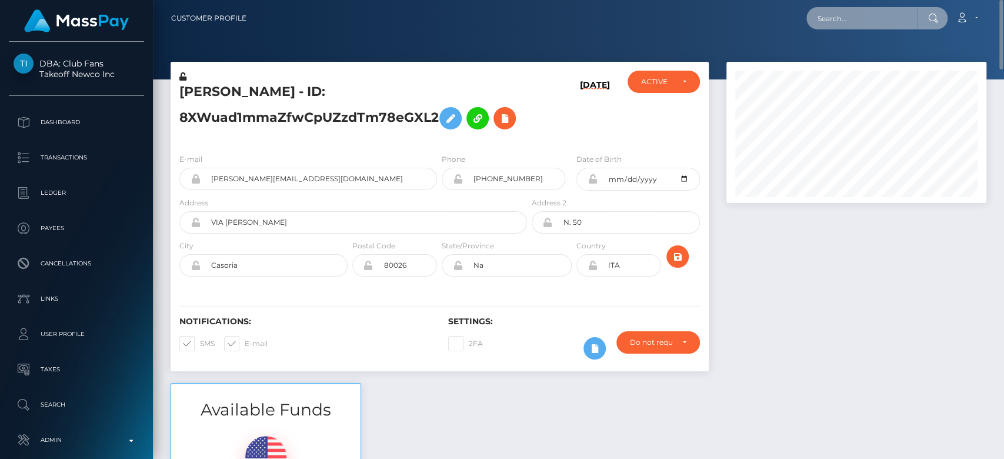
click at [842, 24] on input "text" at bounding box center [862, 18] width 111 height 22
paste input "[PERSON_NAME][EMAIL_ADDRESS][DOMAIN_NAME]"
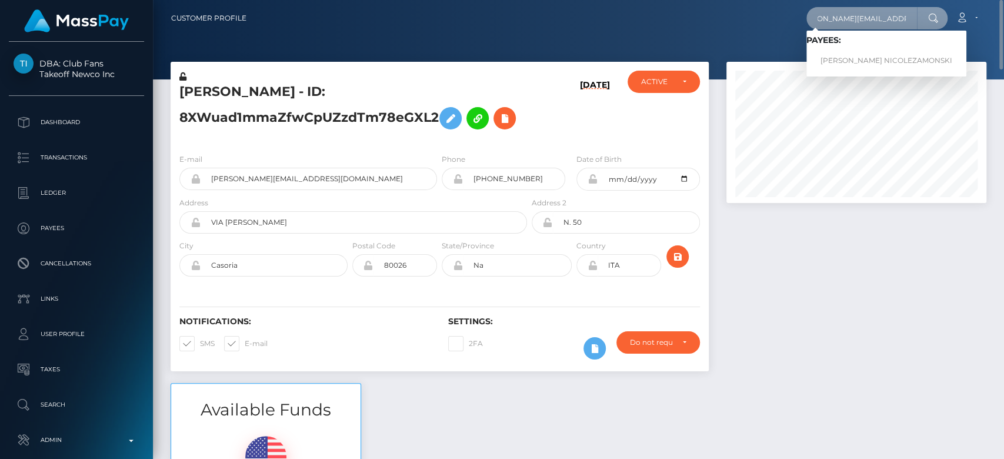
type input "[PERSON_NAME][EMAIL_ADDRESS][DOMAIN_NAME]"
click at [870, 55] on link "[PERSON_NAME] NICOLEZAMONSKI" at bounding box center [887, 61] width 160 height 22
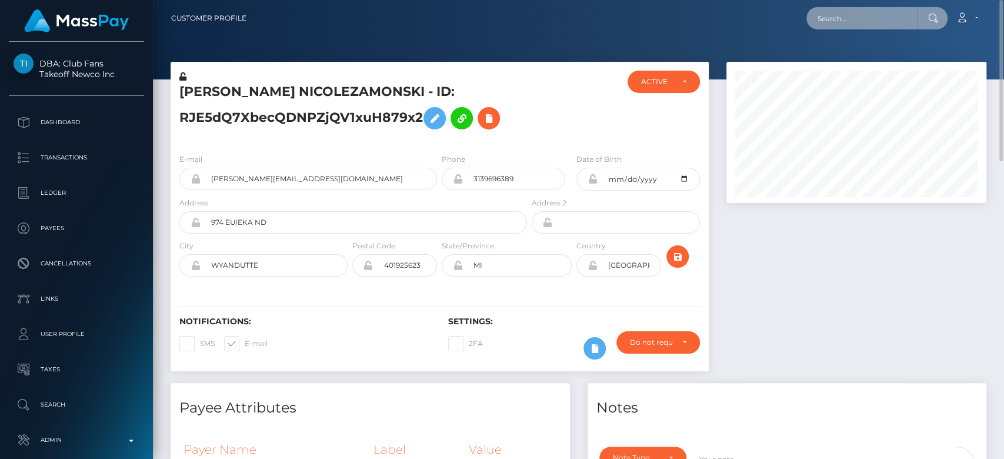
click at [875, 24] on input "text" at bounding box center [862, 18] width 111 height 22
paste input "sanijablanka14@gmail.com"
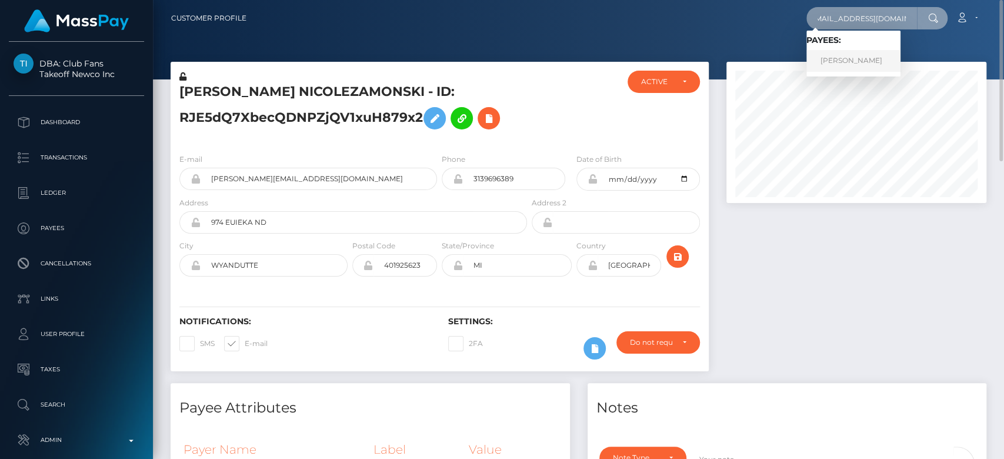
type input "sanijablanka14@gmail.com"
click at [870, 61] on link "Sanija BLANKA" at bounding box center [854, 61] width 94 height 22
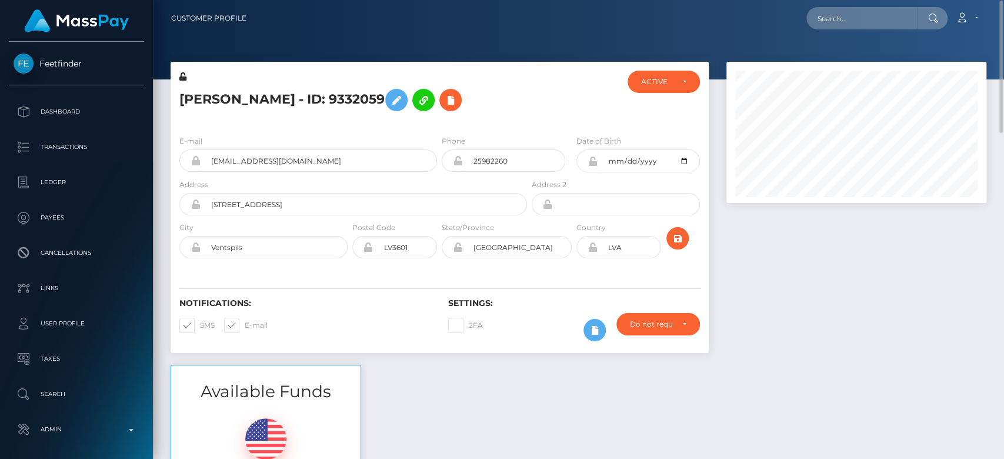
scroll to position [1, 0]
click at [841, 21] on input "text" at bounding box center [862, 17] width 111 height 22
paste input "[EMAIL_ADDRESS][DOMAIN_NAME]"
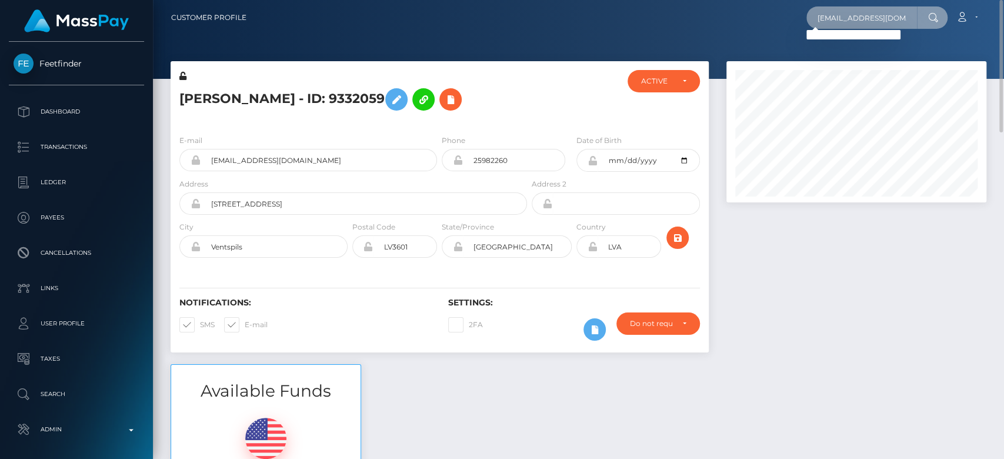
type input "[EMAIL_ADDRESS][DOMAIN_NAME]"
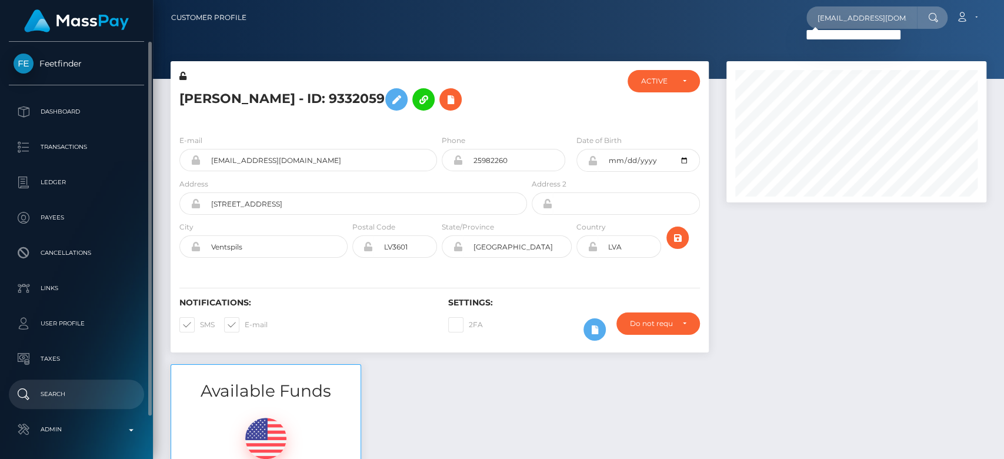
click at [54, 398] on p "Search" at bounding box center [77, 394] width 126 height 18
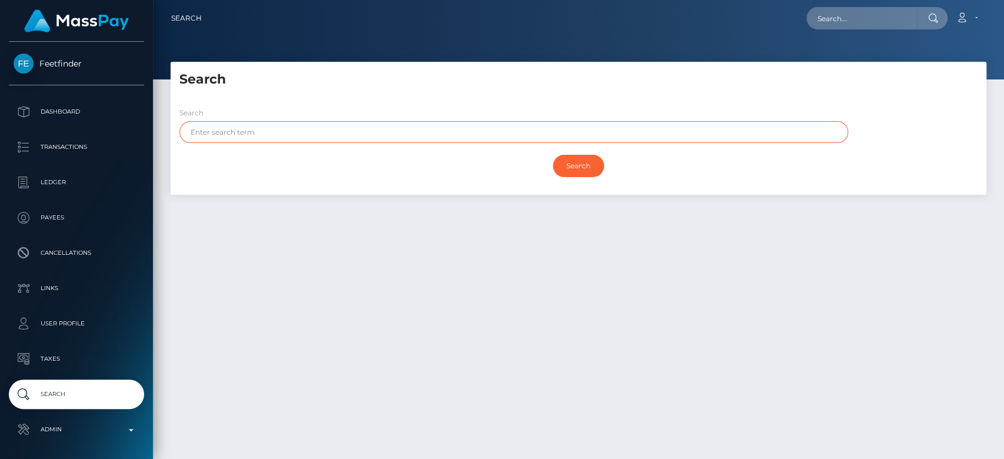
click at [358, 136] on input "text" at bounding box center [513, 132] width 669 height 22
paste input "[PERSON_NAME]"
drag, startPoint x: 278, startPoint y: 135, endPoint x: 212, endPoint y: 134, distance: 65.9
click at [212, 134] on input "[PERSON_NAME]" at bounding box center [513, 132] width 669 height 22
type input "[PERSON_NAME]"
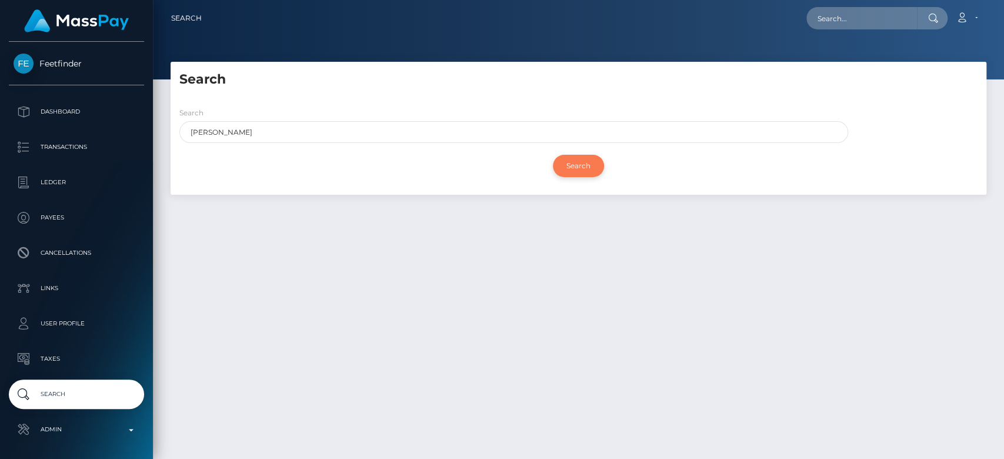
click at [575, 162] on input "Search" at bounding box center [578, 166] width 51 height 22
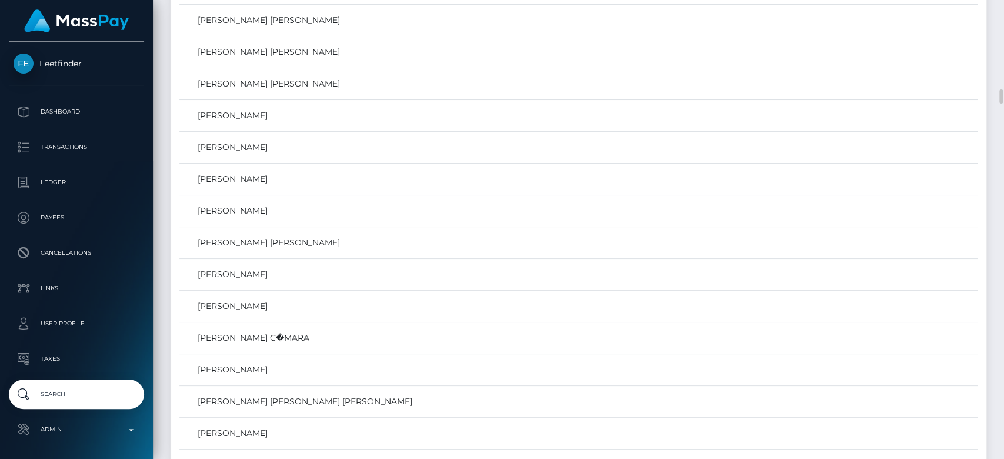
scroll to position [2847, 0]
click at [352, 139] on link "Marta Lena Udovicic" at bounding box center [579, 147] width 790 height 17
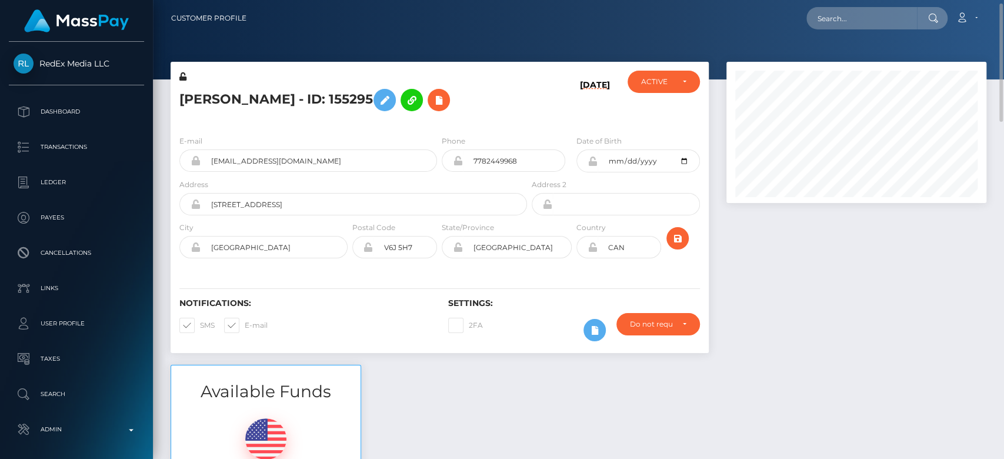
scroll to position [10, 0]
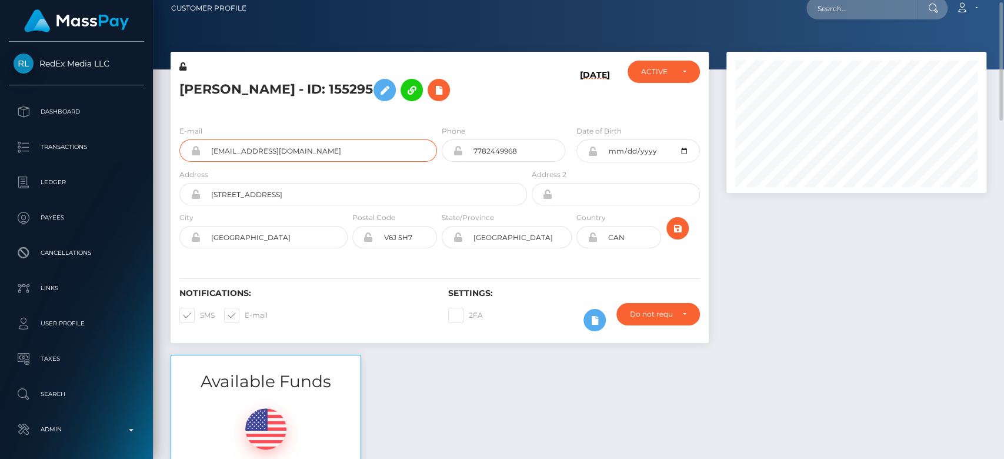
drag, startPoint x: 337, startPoint y: 154, endPoint x: 206, endPoint y: 152, distance: 130.0
click at [206, 152] on input "cookingcougar@gmail.com" at bounding box center [319, 150] width 236 height 22
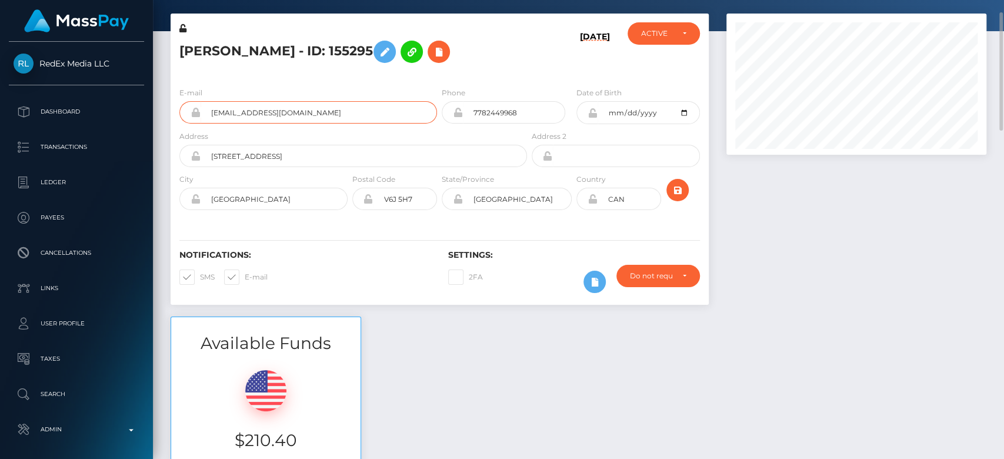
scroll to position [0, 0]
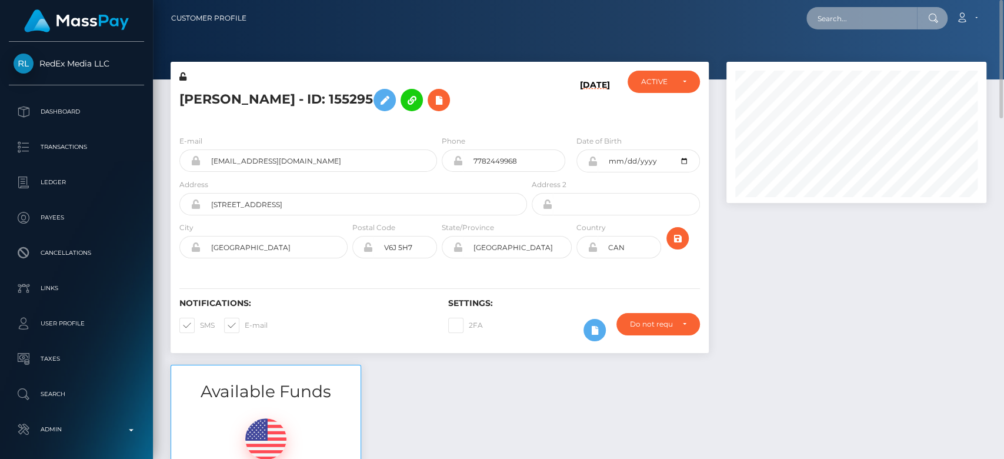
paste input "[EMAIL_ADDRESS][DOMAIN_NAME]"
click at [849, 15] on input "[EMAIL_ADDRESS][DOMAIN_NAME]" at bounding box center [862, 18] width 111 height 22
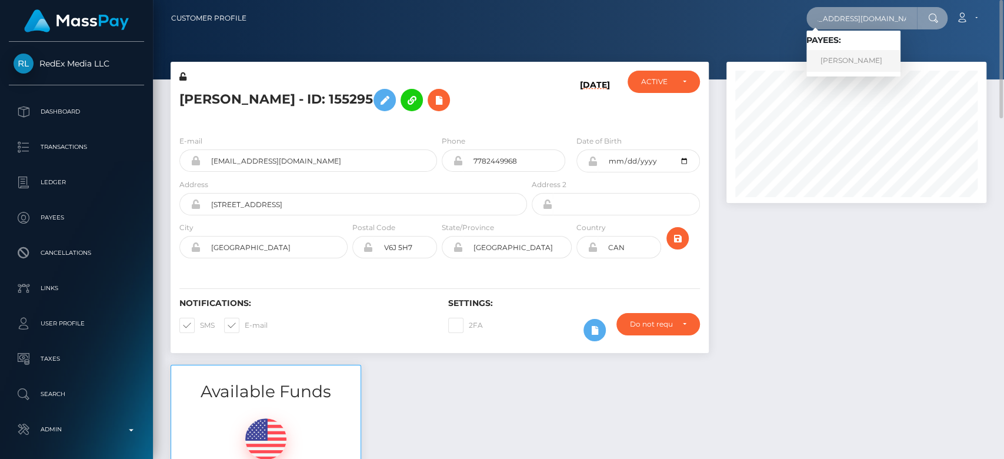
type input "[EMAIL_ADDRESS][DOMAIN_NAME]"
click at [882, 58] on link "LOUISE BONNIE CAMERON" at bounding box center [854, 61] width 94 height 22
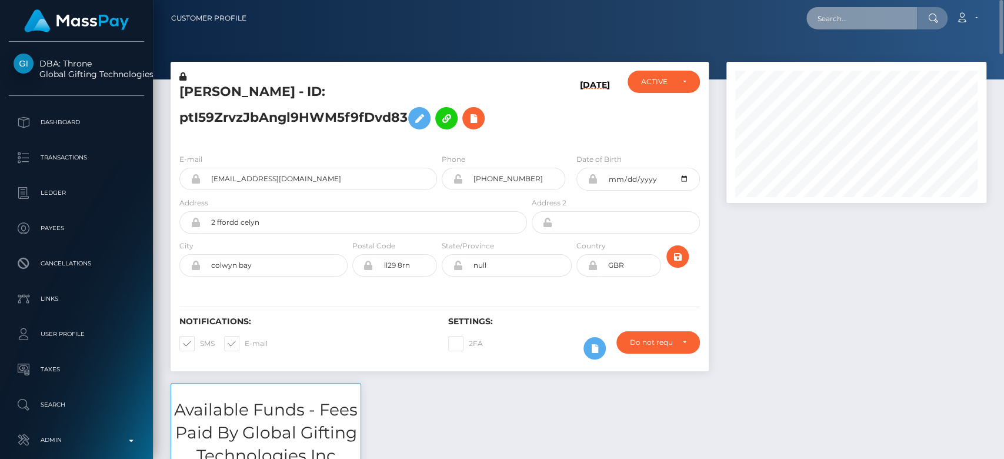
click at [851, 19] on input "text" at bounding box center [862, 18] width 111 height 22
paste input "[EMAIL_ADDRESS][DOMAIN_NAME]"
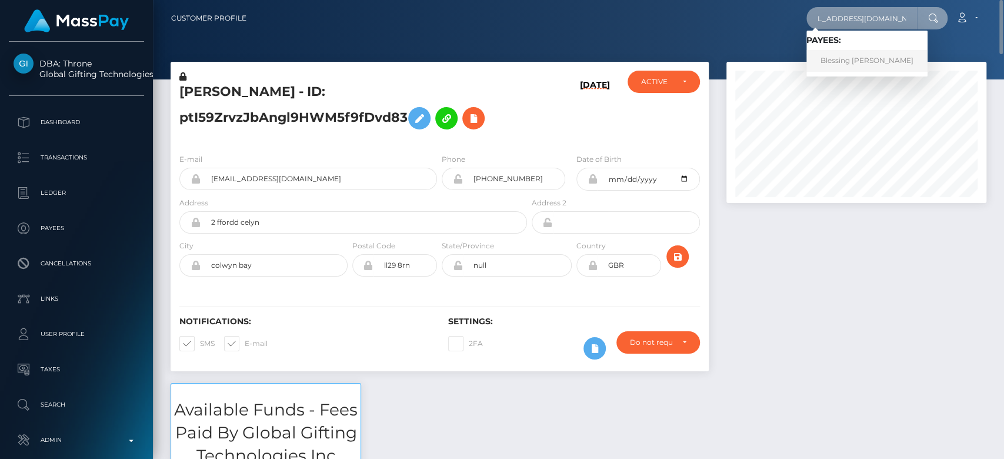
type input "workwithvictoriab@gmail.com"
click at [866, 59] on link "Blessing Victoria Olayemi" at bounding box center [867, 61] width 121 height 22
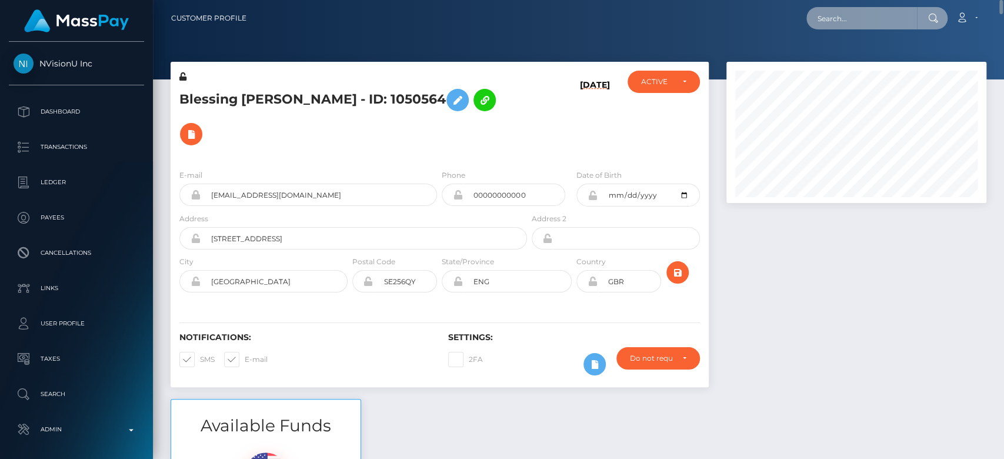
click at [857, 16] on input "text" at bounding box center [862, 18] width 111 height 22
paste input "sluddselva@yahoo.ie"
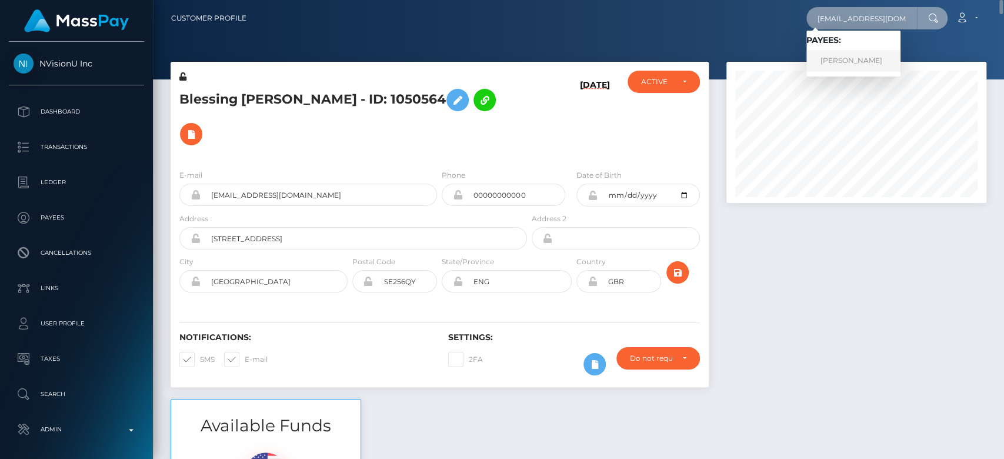
type input "[EMAIL_ADDRESS][DOMAIN_NAME]"
click at [835, 63] on link "Sludds Elva" at bounding box center [854, 61] width 94 height 22
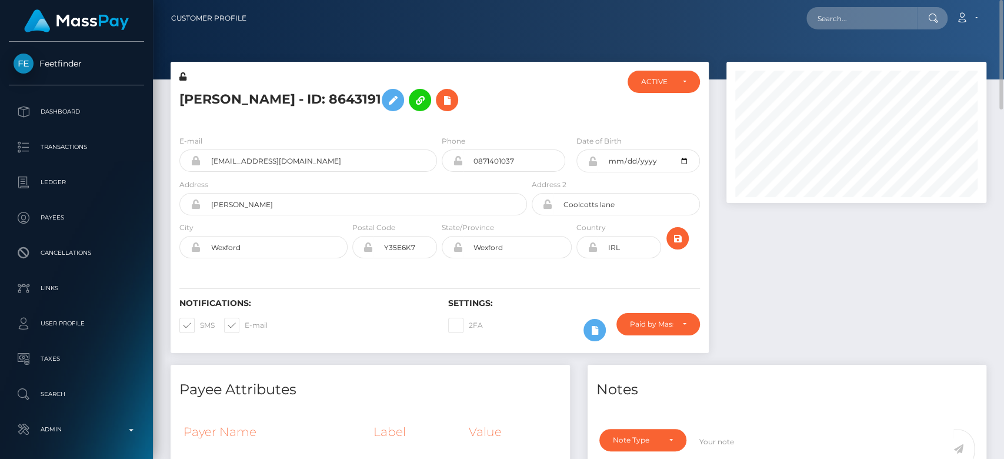
scroll to position [1, 0]
click at [440, 105] on icon at bounding box center [447, 99] width 14 height 15
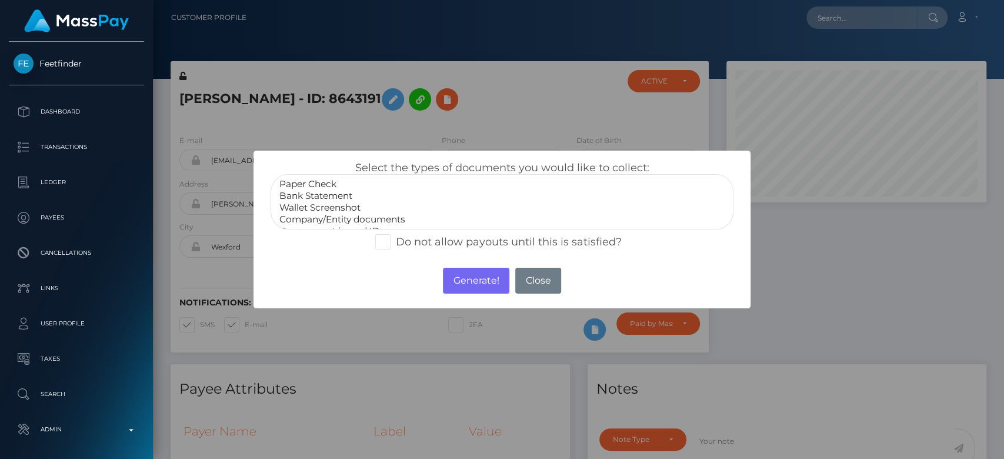
scroll to position [23, 0]
select select "Government issued ID"
click at [348, 209] on option "Government issued ID" at bounding box center [502, 208] width 448 height 12
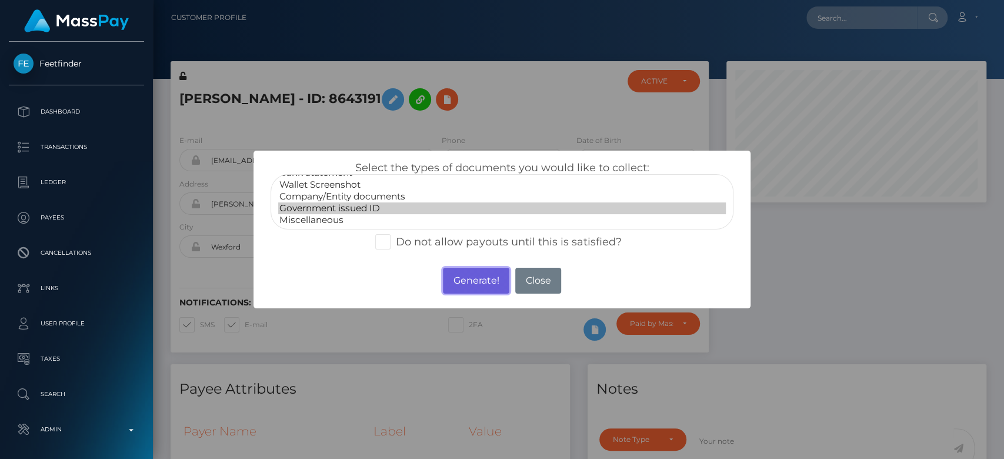
click at [459, 277] on button "Generate!" at bounding box center [476, 281] width 66 height 26
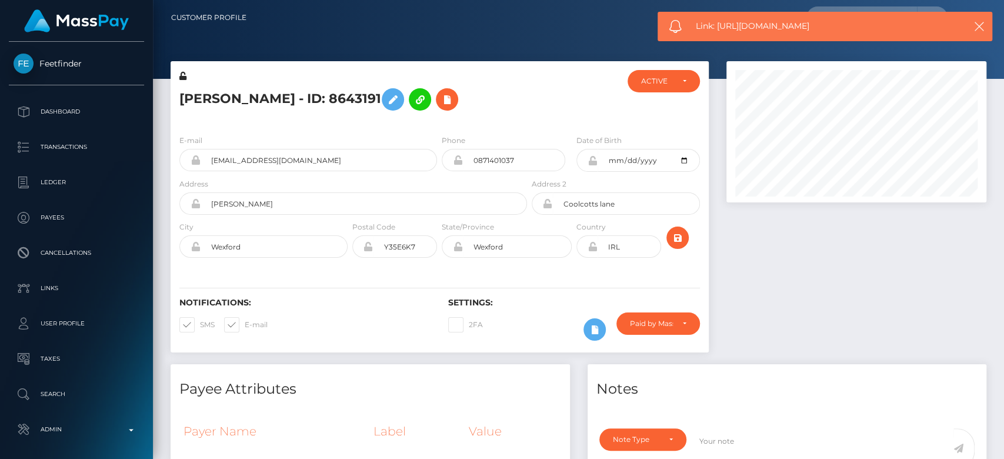
drag, startPoint x: 835, startPoint y: 21, endPoint x: 718, endPoint y: 31, distance: 118.1
click at [718, 31] on span "Link: https://l.maspay.io/KkASM" at bounding box center [823, 26] width 254 height 12
copy span "https://l.maspay.io/KkASM"
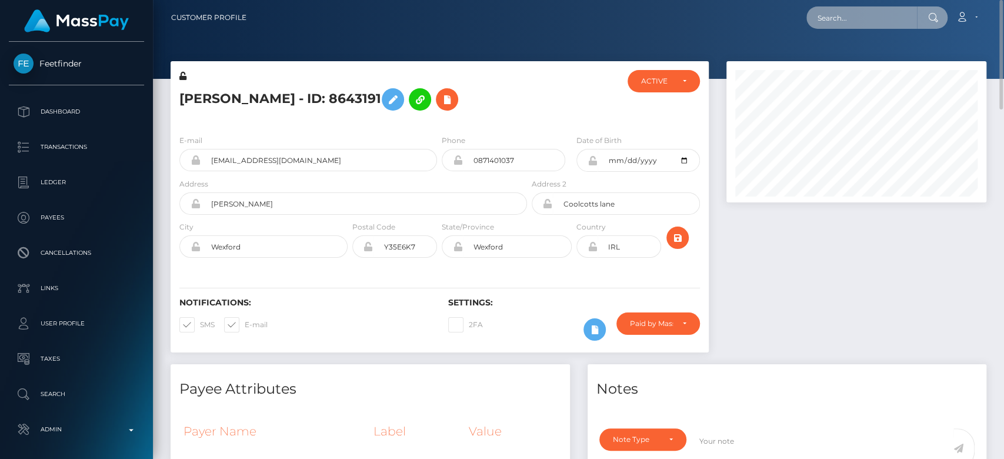
paste input "Isabellathemarlin305@gmail.com"
click at [856, 16] on input "Isabellathemarlin305@gmail.com" at bounding box center [862, 17] width 111 height 22
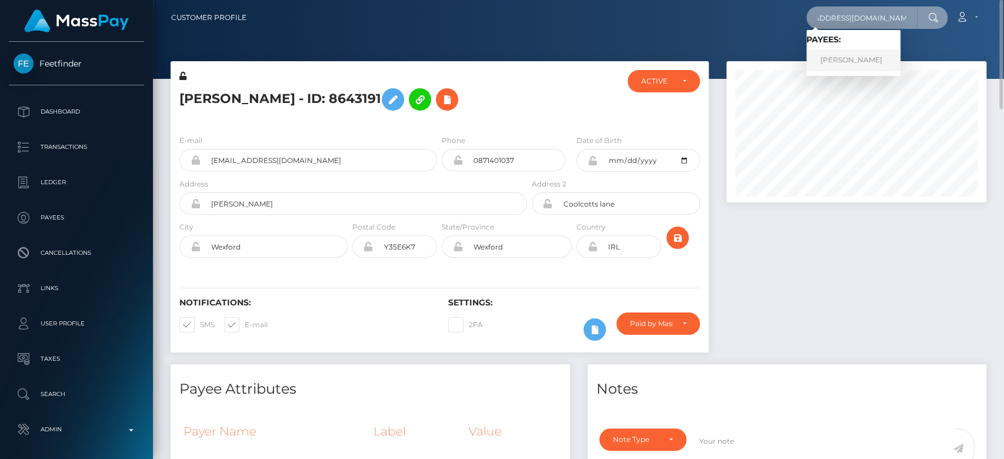
type input "Isabellathemarlin305@gmail.com"
click at [856, 59] on link "ISABELLA HERMIDA" at bounding box center [854, 60] width 94 height 22
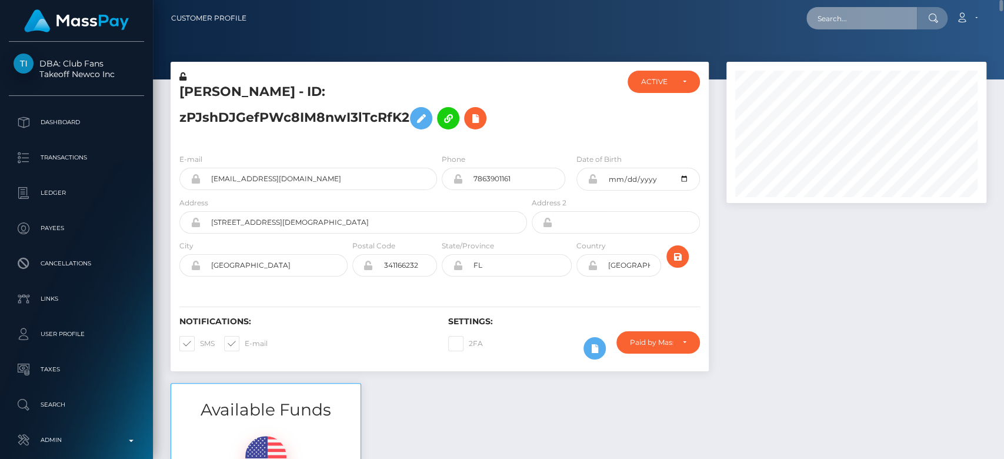
click at [866, 19] on input "text" at bounding box center [862, 18] width 111 height 22
paste input "fururwhite@gmail.com"
type input "fururwhite@gmail.com"
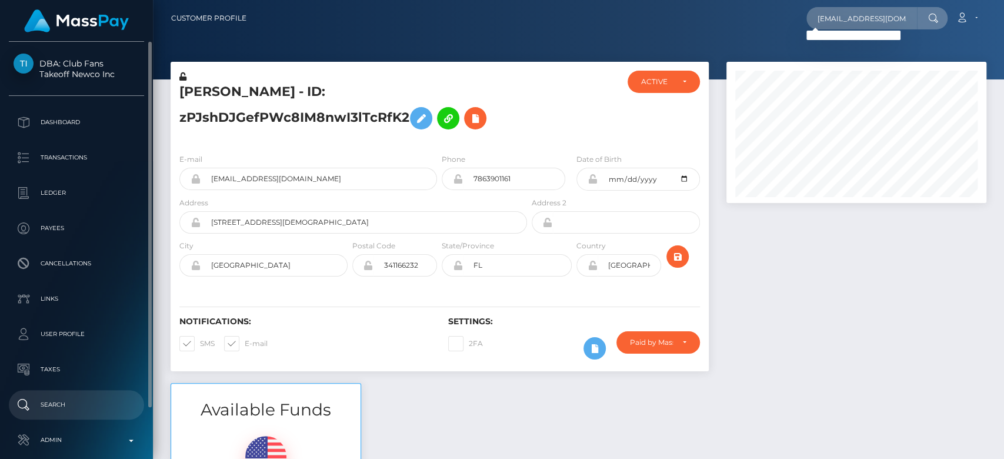
click at [52, 409] on p "Search" at bounding box center [77, 405] width 126 height 18
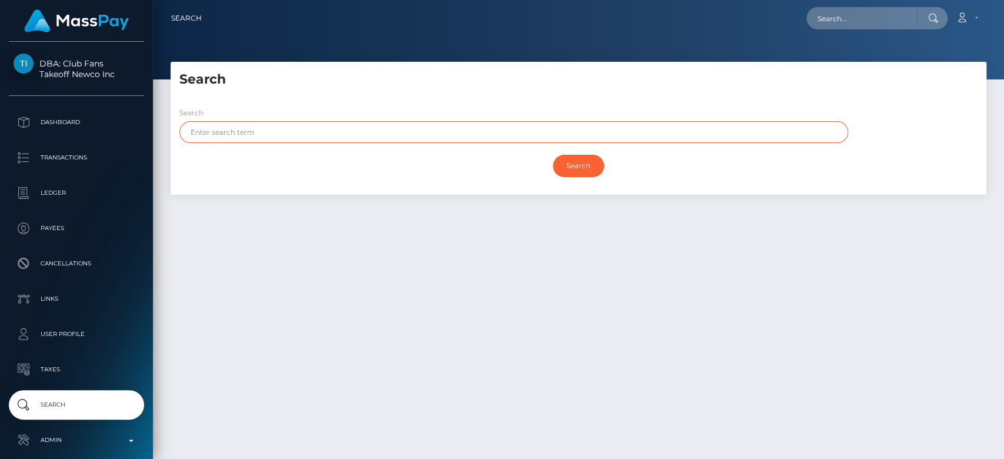
click at [321, 126] on input "text" at bounding box center [513, 132] width 669 height 22
type input "Rayen"
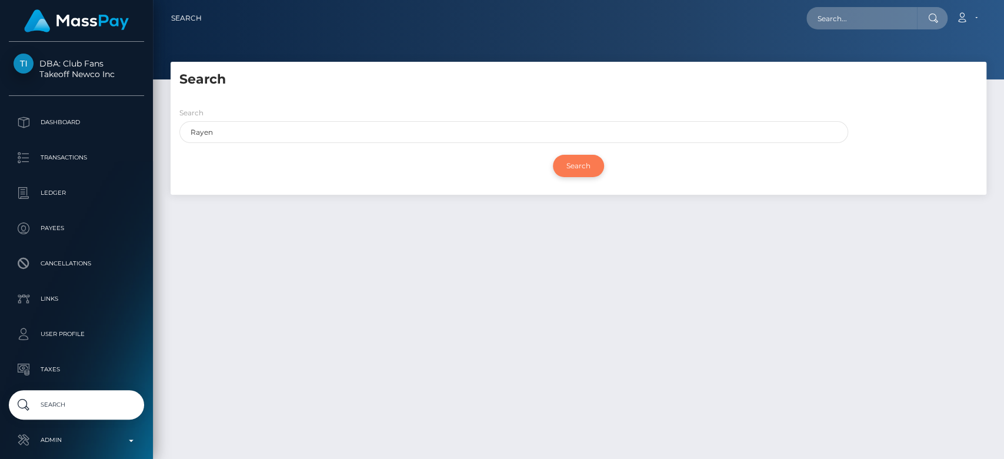
click at [590, 168] on input "Search" at bounding box center [578, 166] width 51 height 22
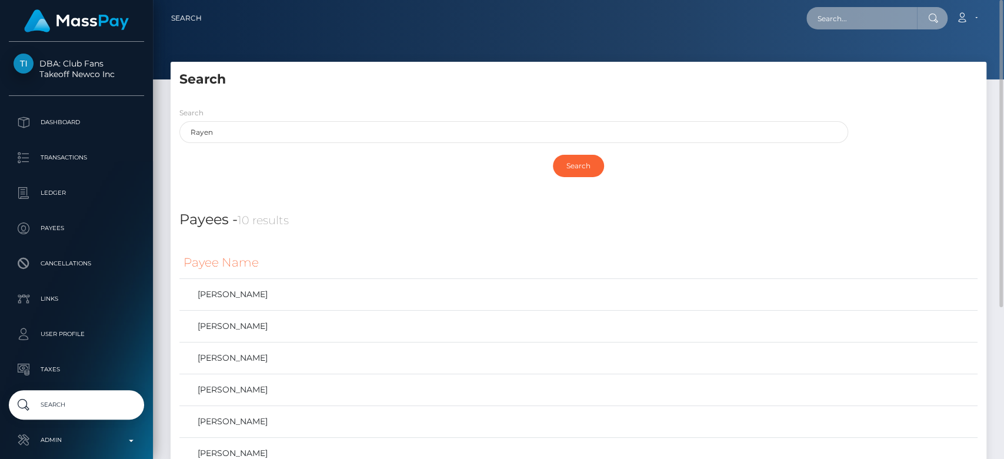
paste input "[EMAIL_ADDRESS][DOMAIN_NAME]"
click at [852, 21] on input "[EMAIL_ADDRESS][DOMAIN_NAME]" at bounding box center [862, 18] width 111 height 22
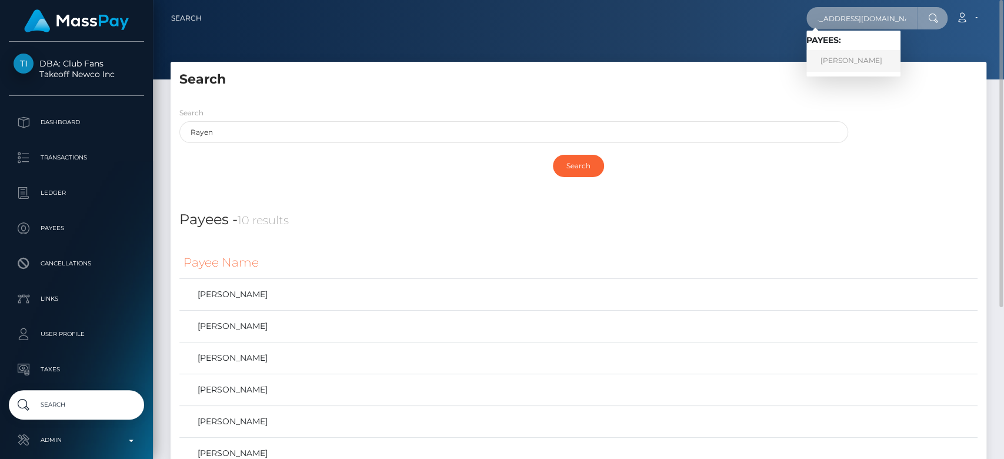
type input "[EMAIL_ADDRESS][DOMAIN_NAME]"
click at [884, 62] on link "DEMI LOUISE ANDERSON" at bounding box center [854, 61] width 94 height 22
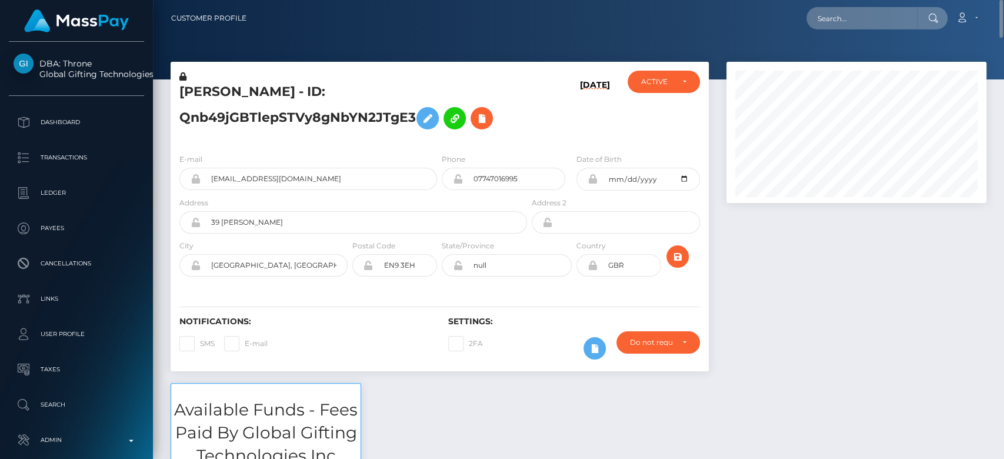
click at [245, 341] on span at bounding box center [245, 343] width 0 height 9
click at [245, 341] on input "E-mail" at bounding box center [249, 340] width 8 height 8
checkbox input "true"
click at [848, 21] on input "text" at bounding box center [862, 18] width 111 height 22
paste input "[EMAIL_ADDRESS][DOMAIN_NAME]"
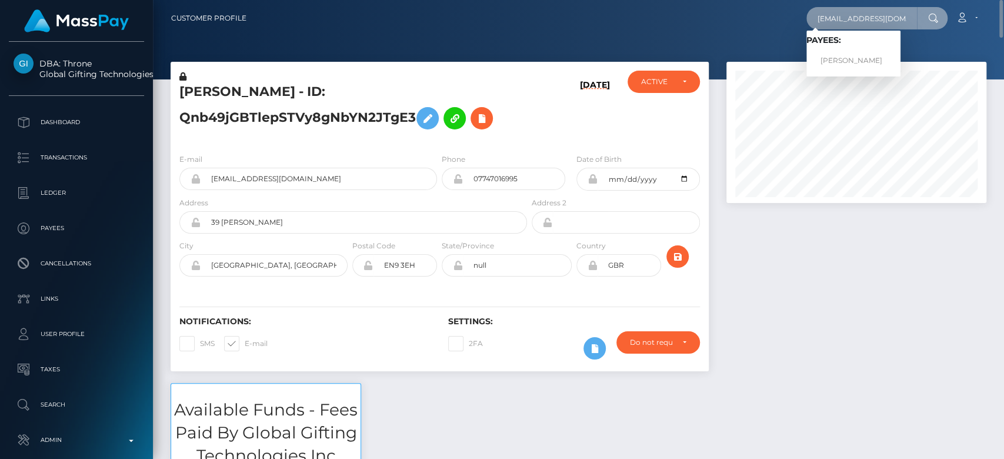
type input "[EMAIL_ADDRESS][DOMAIN_NAME]"
click at [858, 54] on link "[PERSON_NAME]" at bounding box center [854, 61] width 94 height 22
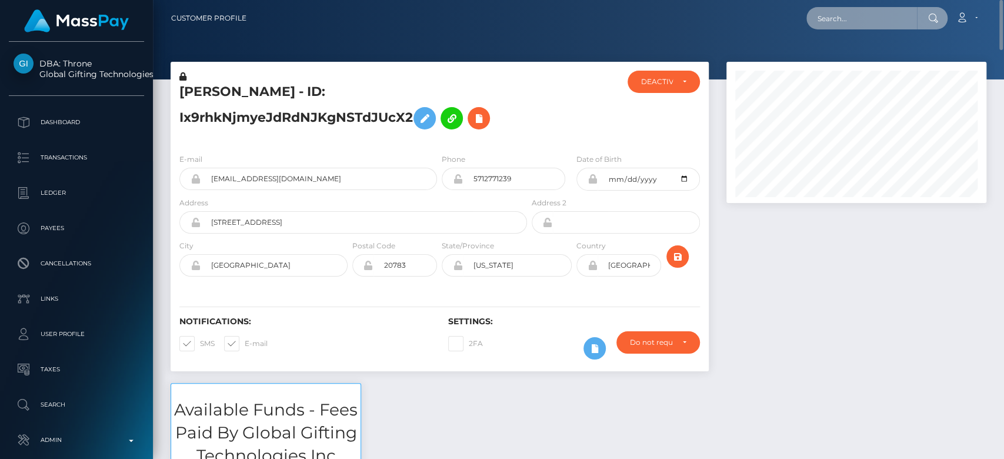
click at [850, 24] on input "text" at bounding box center [862, 18] width 111 height 22
paste input "[PERSON_NAME][EMAIL_ADDRESS][DOMAIN_NAME]"
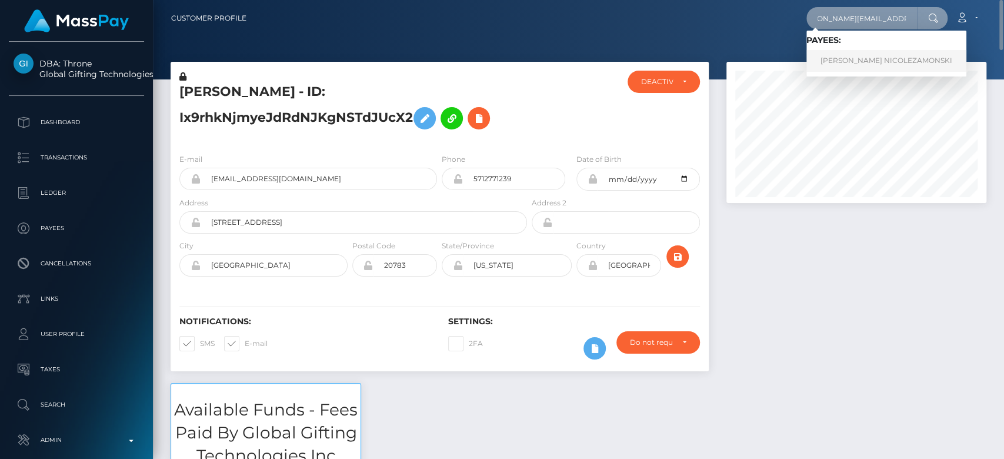
type input "zamorski.krystal27@gmail.com"
click at [885, 59] on link "KRYSTAL NICOLEZAMONSKI" at bounding box center [887, 61] width 160 height 22
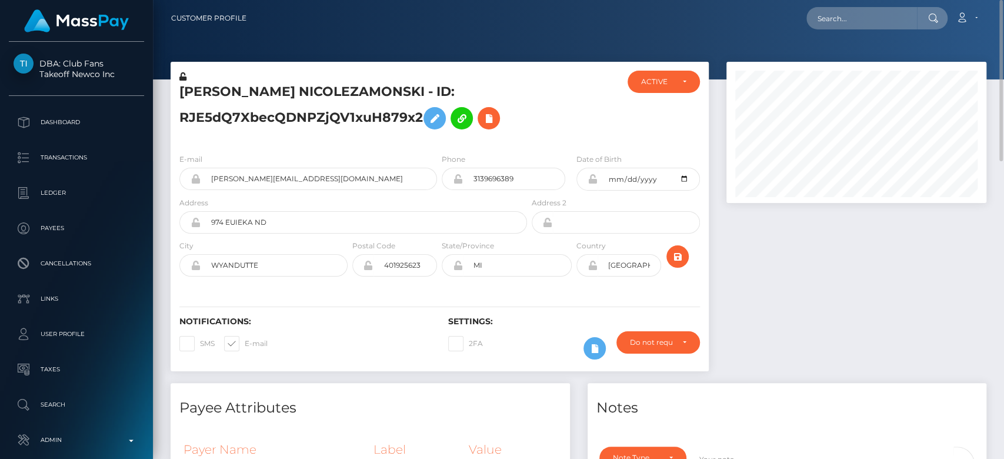
click at [245, 343] on span at bounding box center [245, 343] width 0 height 9
click at [245, 343] on input "E-mail" at bounding box center [249, 340] width 8 height 8
checkbox input "false"
click at [669, 85] on div "ACTIVE DEACTIVE CLOSED ACTIVE" at bounding box center [663, 108] width 89 height 74
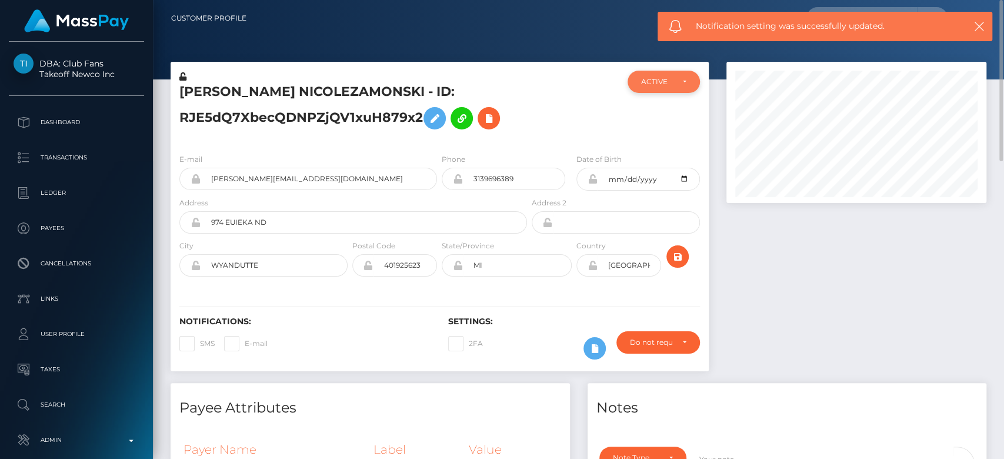
click at [654, 76] on div "ACTIVE" at bounding box center [664, 82] width 72 height 22
click at [653, 162] on span "CLOSED" at bounding box center [657, 163] width 30 height 11
select select "CLOSED"
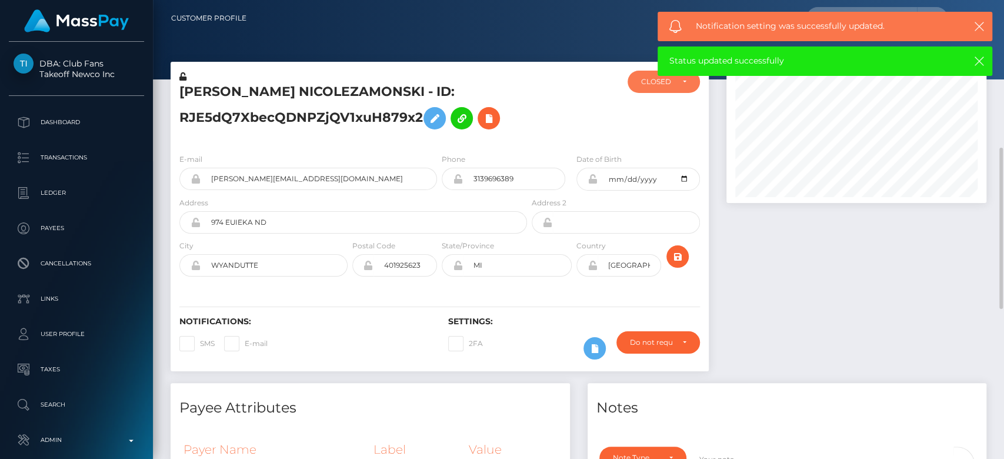
scroll to position [171, 0]
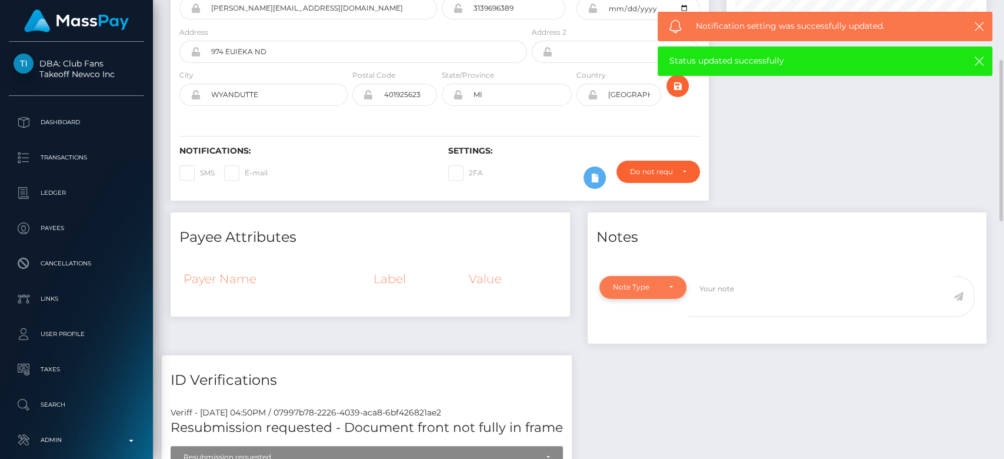
click at [667, 289] on div "Note Type" at bounding box center [643, 286] width 60 height 9
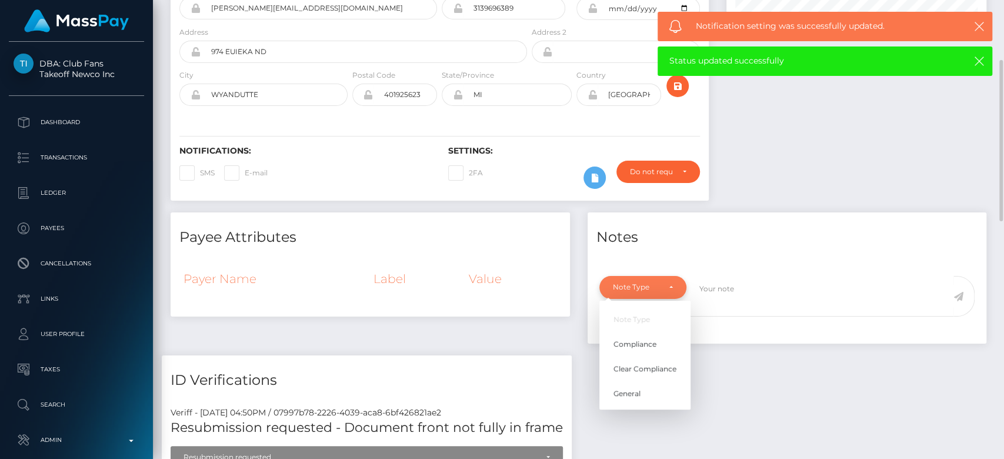
scroll to position [141, 260]
click at [636, 388] on span "General" at bounding box center [627, 393] width 27 height 11
select select "GENERAL"
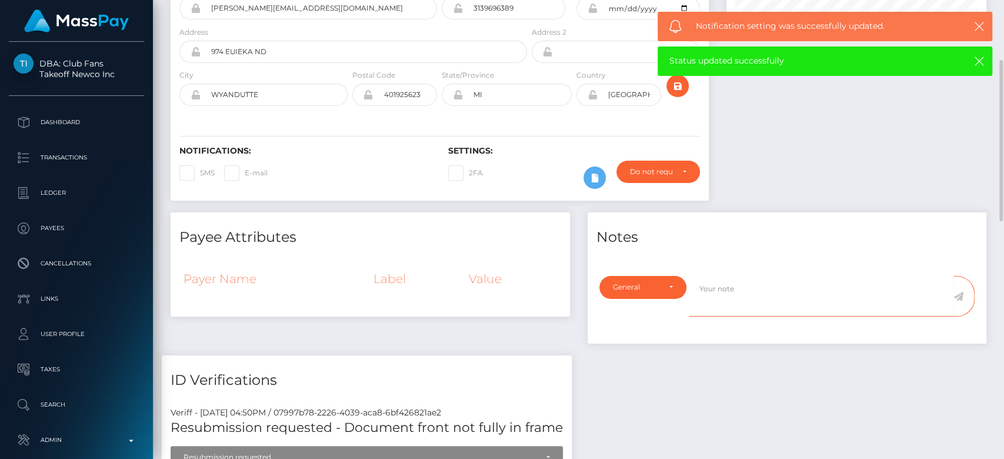
click at [734, 294] on textarea at bounding box center [821, 296] width 265 height 41
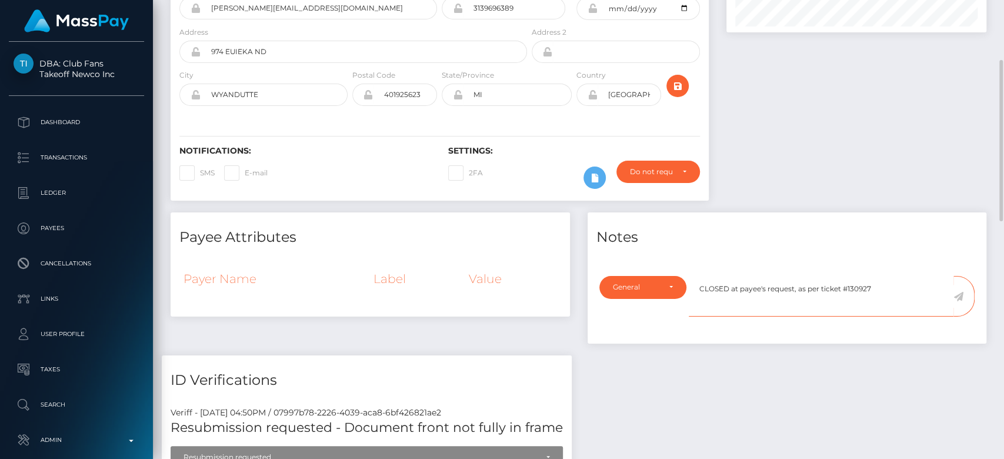
type textarea "CLOSED at payee's request, as per ticket #130927"
click at [960, 297] on icon at bounding box center [959, 296] width 10 height 9
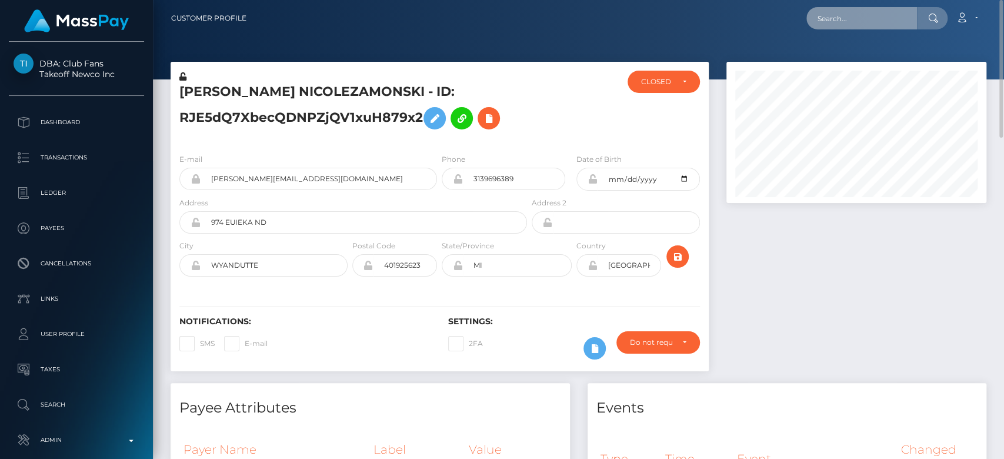
click at [903, 13] on input "text" at bounding box center [862, 18] width 111 height 22
paste input "workwithvictoriab@gmail.com"
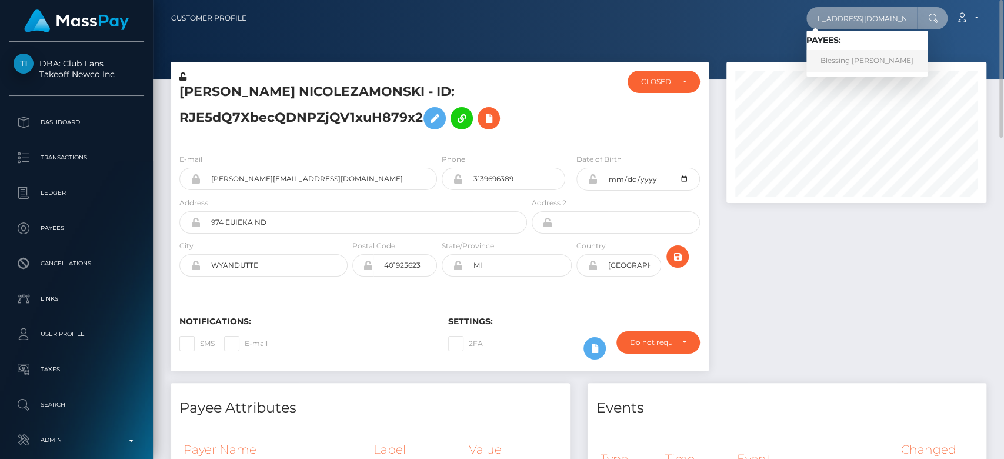
type input "workwithvictoriab@gmail.com"
click at [855, 64] on link "Blessing Victoria Olayemi" at bounding box center [867, 61] width 121 height 22
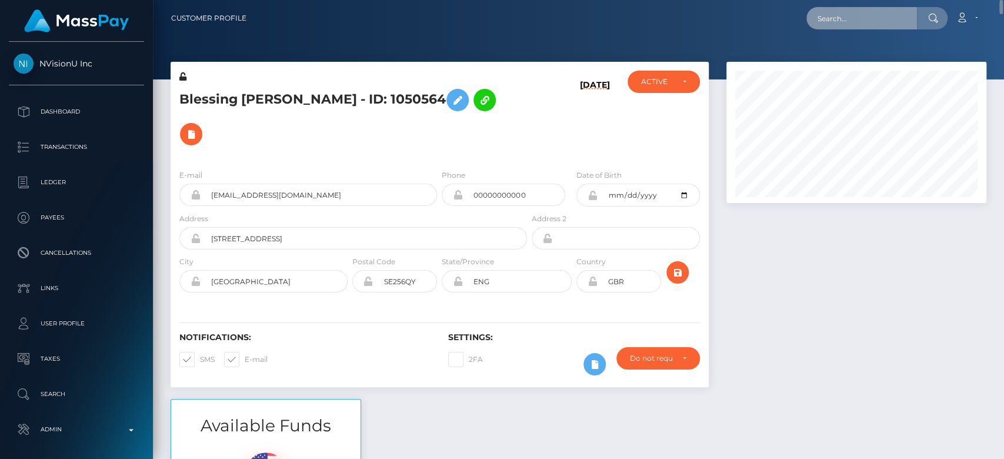
click at [839, 15] on input "text" at bounding box center [862, 18] width 111 height 22
paste input "[PERSON_NAME][EMAIL_ADDRESS][DOMAIN_NAME]"
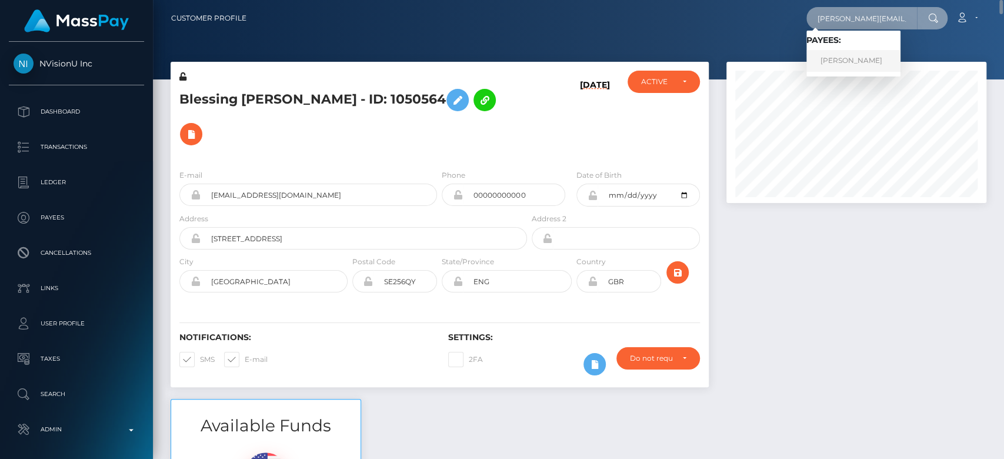
type input "[PERSON_NAME][EMAIL_ADDRESS][DOMAIN_NAME]"
click at [842, 66] on link "[PERSON_NAME]" at bounding box center [854, 61] width 94 height 22
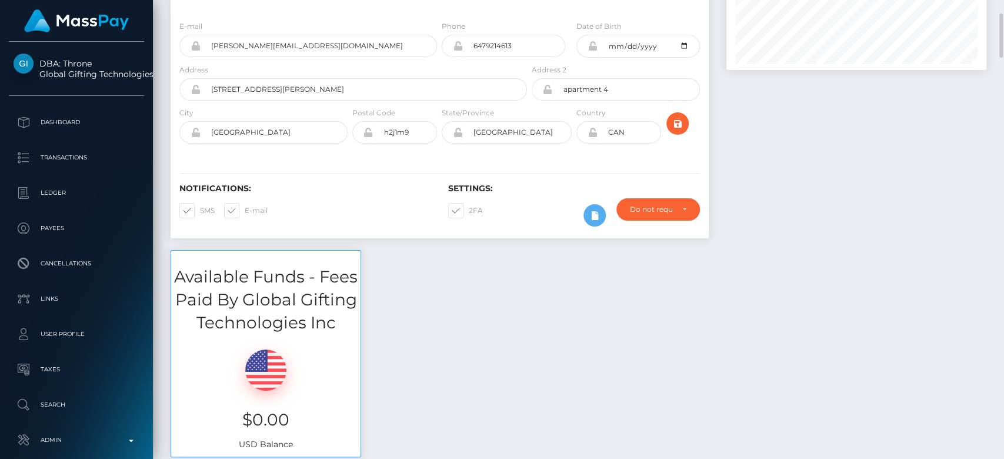
scroll to position [135, 0]
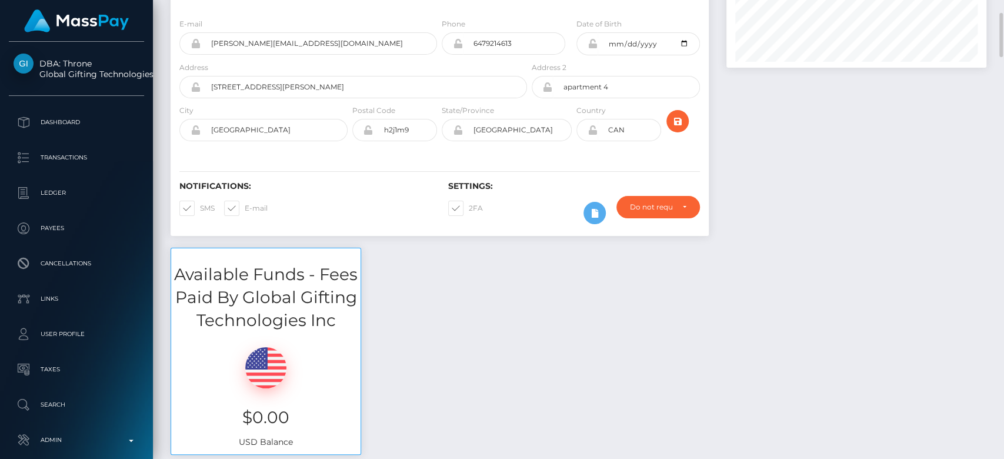
click at [533, 445] on div "Available Funds - Fees Paid By Global Gifting Technologies Inc $0.00 USD Balance" at bounding box center [579, 357] width 834 height 219
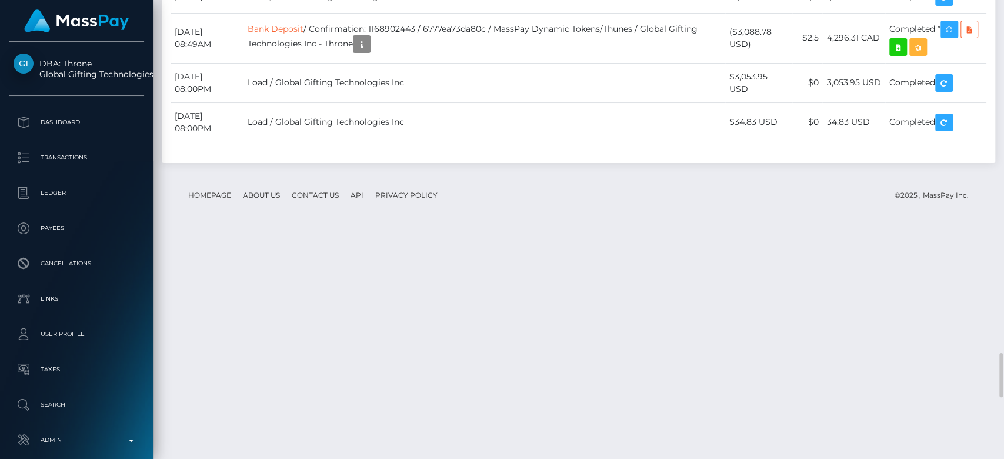
scroll to position [141, 260]
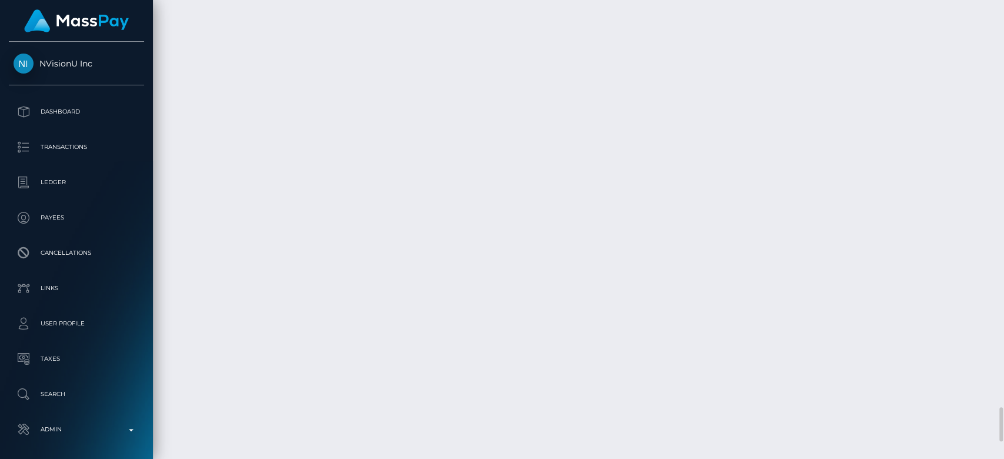
scroll to position [5422, 0]
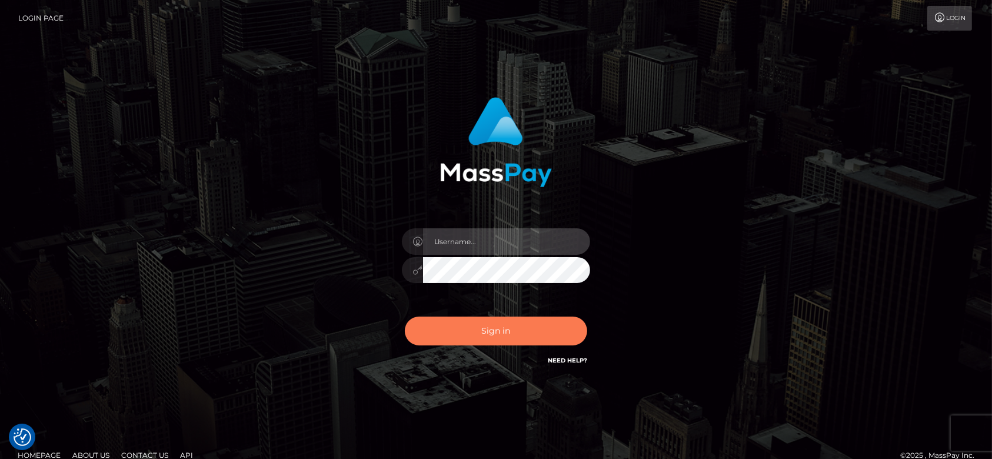
type input "[DOMAIN_NAME]"
click at [535, 335] on button "Sign in" at bounding box center [496, 331] width 182 height 29
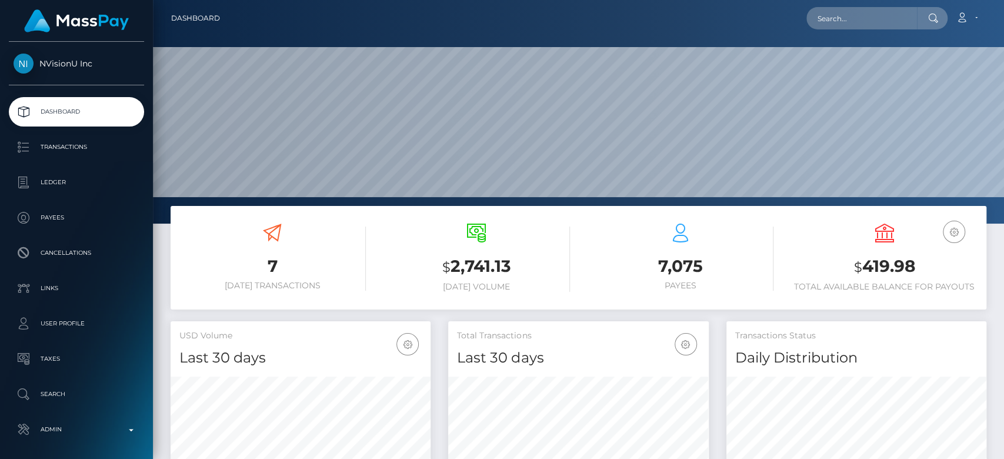
scroll to position [208, 260]
click at [860, 19] on input "text" at bounding box center [862, 18] width 111 height 22
paste input "[EMAIL_ADDRESS][DOMAIN_NAME]"
type input "[EMAIL_ADDRESS][DOMAIN_NAME]"
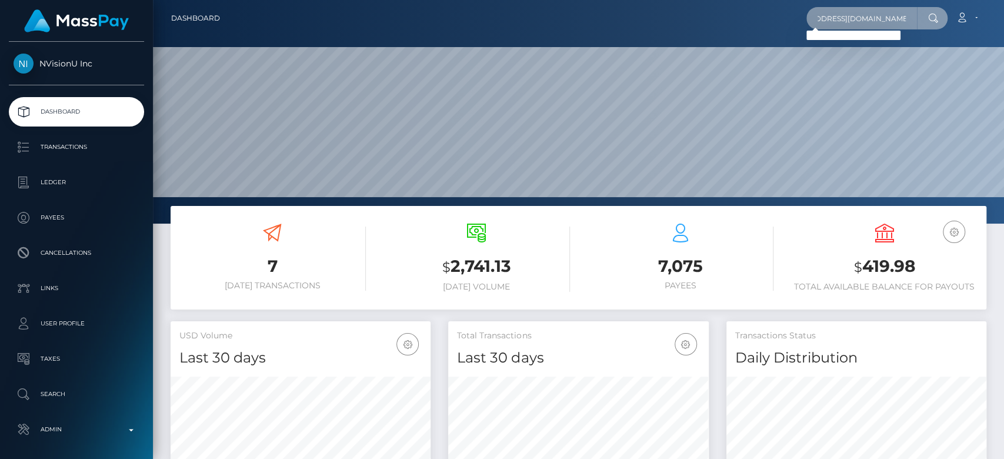
scroll to position [0, 0]
click at [852, 16] on input "florentinodraargentina@gmail.com" at bounding box center [862, 18] width 111 height 22
paste input "[EMAIL_ADDRESS][DOMAIN_NAME]"
type input "[EMAIL_ADDRESS][DOMAIN_NAME]"
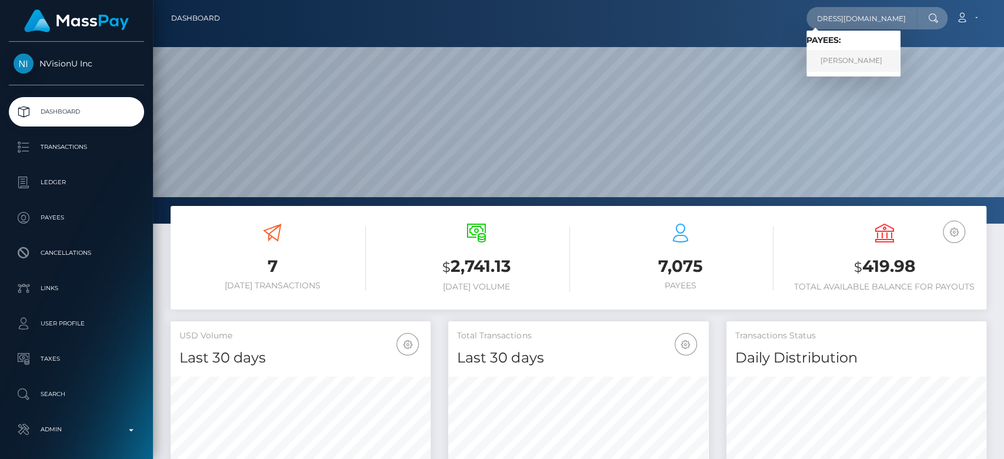
click at [862, 57] on link "DELFA FLORENTINO" at bounding box center [854, 61] width 94 height 22
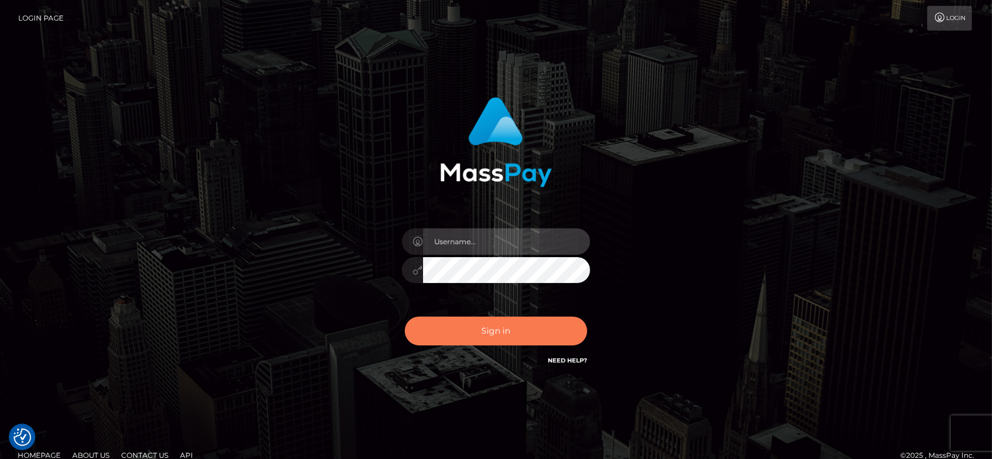
type input "fr.es"
click at [506, 335] on button "Sign in" at bounding box center [496, 331] width 182 height 29
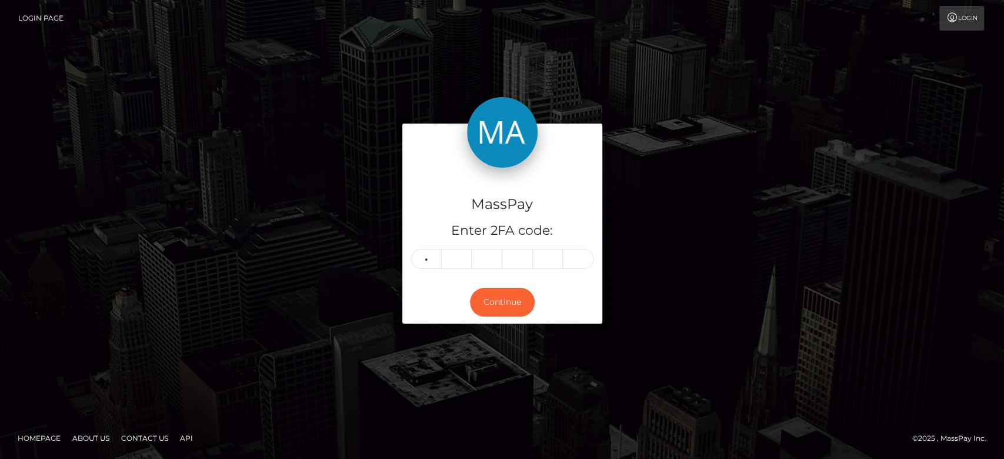
type input "7"
type input "0"
type input "8"
type input "2"
type input "8"
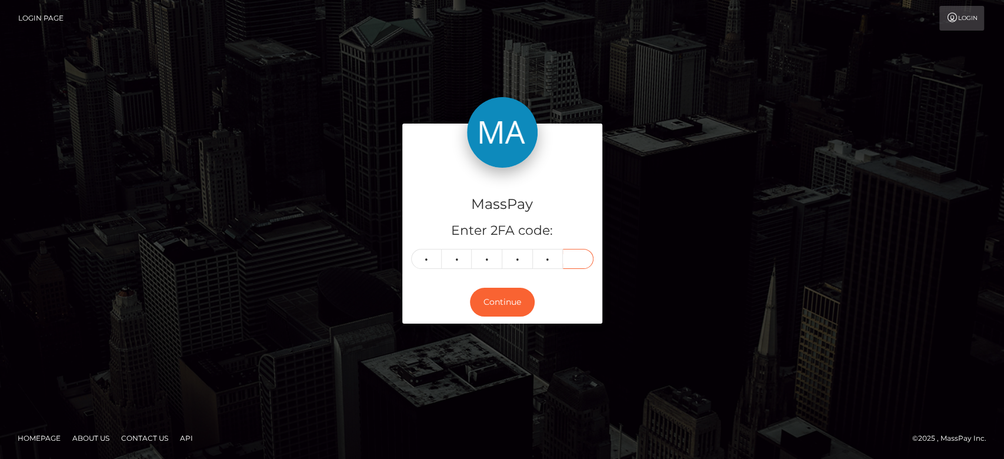
type input "9"
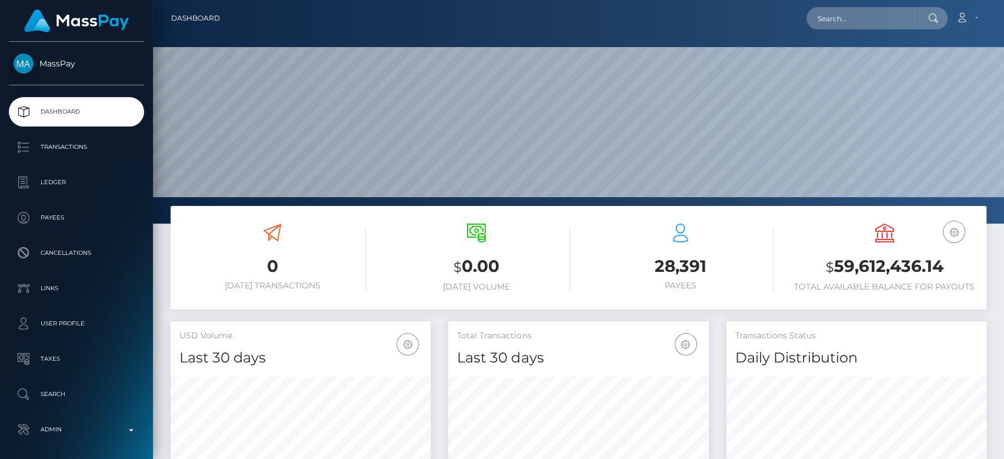
scroll to position [208, 260]
click at [847, 4] on nav "Dashboard Loading... Loading... Account Edit Profile" at bounding box center [578, 18] width 851 height 36
paste input "1299668664"
click at [842, 18] on input "1299668664" at bounding box center [862, 18] width 111 height 22
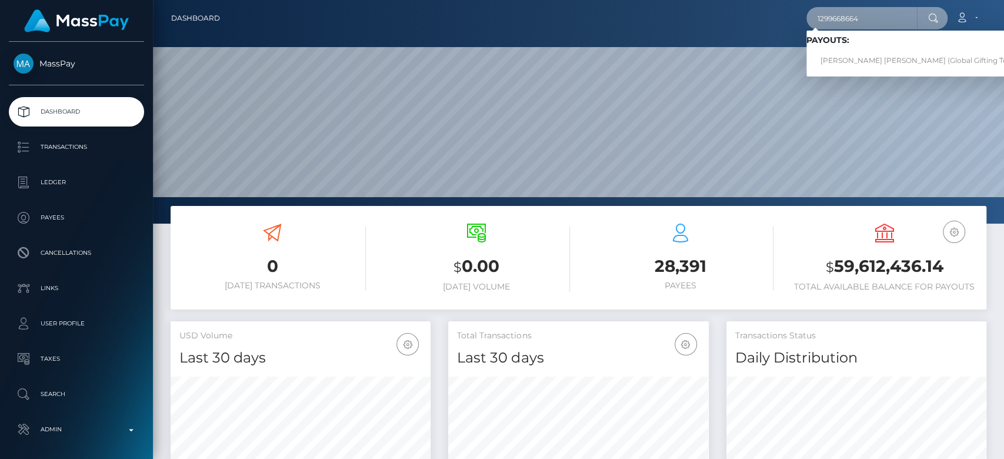
type input "1299668664"
click at [873, 57] on link "[PERSON_NAME] [PERSON_NAME] (Global Gifting Technologies Inc - Throne)" at bounding box center [957, 61] width 301 height 22
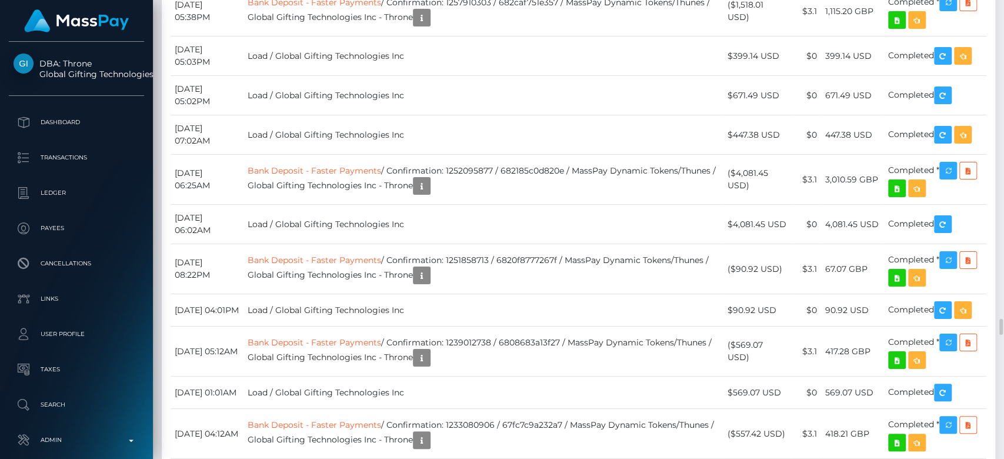
scroll to position [141, 260]
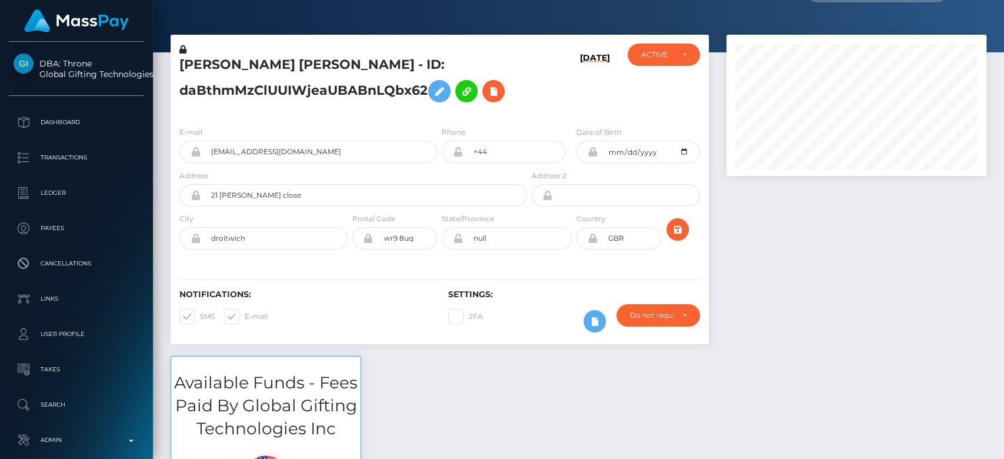
scroll to position [0, 0]
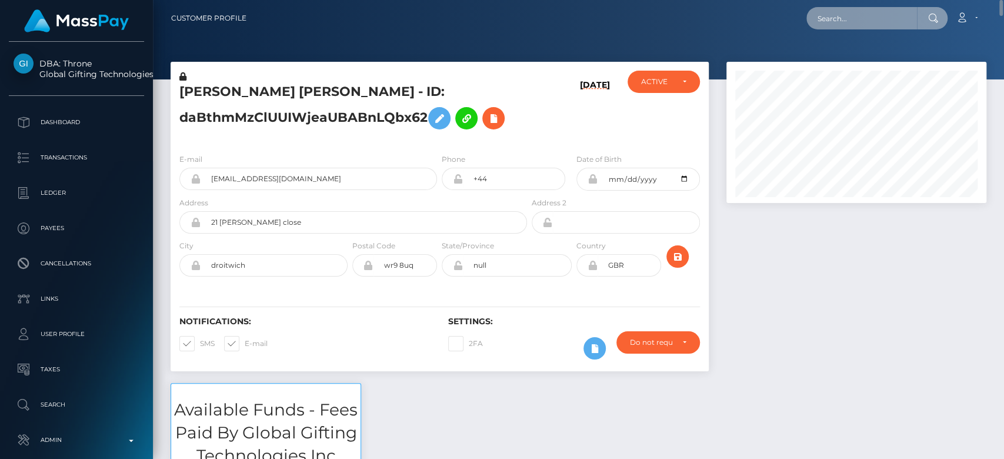
click at [905, 20] on input "text" at bounding box center [862, 18] width 111 height 22
paste input "futurwhite@gmail.com"
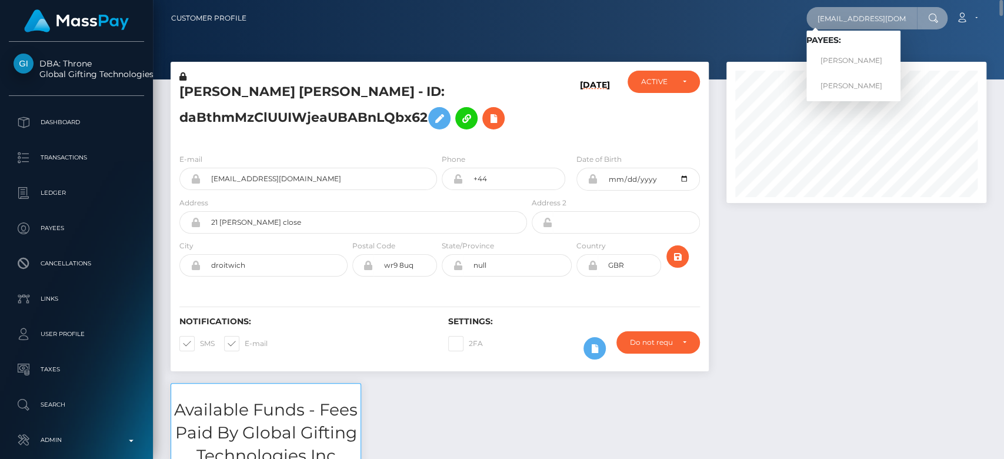
type input "futurwhite@gmail.com"
click at [863, 55] on link "RAYENE BOUZID" at bounding box center [854, 61] width 94 height 22
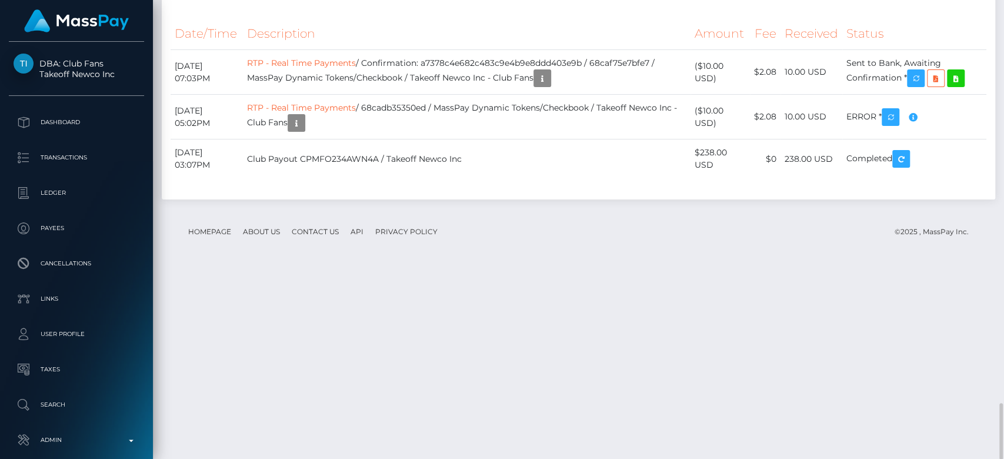
scroll to position [3342, 0]
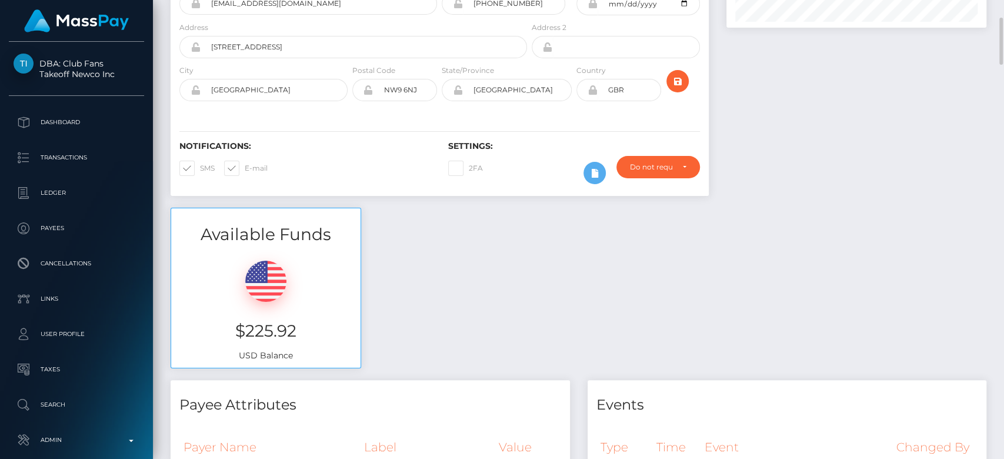
scroll to position [185, 0]
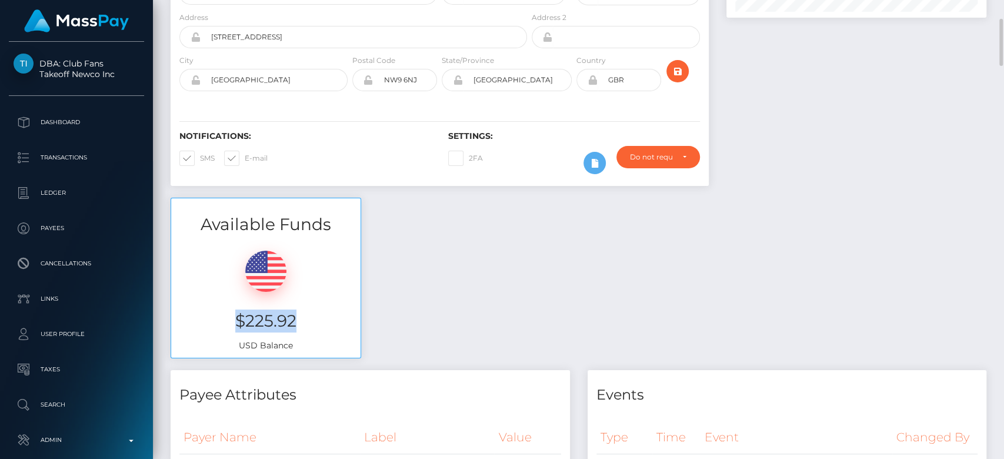
drag, startPoint x: 330, startPoint y: 308, endPoint x: 237, endPoint y: 314, distance: 93.1
click at [237, 314] on h3 "$225.92" at bounding box center [266, 320] width 172 height 23
copy h3 "$225.92"
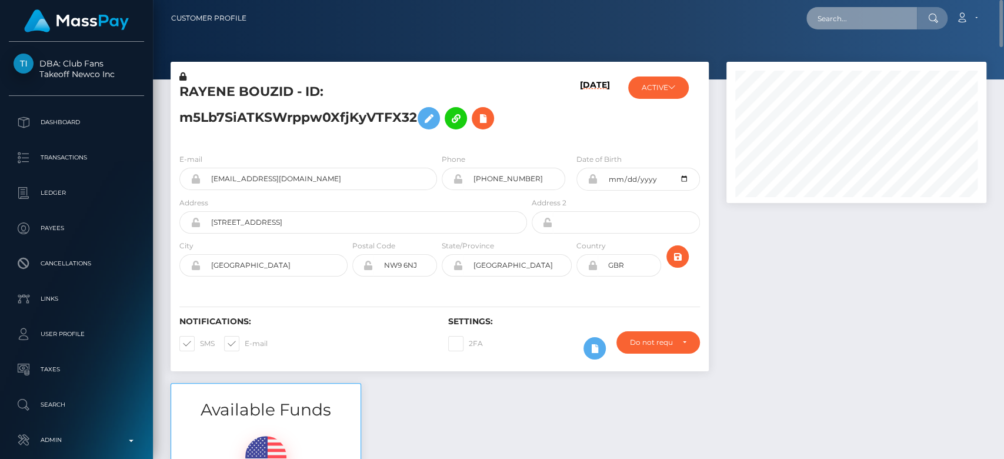
paste input "[EMAIL_ADDRESS][DOMAIN_NAME]"
click at [868, 10] on input "[EMAIL_ADDRESS][DOMAIN_NAME]" at bounding box center [862, 18] width 111 height 22
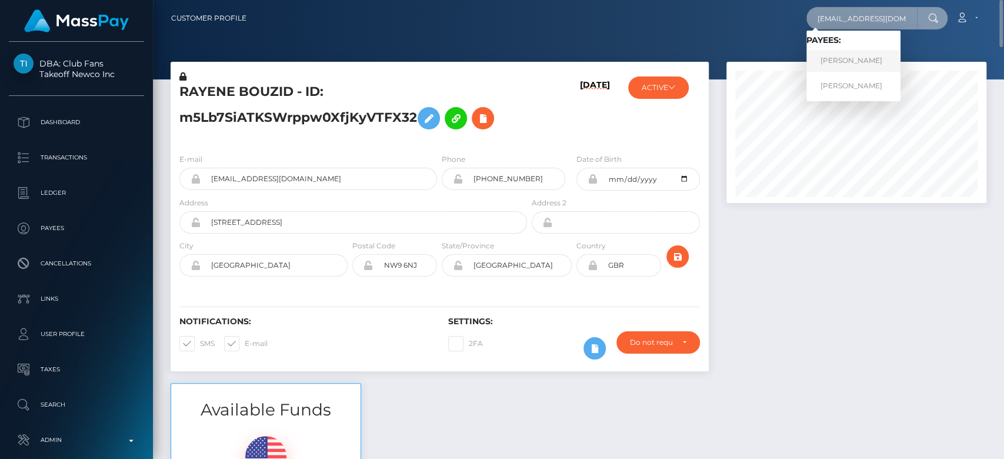
type input "[EMAIL_ADDRESS][DOMAIN_NAME]"
click at [860, 58] on link "Olivia Turner" at bounding box center [854, 61] width 94 height 22
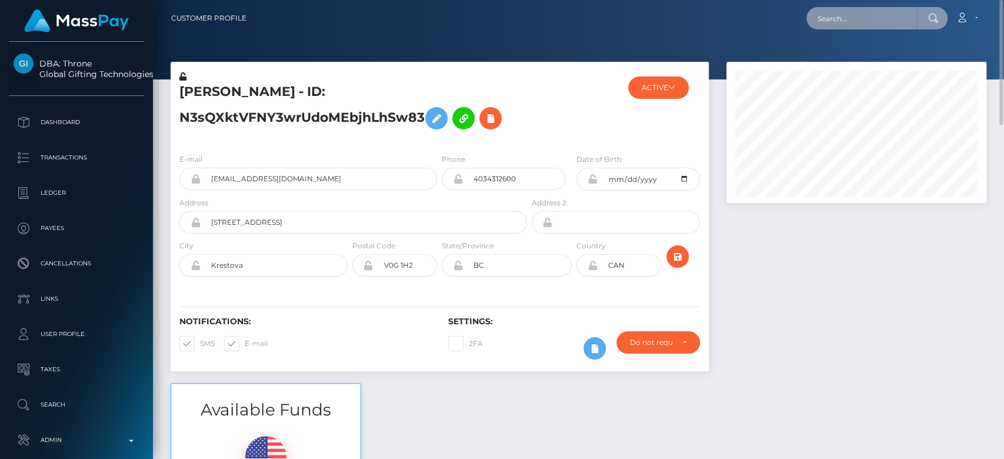
click at [866, 18] on input "text" at bounding box center [862, 18] width 111 height 22
paste input "[EMAIL_ADDRESS][DOMAIN_NAME]"
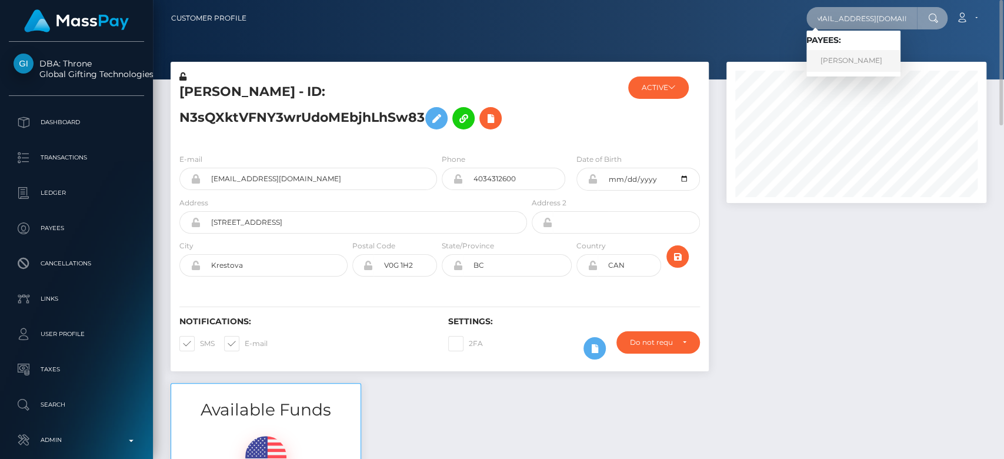
type input "[EMAIL_ADDRESS][DOMAIN_NAME]"
click at [861, 56] on link "[PERSON_NAME]" at bounding box center [854, 61] width 94 height 22
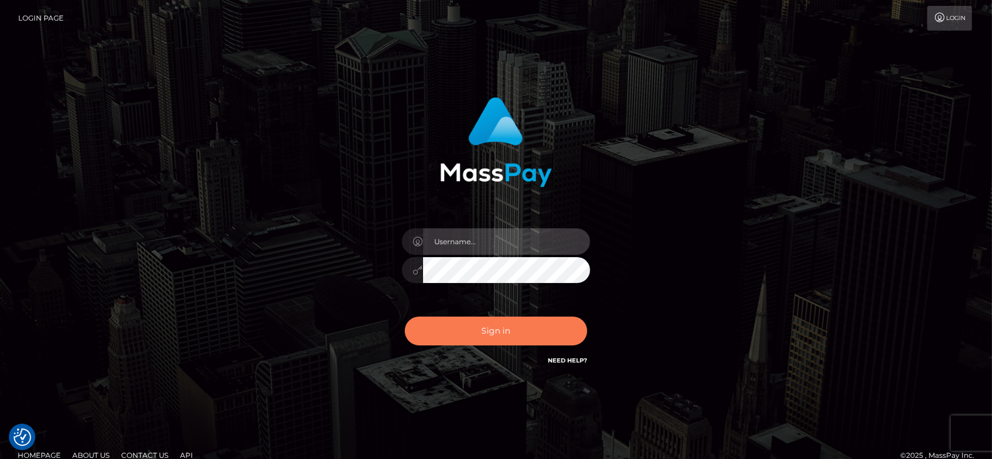
type input "[DOMAIN_NAME]"
click at [489, 333] on button "Sign in" at bounding box center [496, 331] width 182 height 29
type input "[DOMAIN_NAME]"
click at [500, 328] on button "Sign in" at bounding box center [496, 331] width 182 height 29
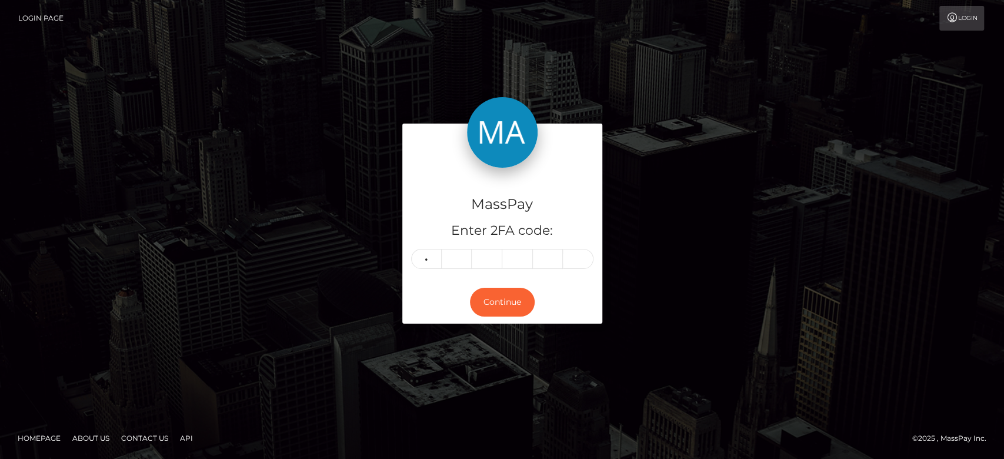
type input "8"
type input "0"
type input "7"
type input "4"
type input "3"
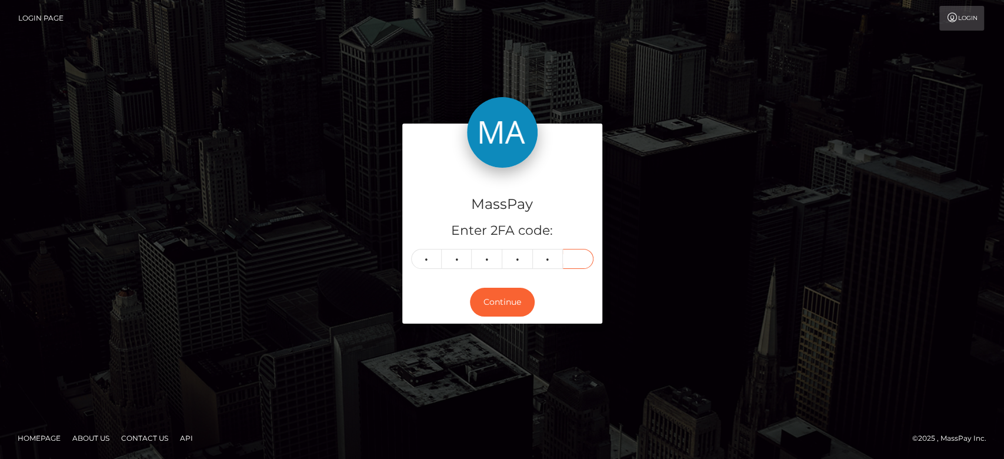
type input "5"
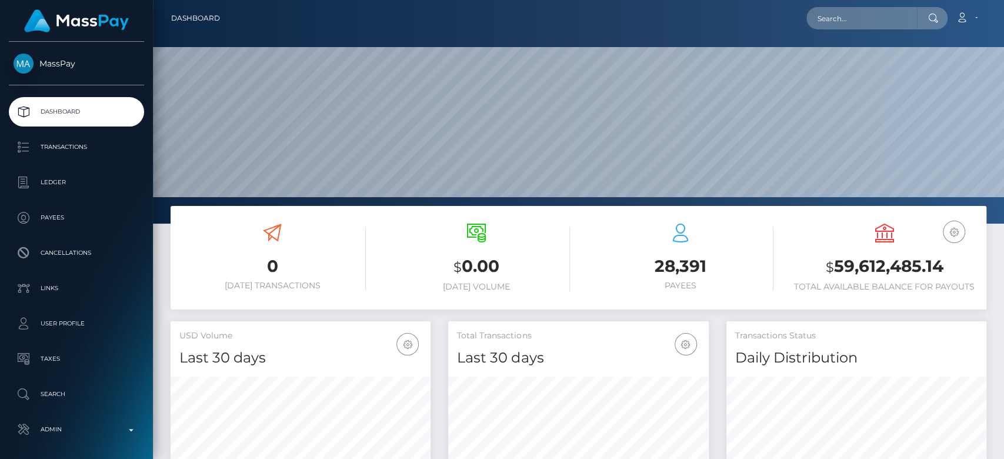
scroll to position [208, 260]
click at [831, 14] on input "text" at bounding box center [862, 18] width 111 height 22
paste input "[EMAIL_ADDRESS][DOMAIN_NAME]"
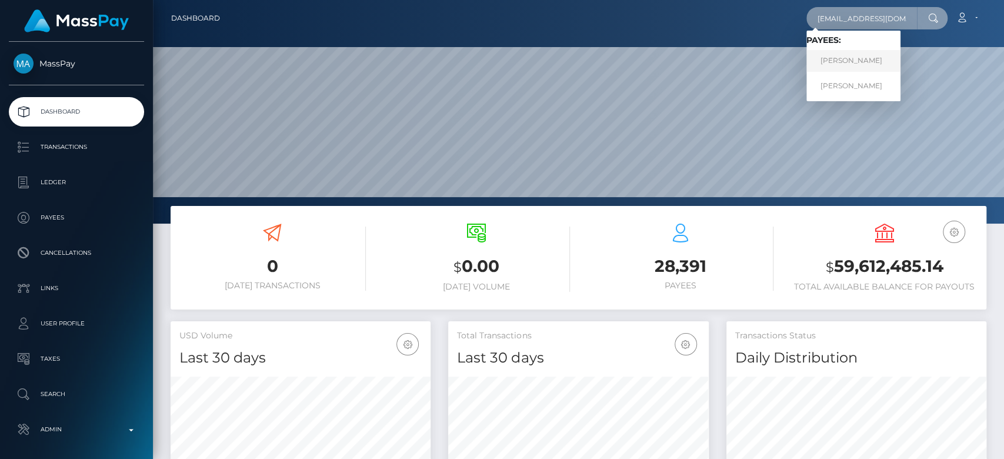
type input "[EMAIL_ADDRESS][DOMAIN_NAME]"
click at [840, 59] on link "[PERSON_NAME]" at bounding box center [854, 61] width 94 height 22
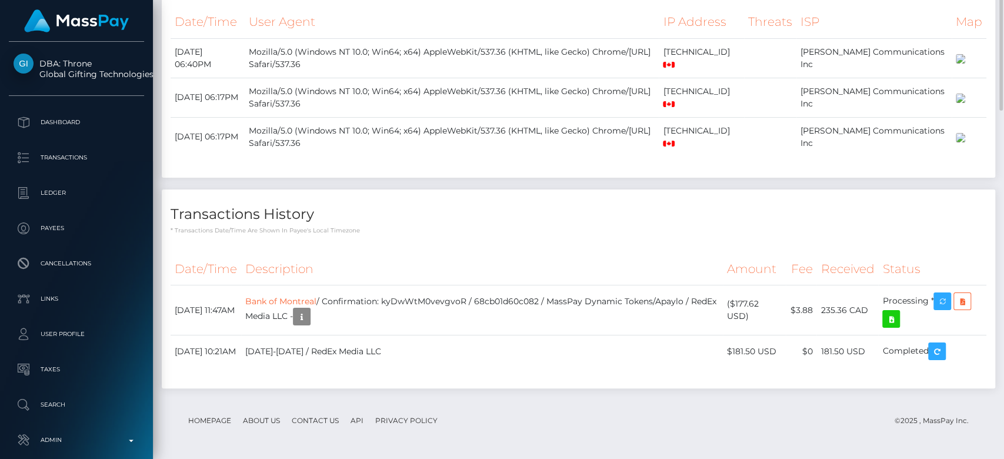
scroll to position [141, 260]
